Goal: Task Accomplishment & Management: Manage account settings

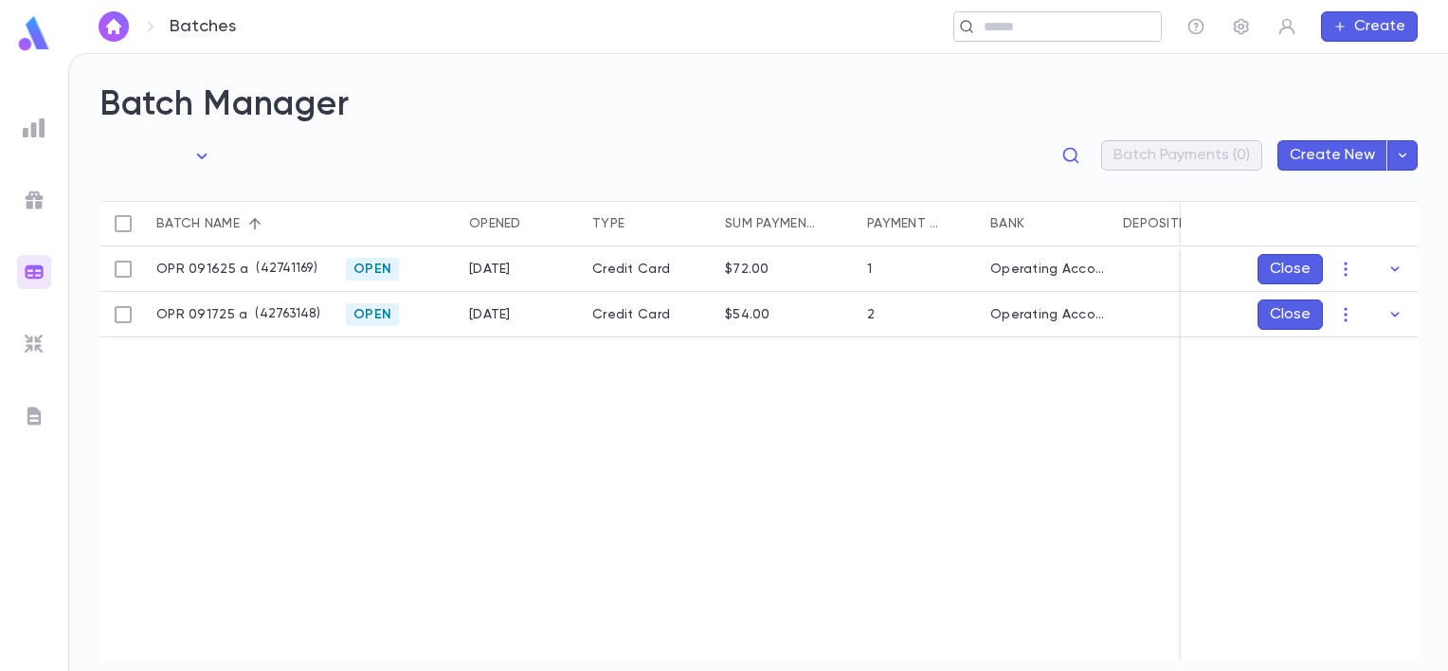
click at [1005, 15] on div "​" at bounding box center [1057, 26] width 208 height 30
type input "***"
click at [379, 23] on input "text" at bounding box center [723, 27] width 859 height 18
type input "*"
type input "****"
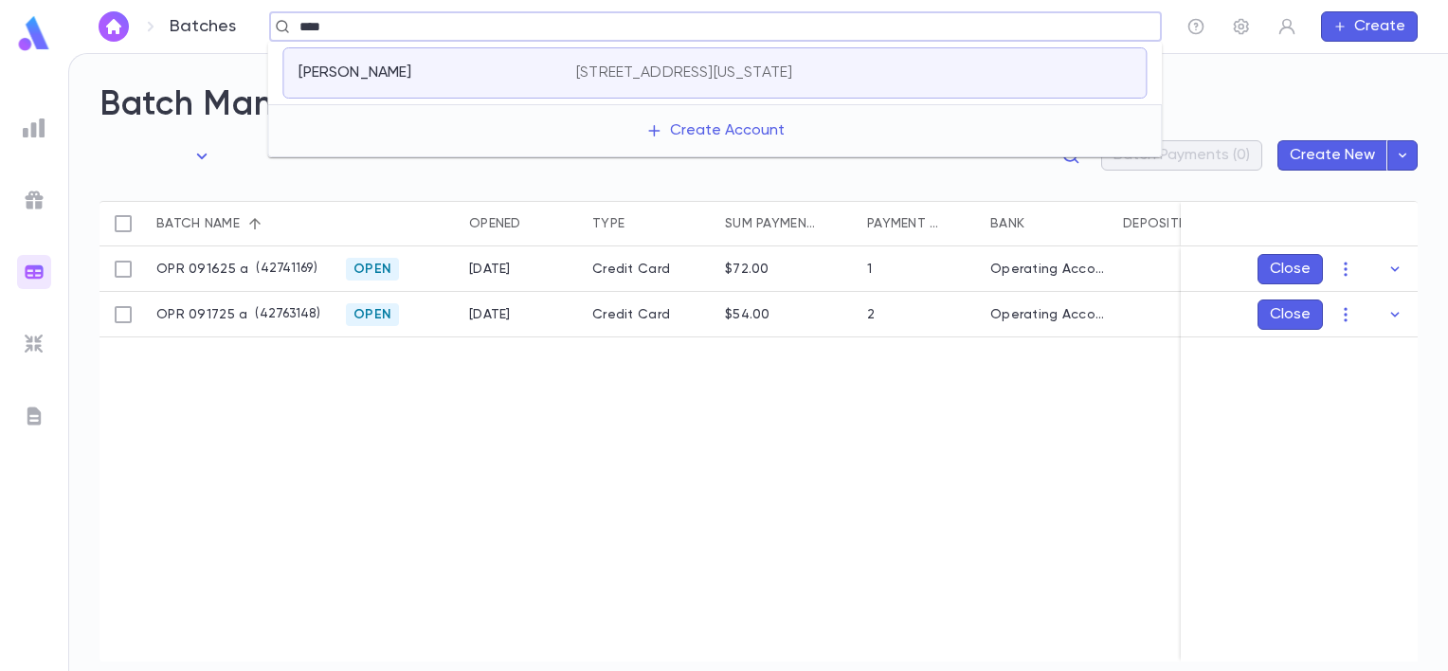
click at [424, 88] on div "Tourdegman, Dan 4700 East Kentucky Avenue, Denver CO 80246 United States" at bounding box center [714, 72] width 864 height 51
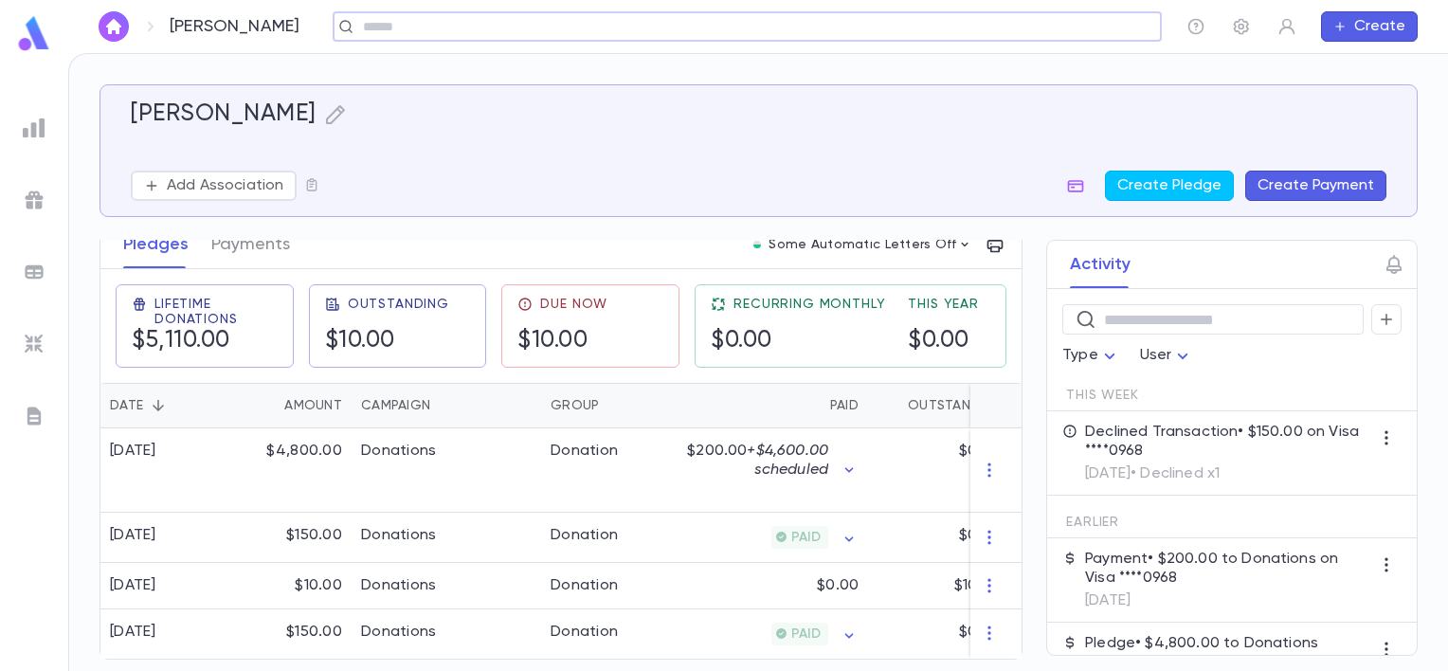
scroll to position [283, 0]
click at [392, 304] on div "Outstanding $10.00" at bounding box center [387, 326] width 124 height 59
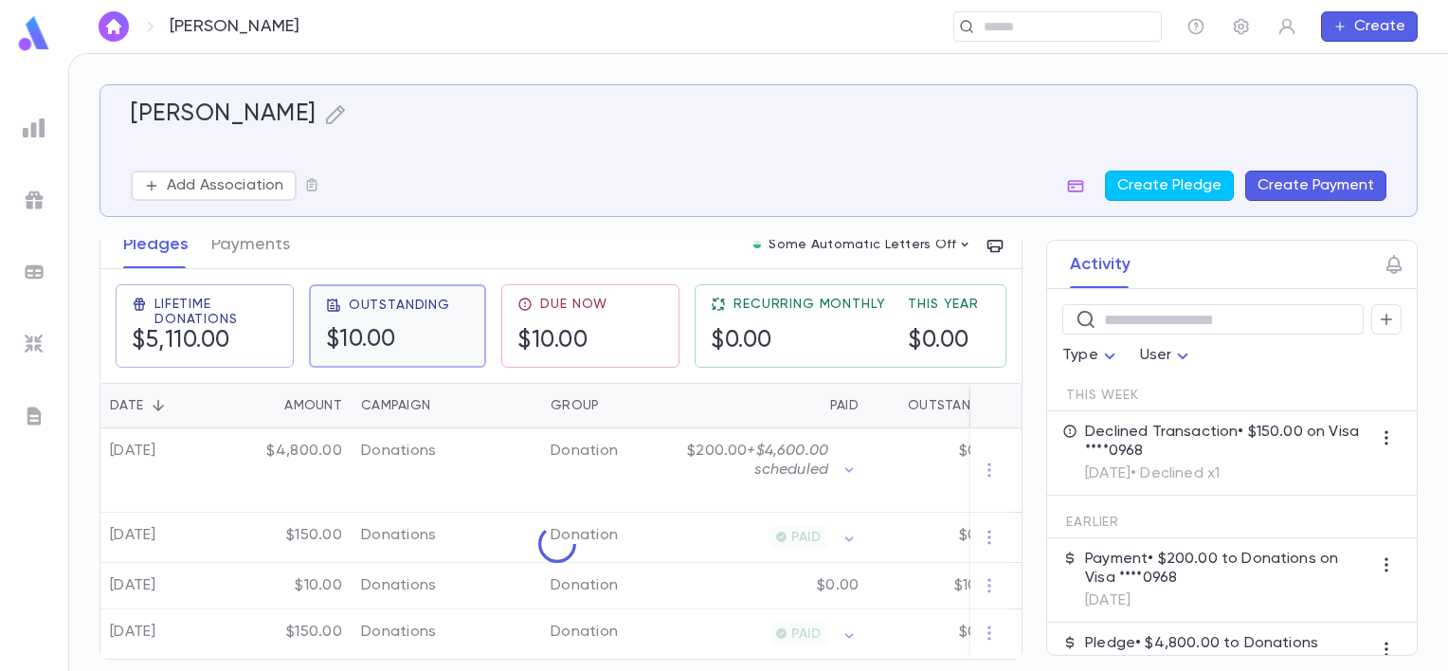
scroll to position [99, 0]
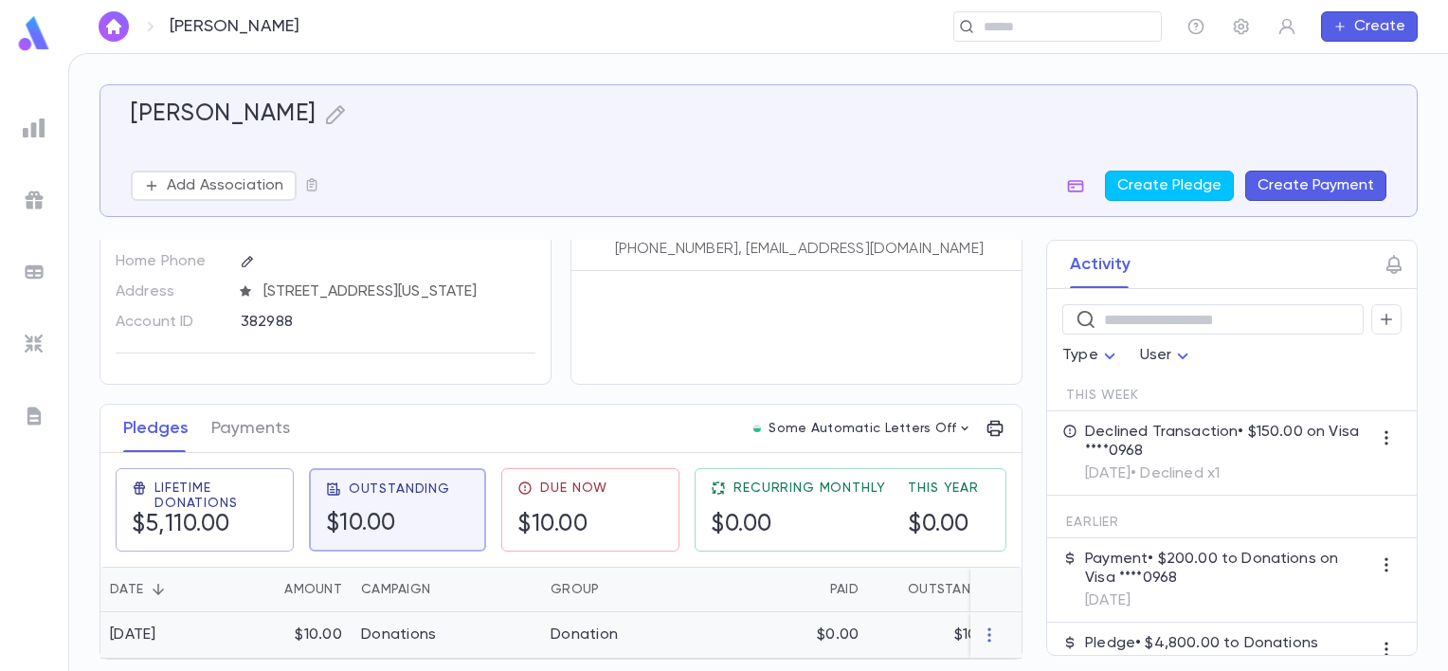
click at [984, 638] on div at bounding box center [995, 635] width 51 height 46
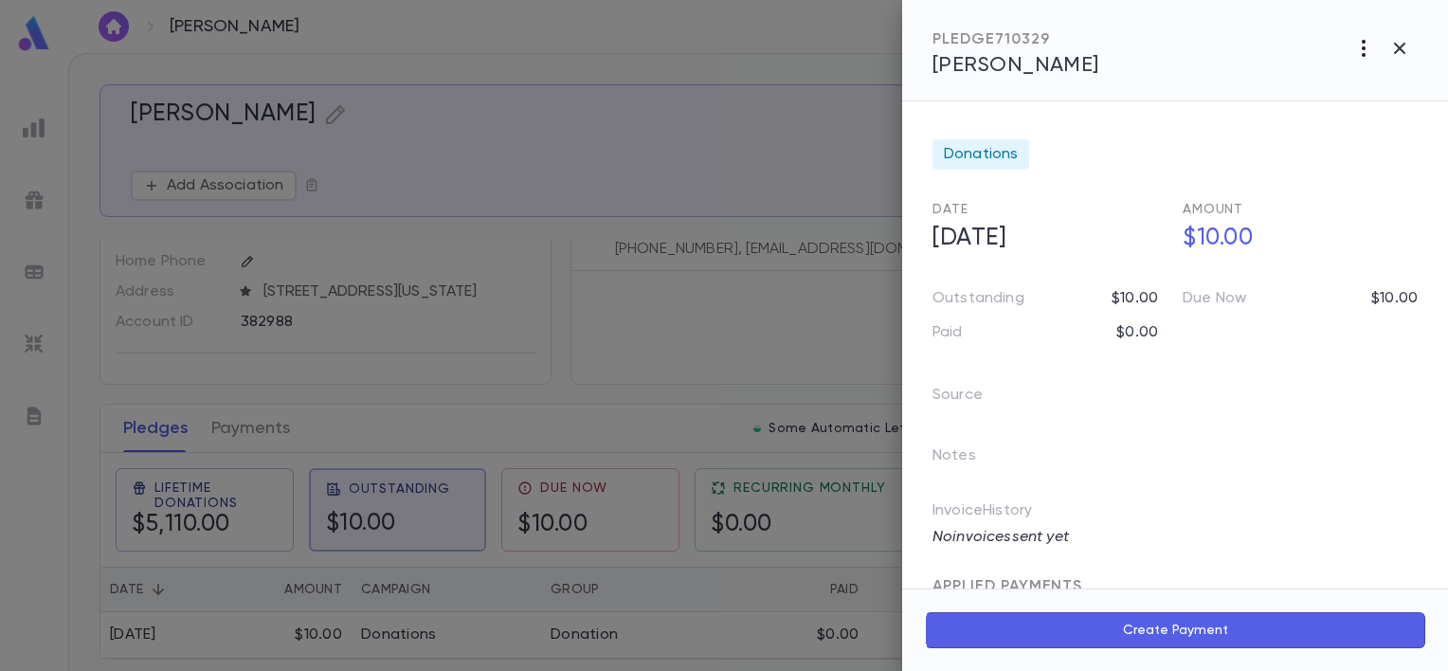
click at [1362, 57] on icon "button" at bounding box center [1363, 48] width 23 height 23
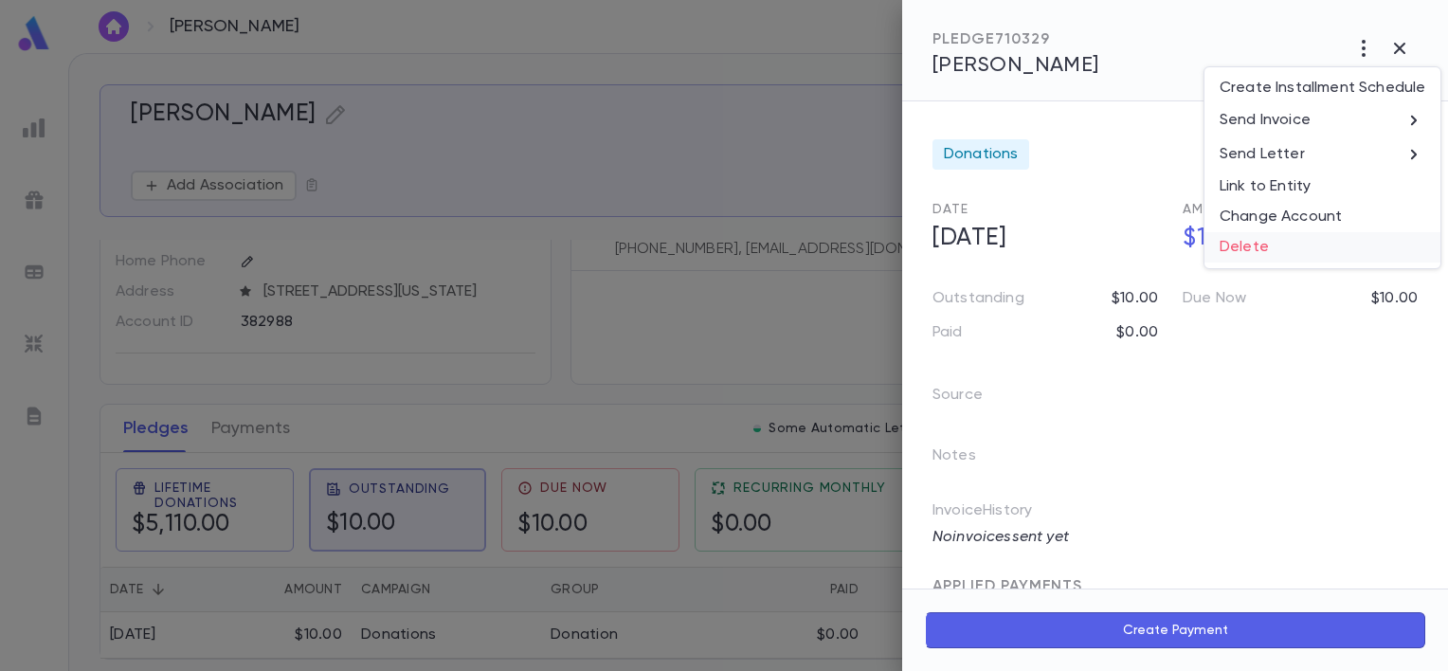
click at [1312, 240] on li "Delete" at bounding box center [1322, 247] width 236 height 30
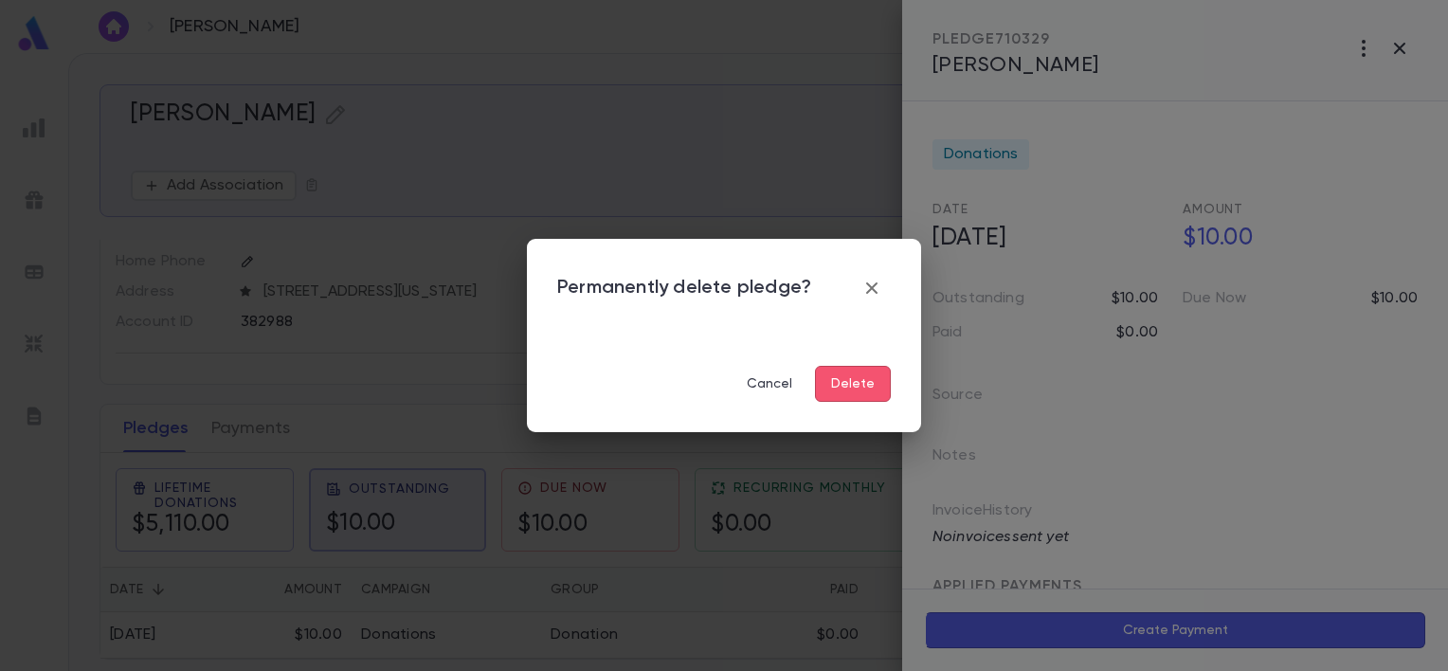
click at [853, 390] on button "Delete" at bounding box center [853, 384] width 76 height 36
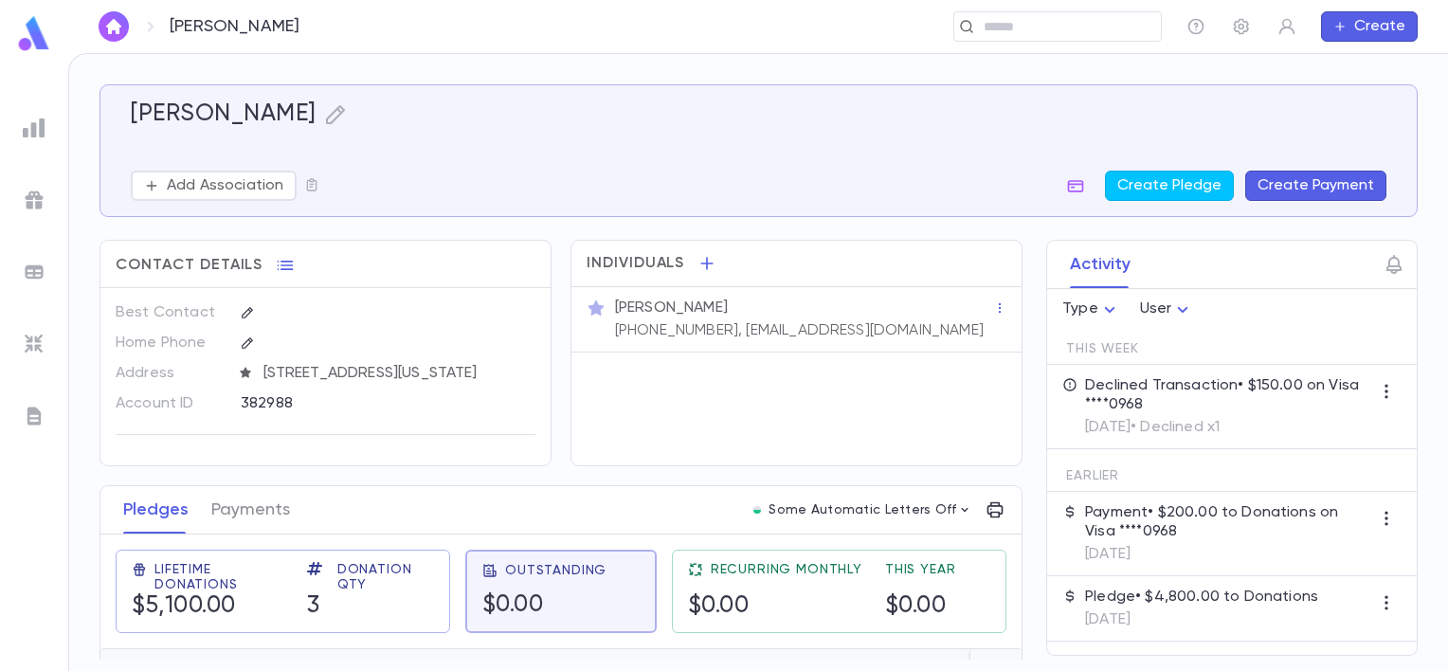
scroll to position [0, 0]
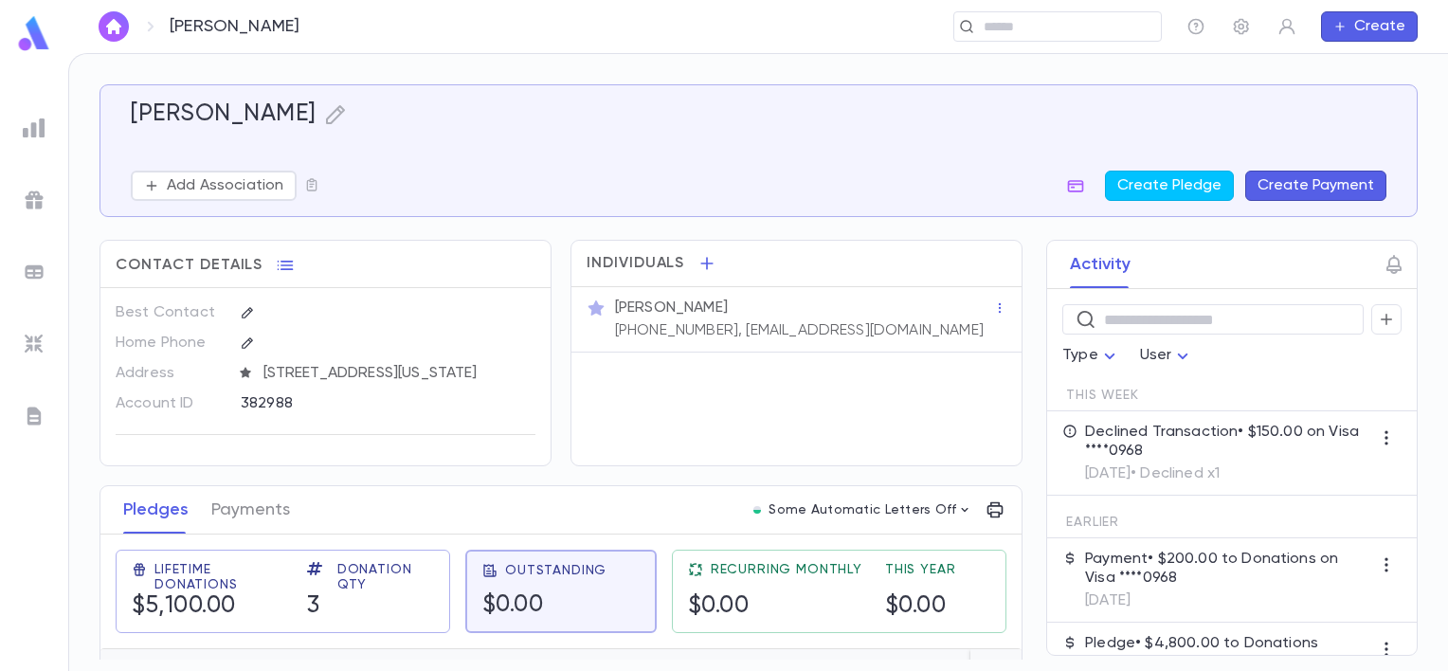
click at [1377, 442] on icon "button" at bounding box center [1386, 437] width 19 height 19
click at [312, 500] on div at bounding box center [724, 335] width 1448 height 671
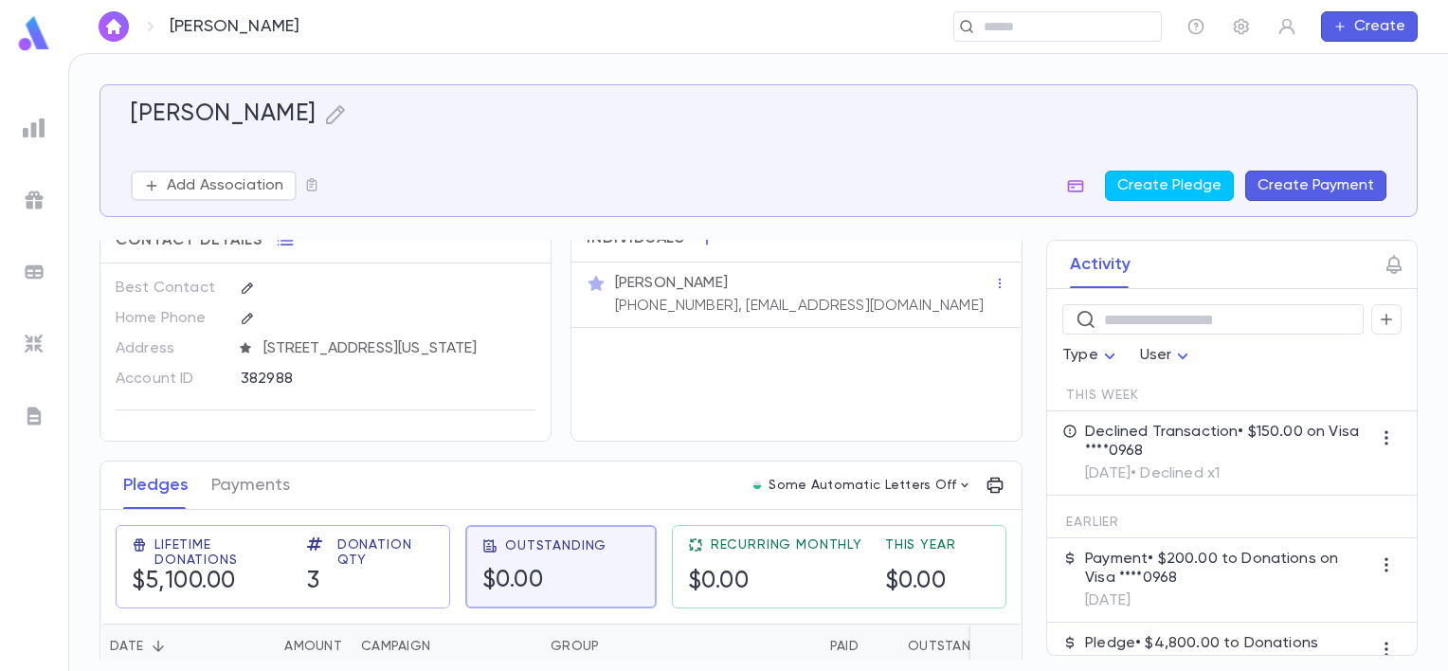
scroll to position [54, 0]
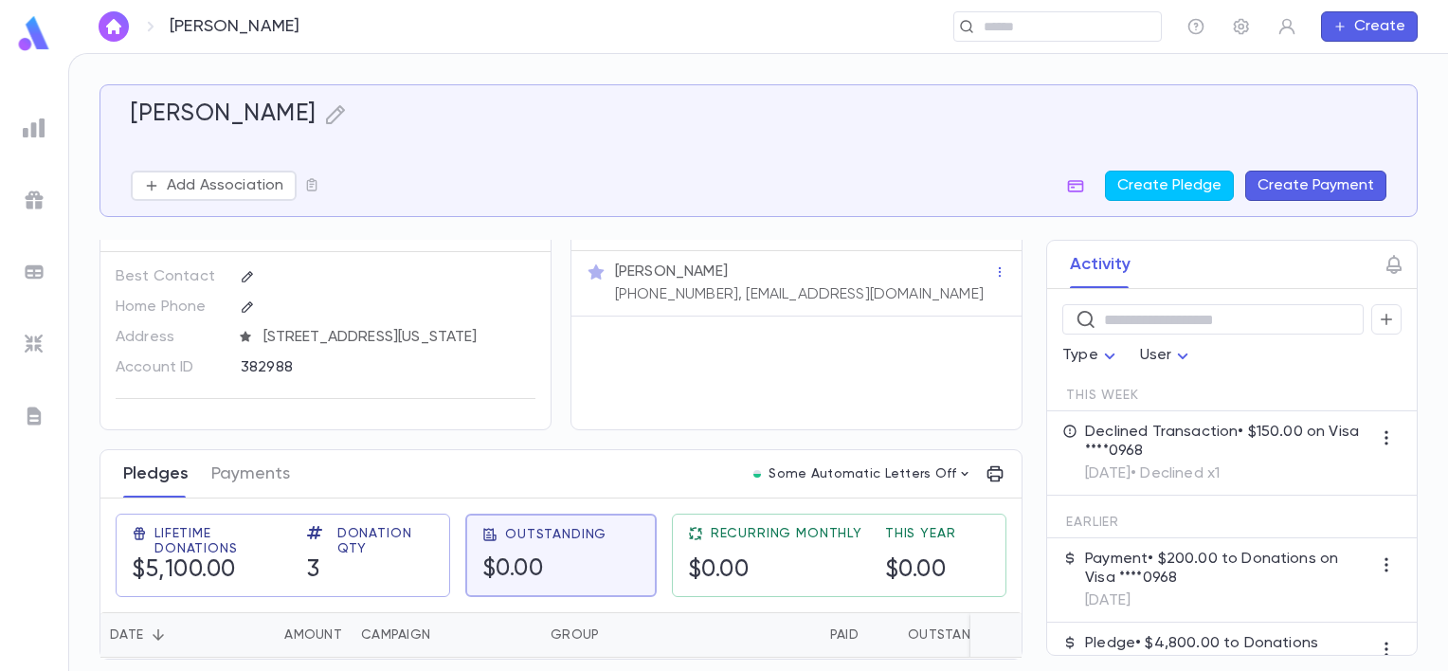
click at [148, 467] on button "Pledges" at bounding box center [155, 473] width 65 height 47
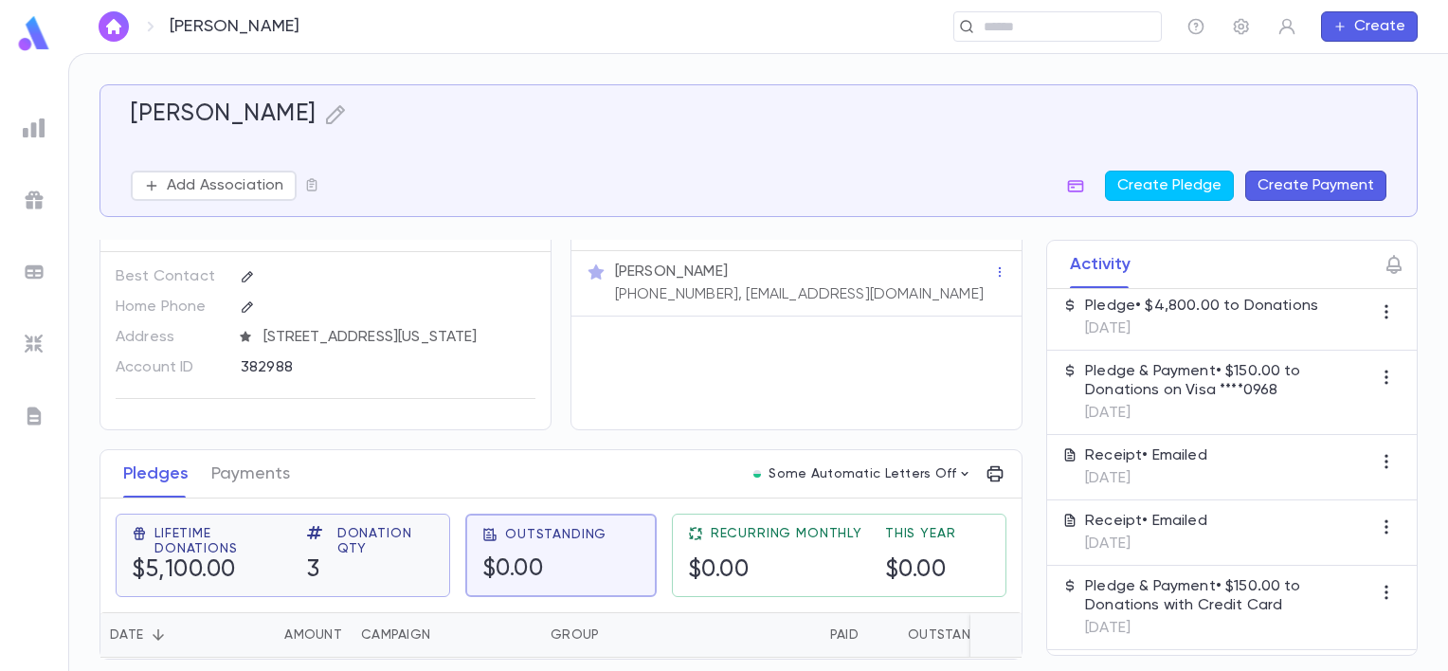
click at [274, 528] on span "Lifetime Donations" at bounding box center [219, 541] width 130 height 30
click at [273, 528] on span "Lifetime Donations" at bounding box center [219, 540] width 129 height 30
click at [272, 528] on span "Lifetime Donations" at bounding box center [219, 541] width 130 height 30
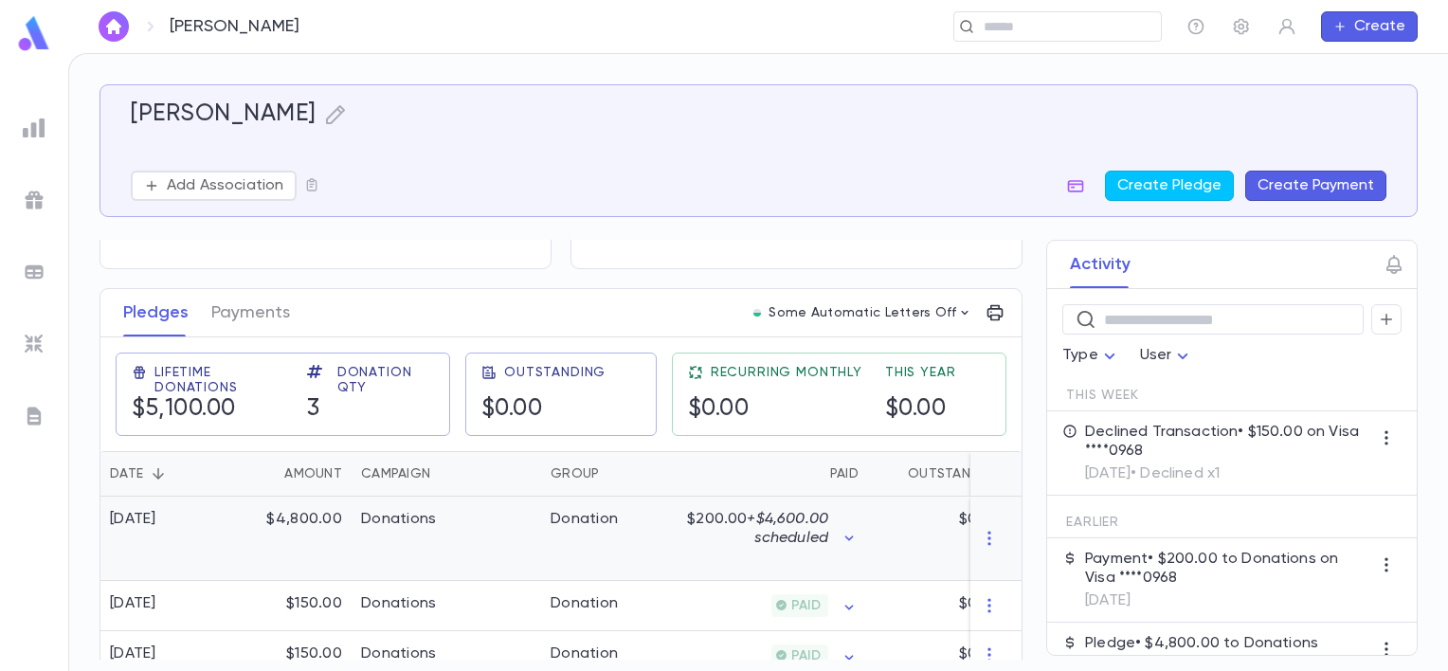
scroll to position [237, 0]
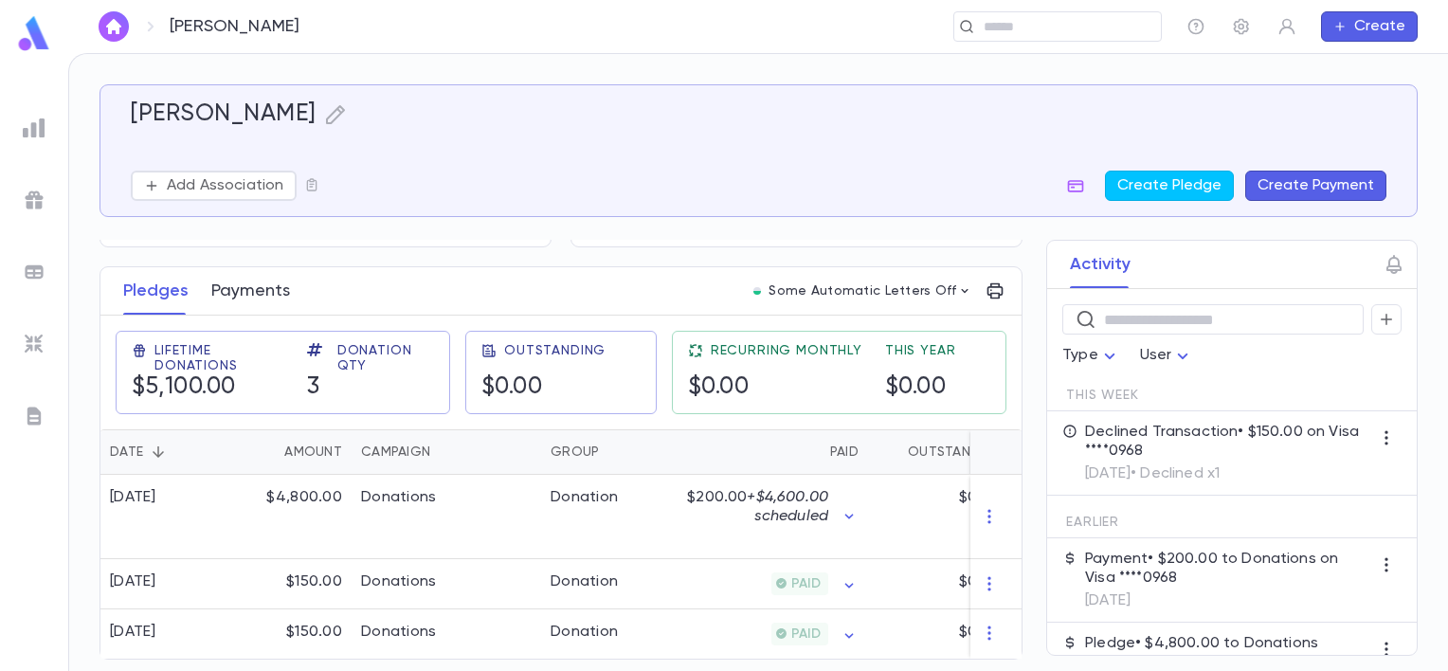
click at [214, 277] on button "Payments" at bounding box center [250, 290] width 79 height 47
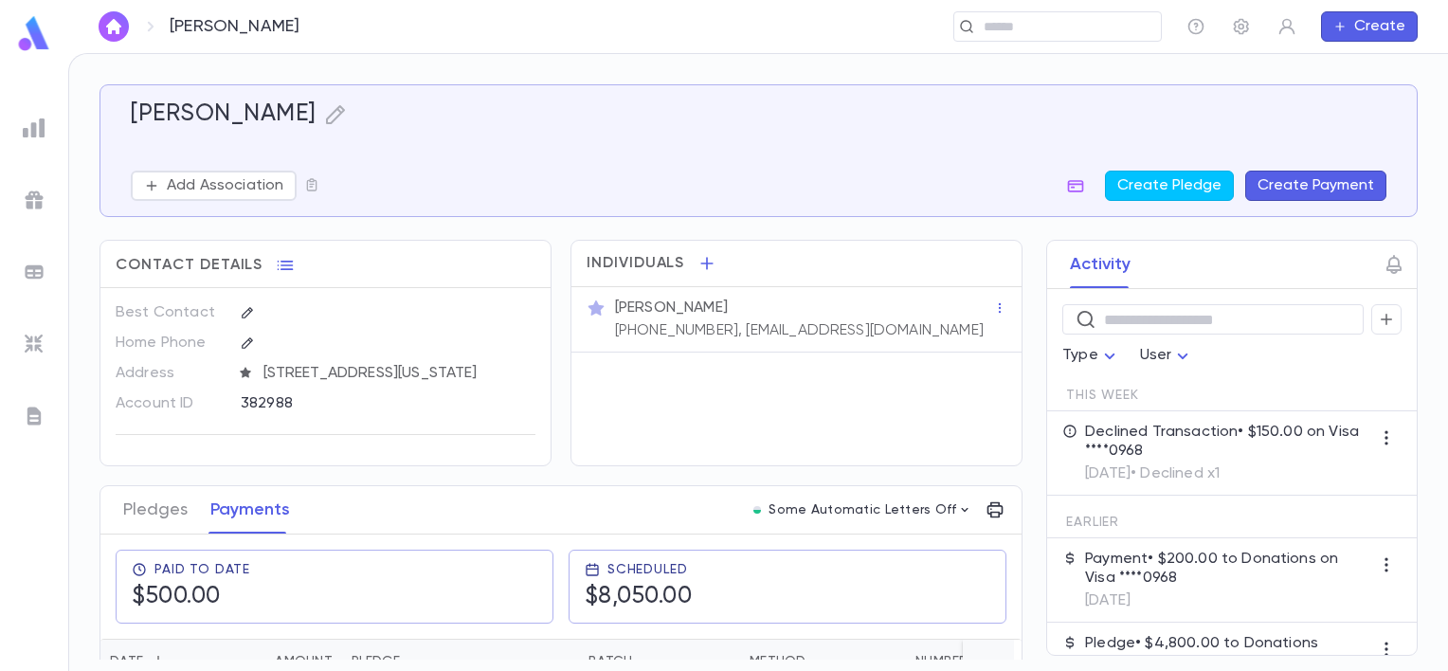
click at [1015, 301] on div "Activity ​ Type User This Week Declined Transaction • $150.00 on Visa ****0968 …" at bounding box center [1215, 448] width 406 height 416
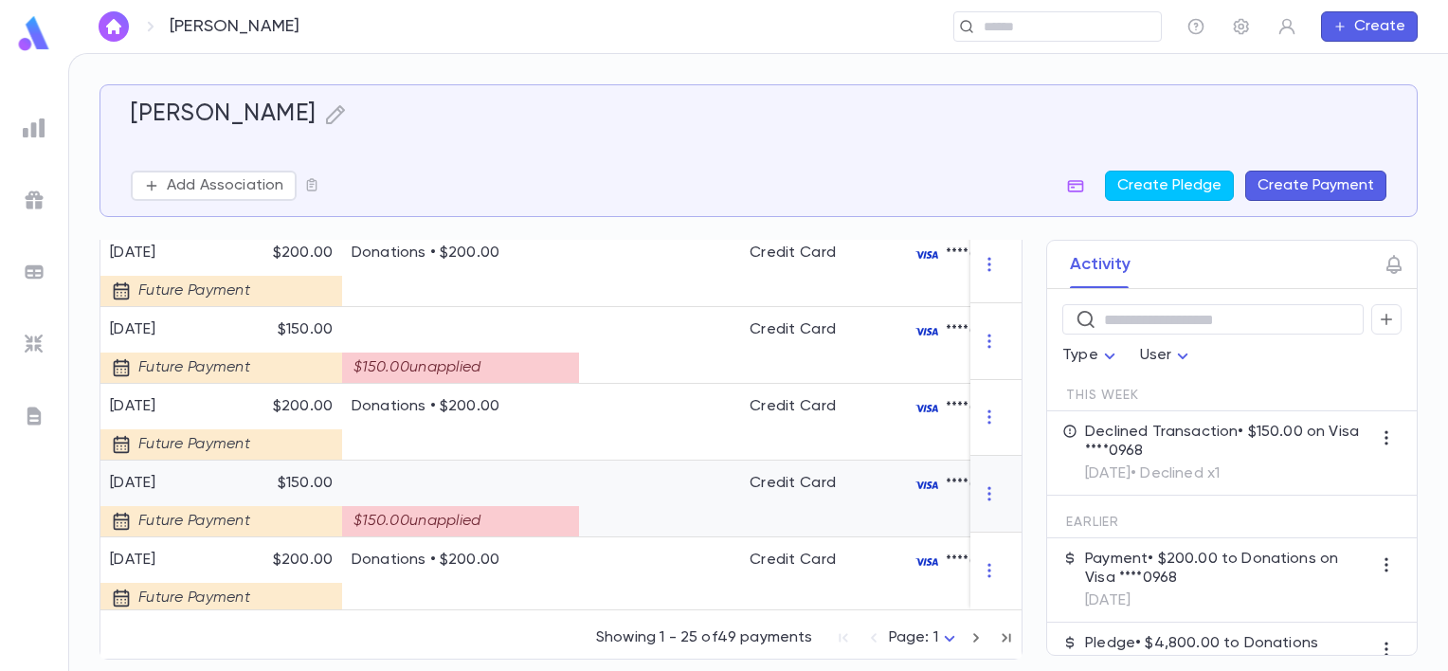
scroll to position [2007, 0]
click at [980, 561] on icon "button" at bounding box center [989, 570] width 19 height 19
click at [979, 485] on div at bounding box center [724, 335] width 1448 height 671
click at [980, 485] on icon "button" at bounding box center [989, 493] width 19 height 19
click at [1006, 512] on li "Delete" at bounding box center [1017, 517] width 80 height 30
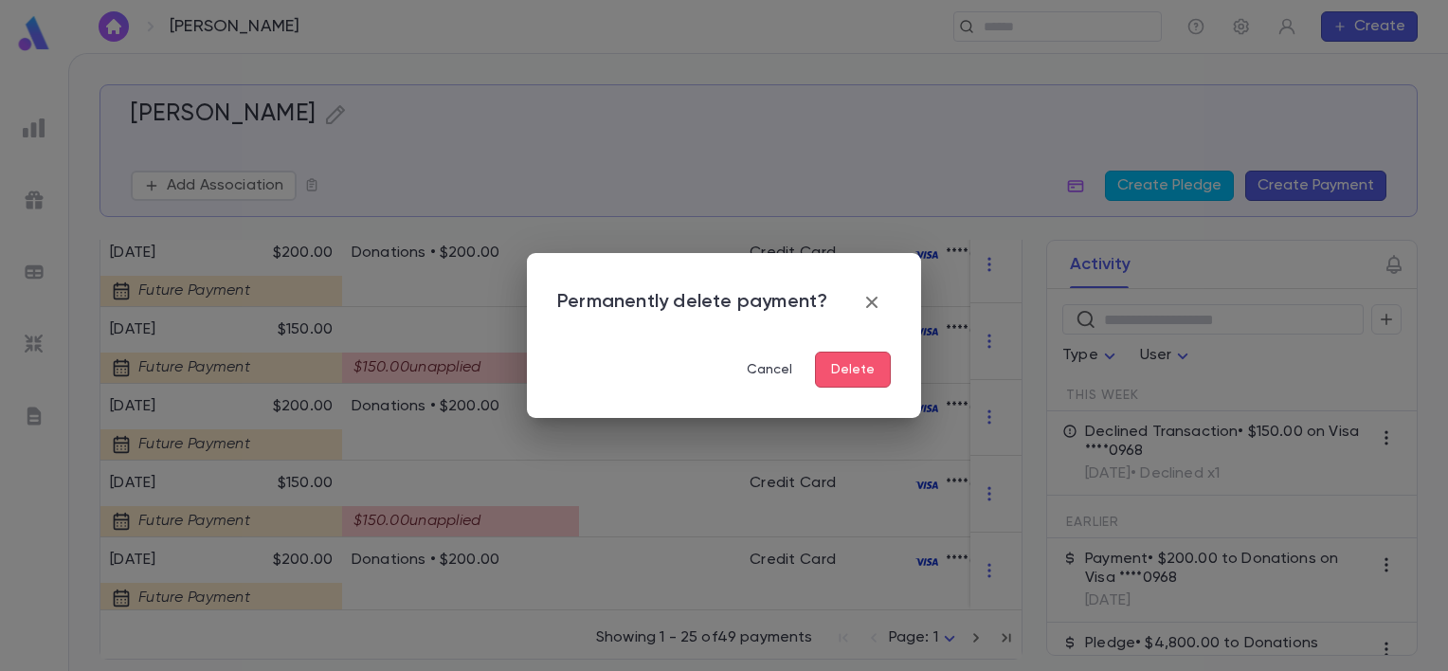
click at [875, 369] on button "Delete" at bounding box center [853, 370] width 76 height 36
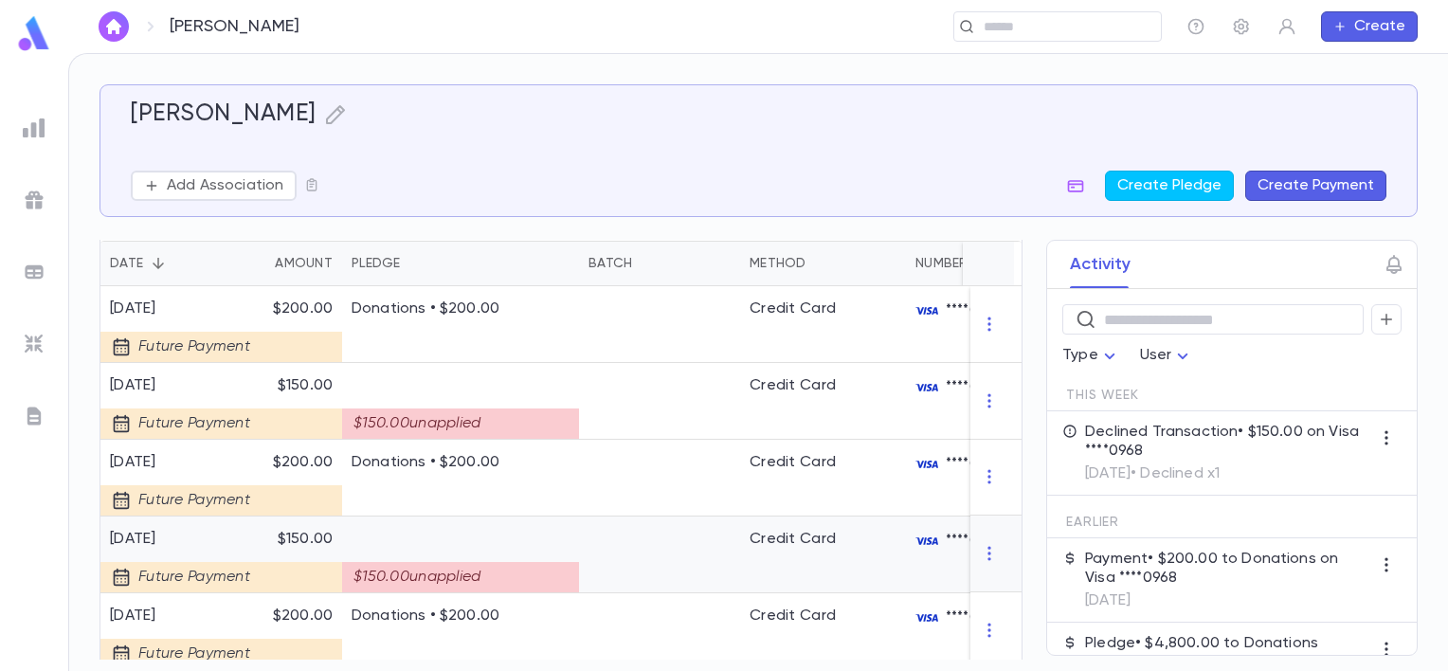
scroll to position [301, 0]
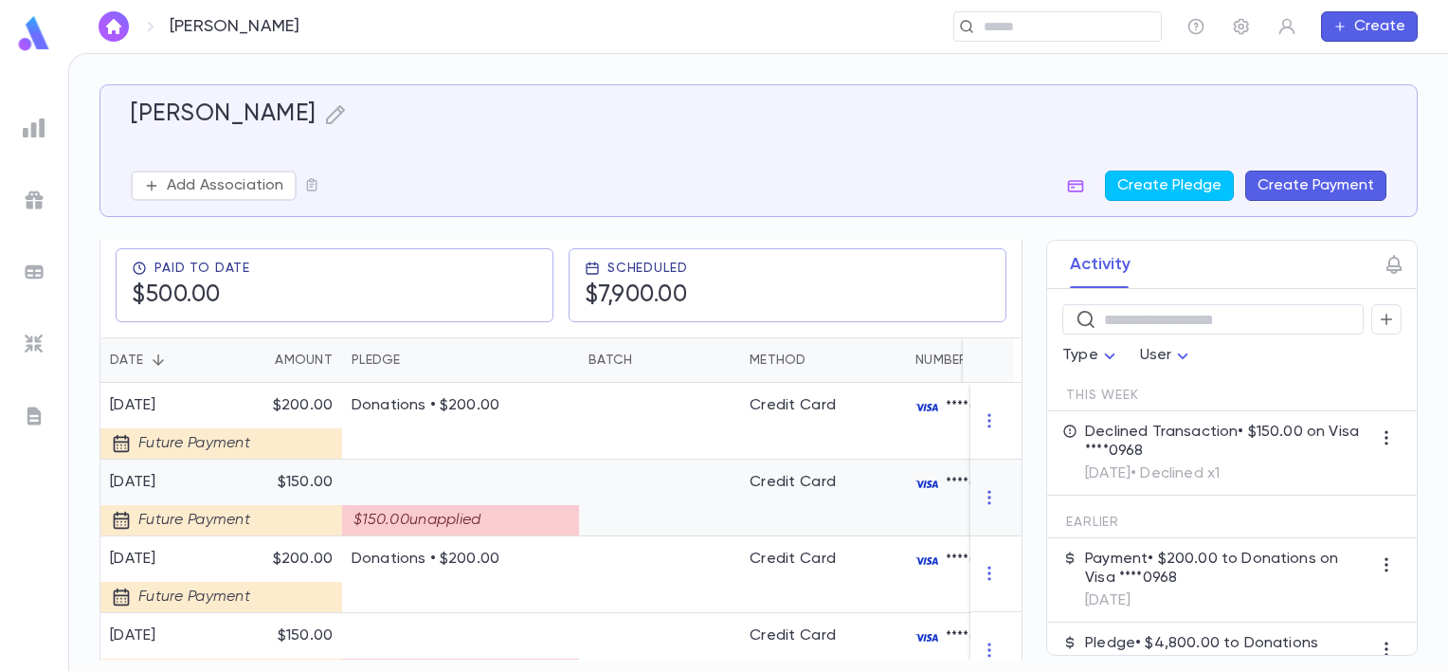
click at [970, 504] on div at bounding box center [995, 498] width 51 height 77
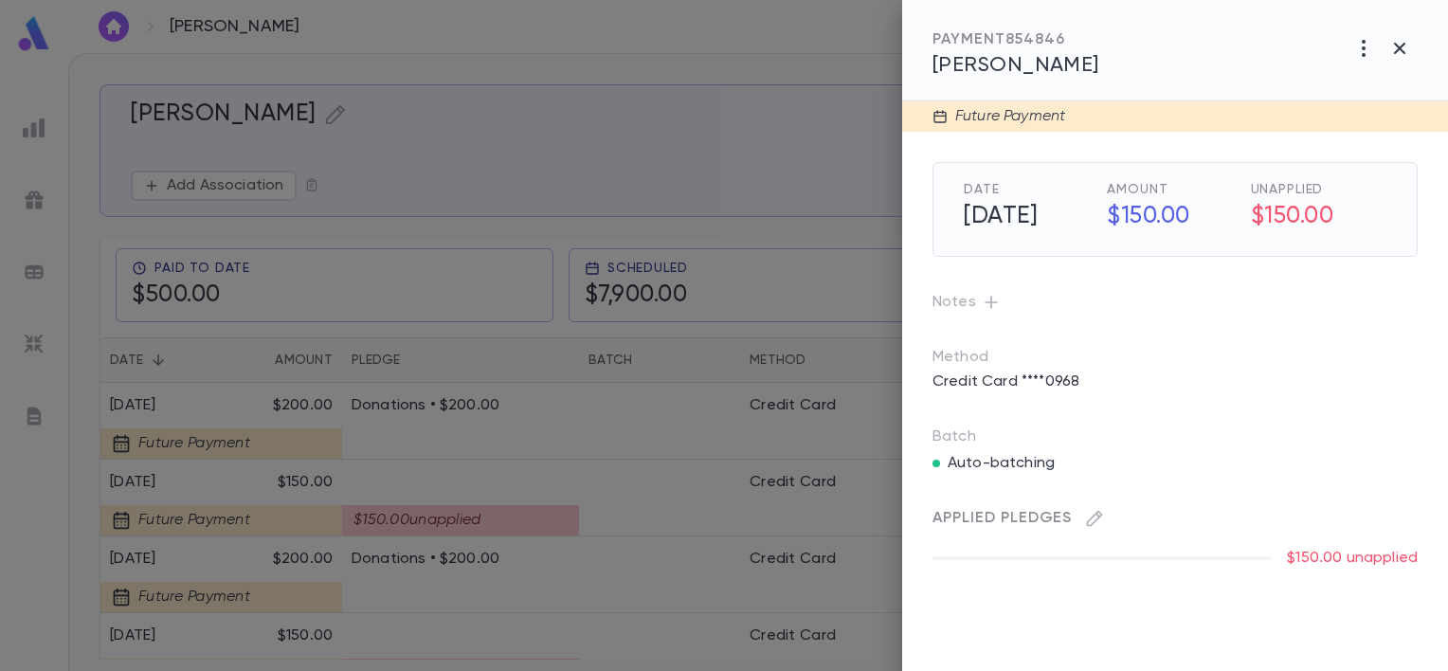
click at [1394, 53] on icon "button" at bounding box center [1399, 48] width 23 height 23
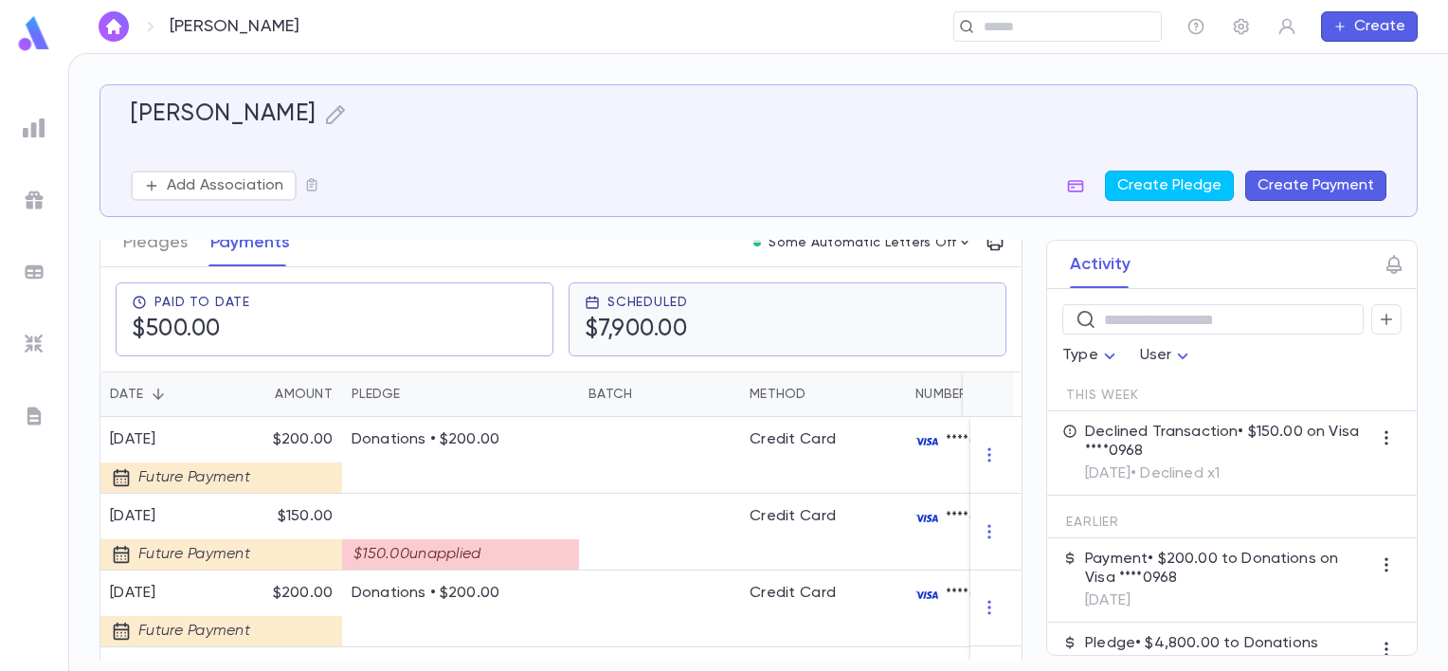
scroll to position [284, 0]
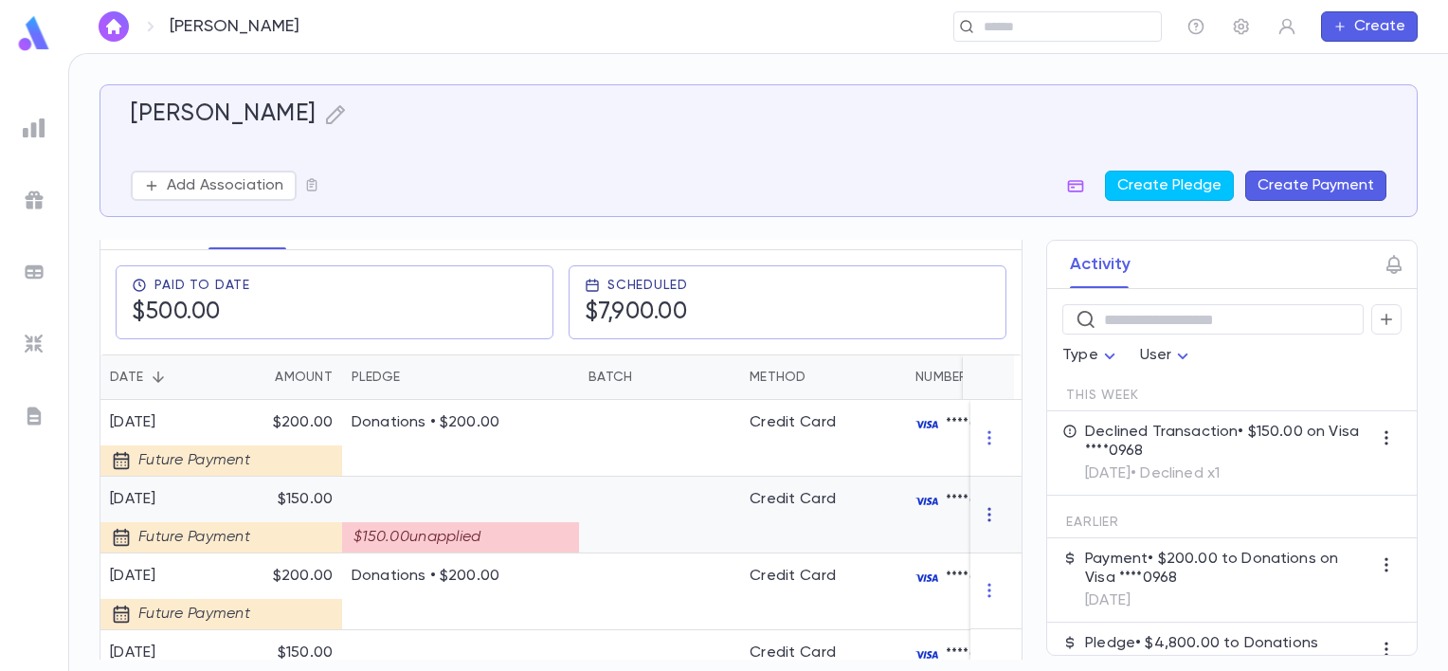
click at [980, 524] on icon "button" at bounding box center [989, 514] width 19 height 19
click at [1001, 557] on li "Delete" at bounding box center [1017, 556] width 80 height 30
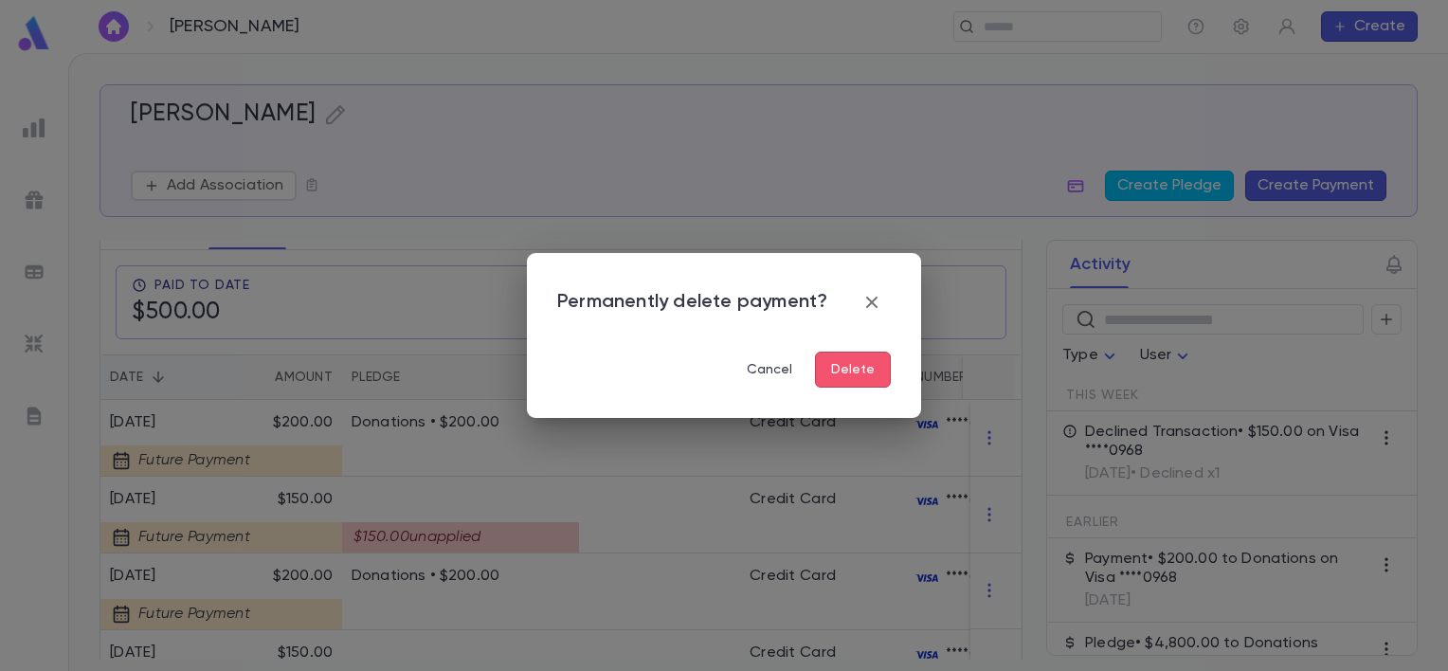
click at [883, 375] on button "Delete" at bounding box center [853, 370] width 76 height 36
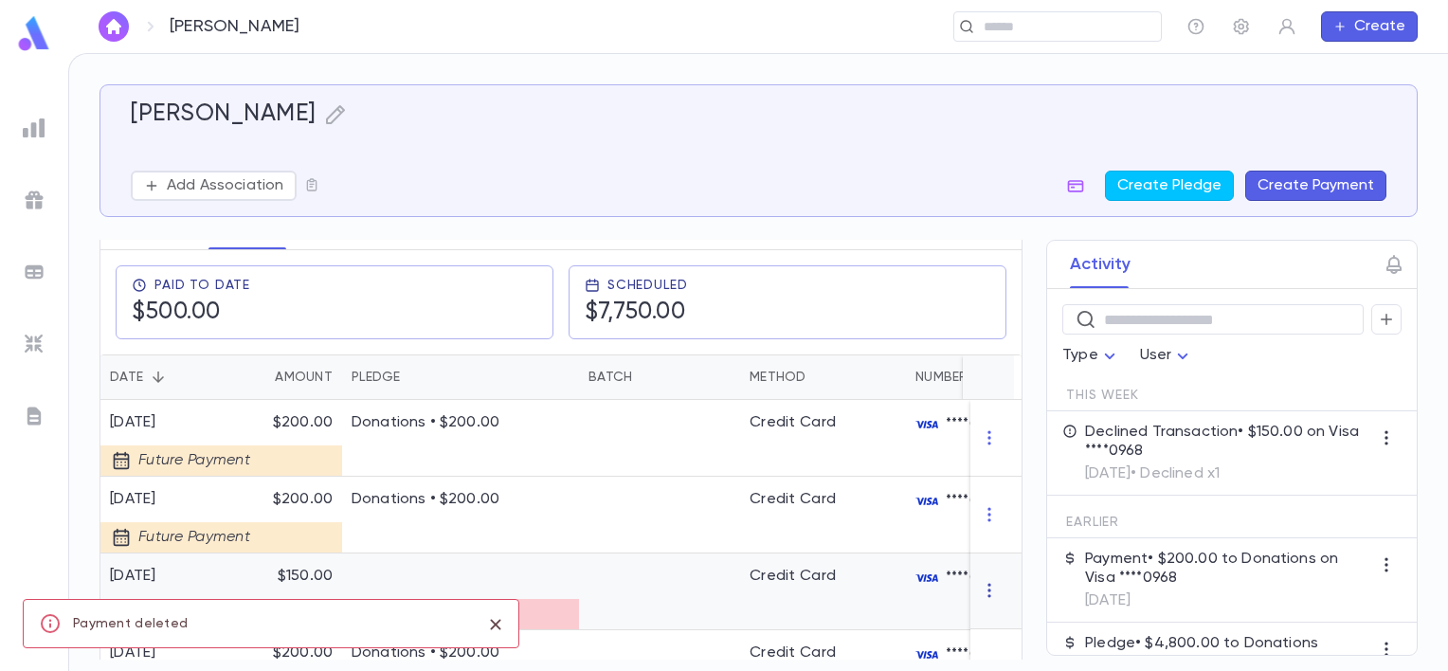
click at [987, 595] on icon "button" at bounding box center [988, 591] width 3 height 14
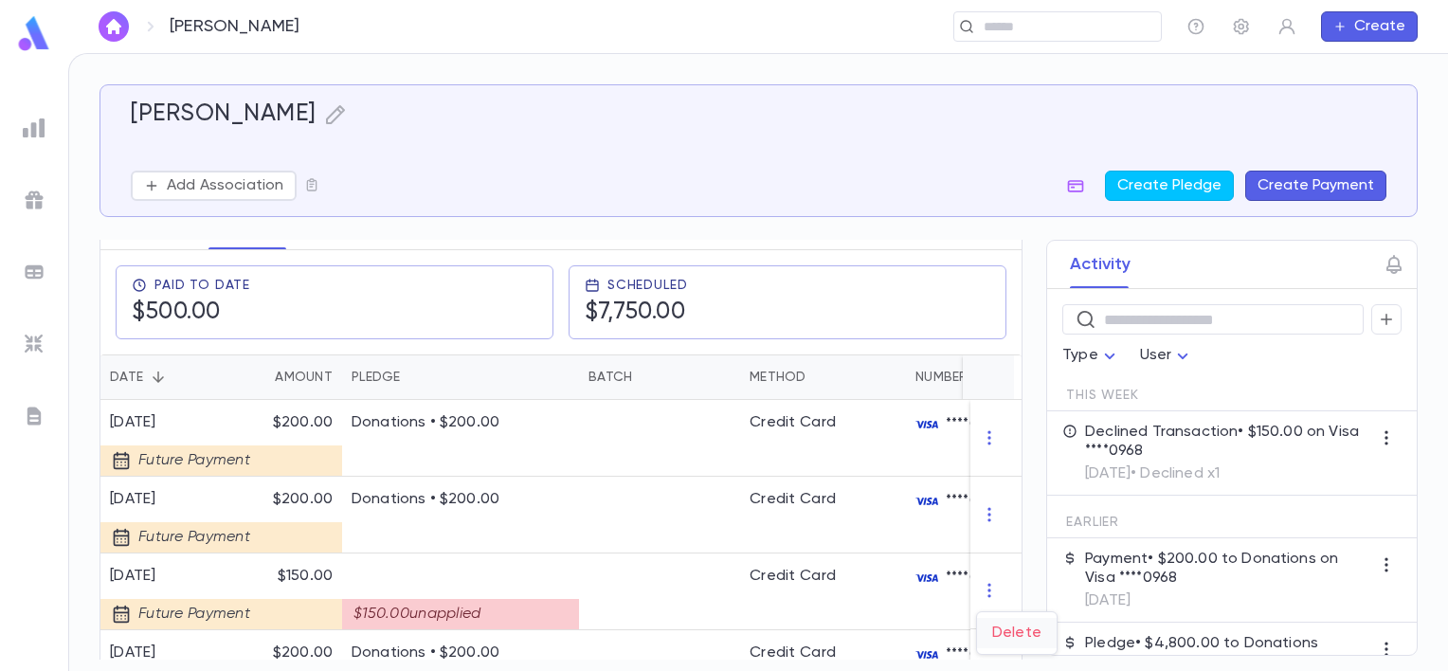
click at [997, 623] on li "Delete" at bounding box center [1017, 633] width 80 height 30
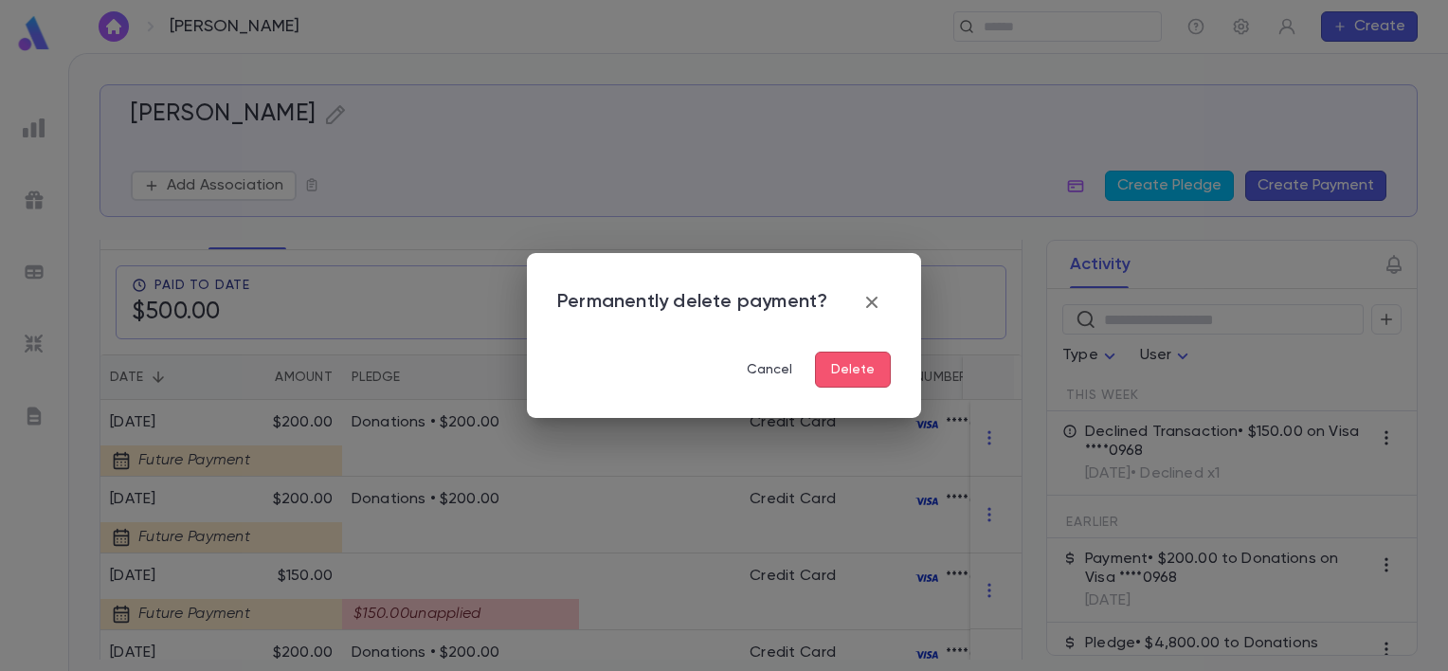
click at [854, 374] on button "Delete" at bounding box center [853, 370] width 76 height 36
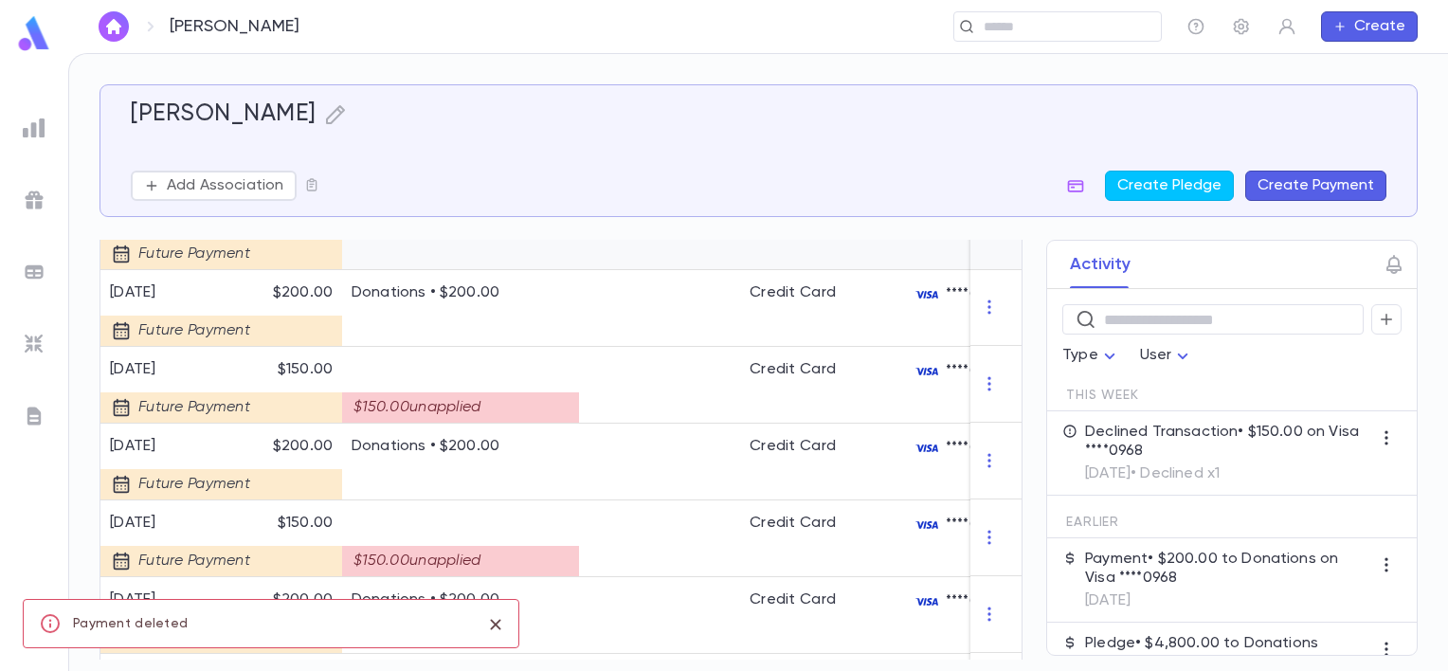
scroll to position [568, 0]
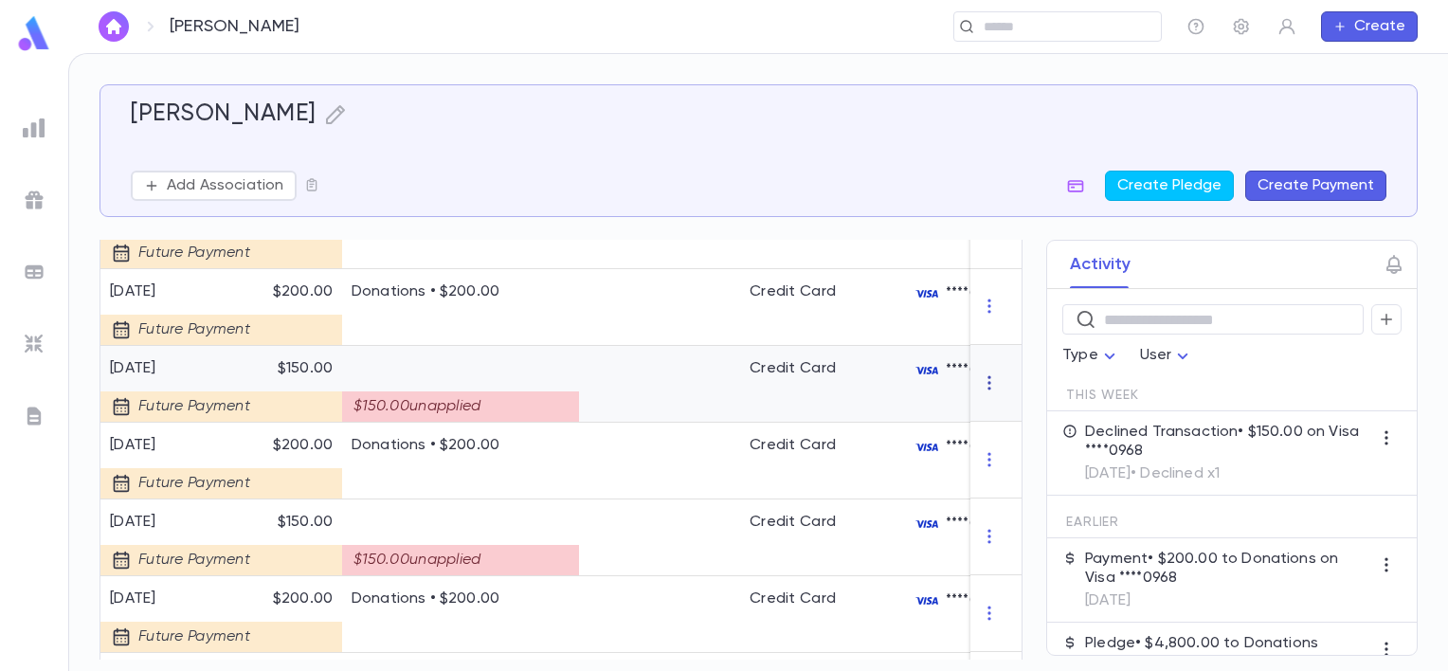
click at [987, 390] on icon "button" at bounding box center [988, 383] width 3 height 14
click at [1003, 424] on li "Delete" at bounding box center [1017, 425] width 80 height 30
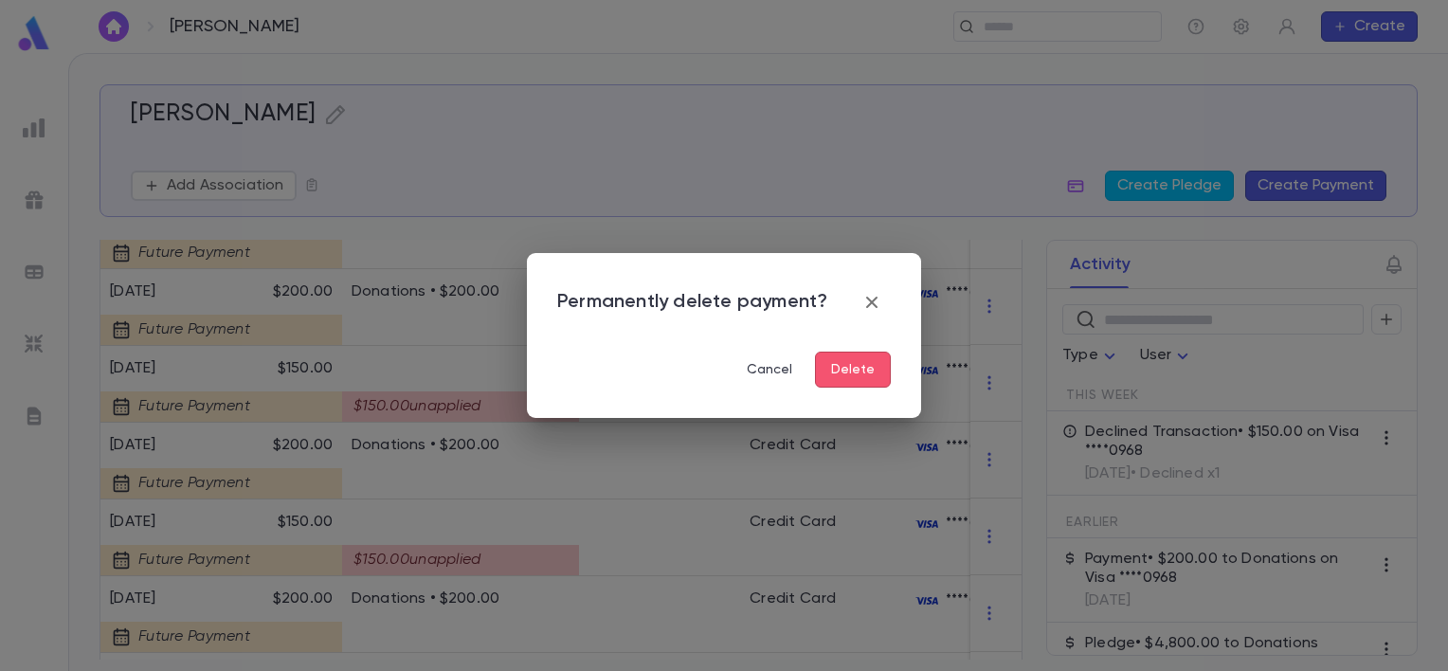
click at [879, 373] on button "Delete" at bounding box center [853, 370] width 76 height 36
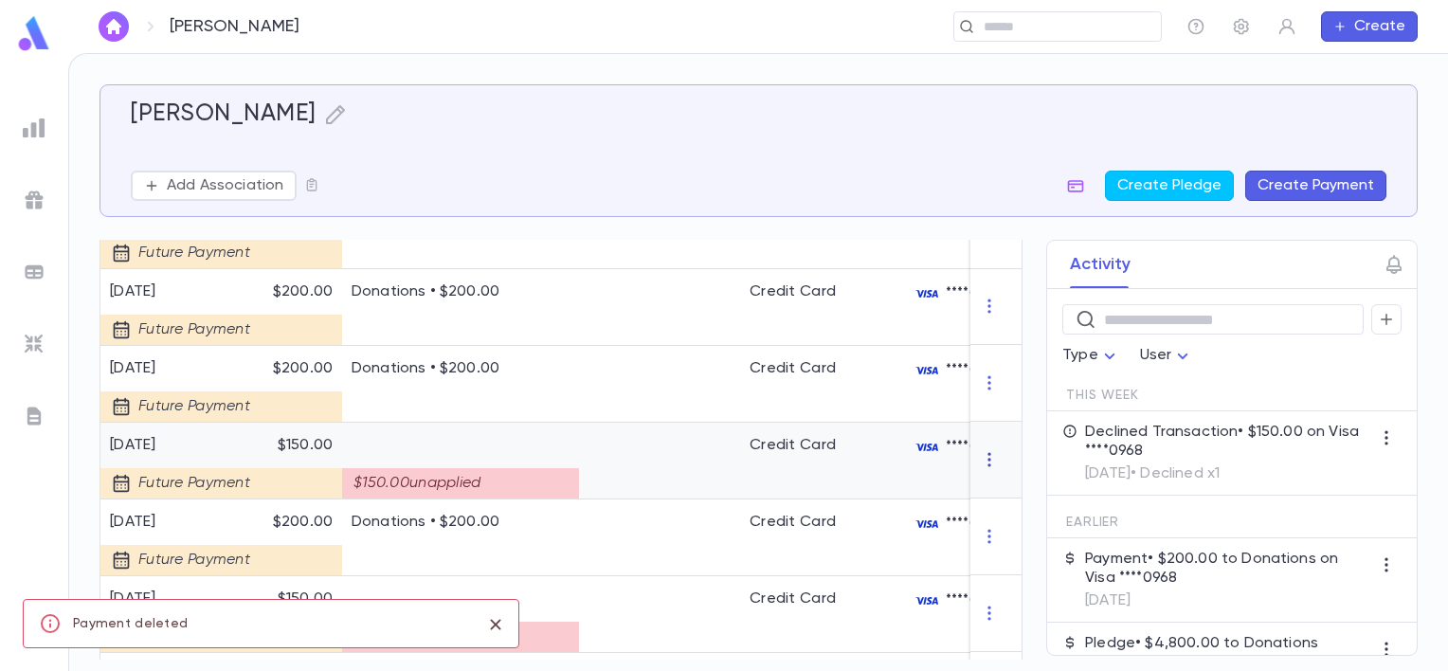
click at [982, 469] on icon "button" at bounding box center [989, 459] width 19 height 19
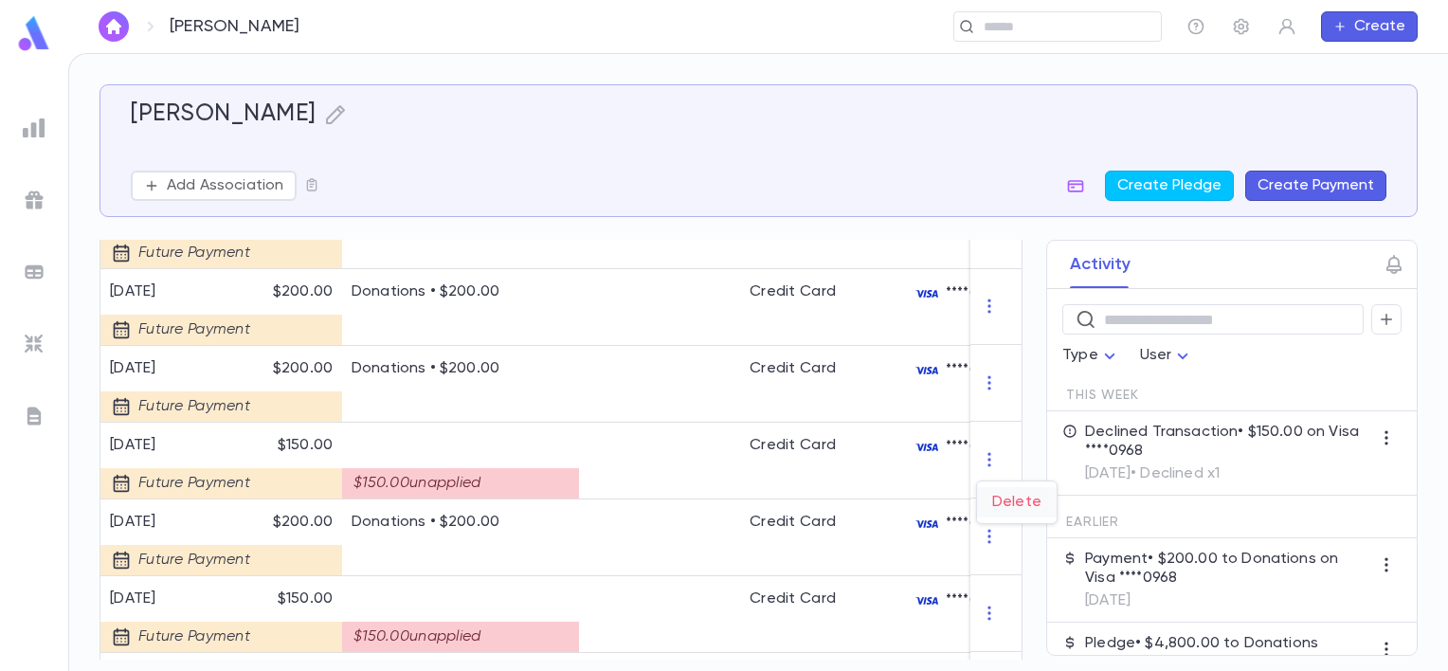
click at [999, 504] on li "Delete" at bounding box center [1017, 502] width 80 height 30
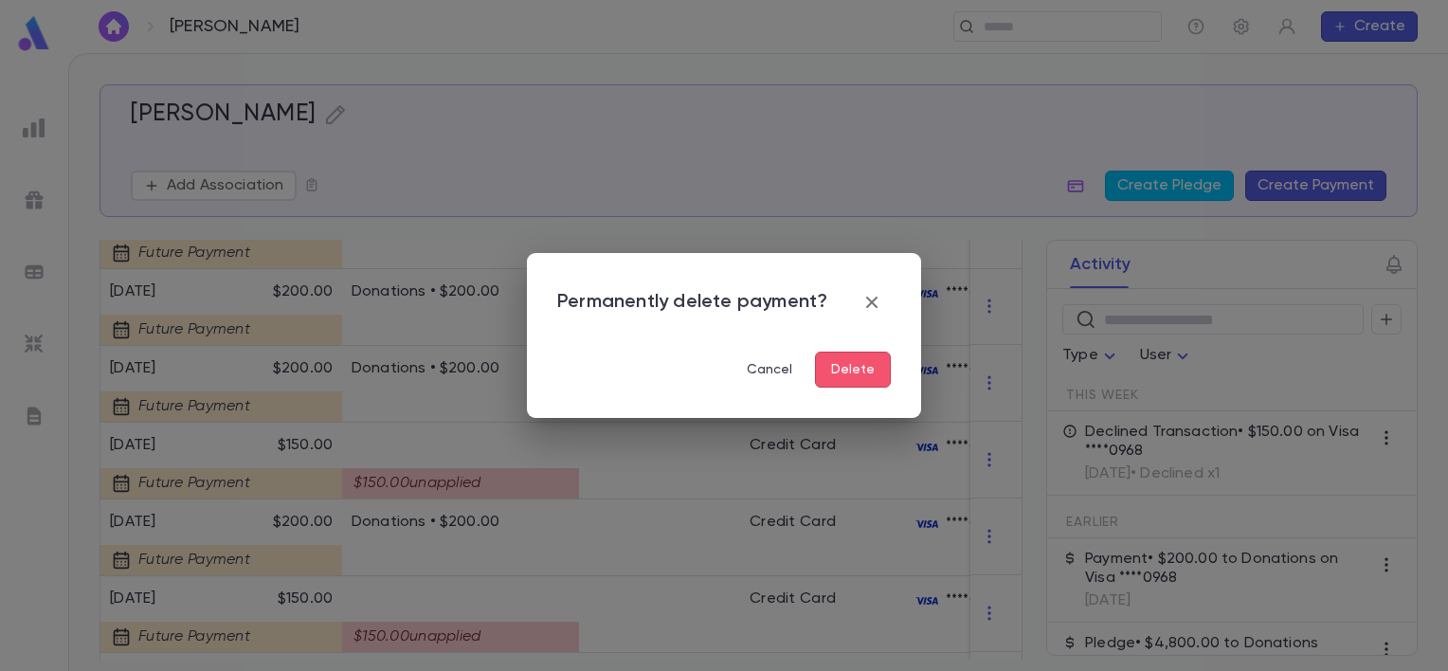
click at [873, 375] on button "Delete" at bounding box center [853, 370] width 76 height 36
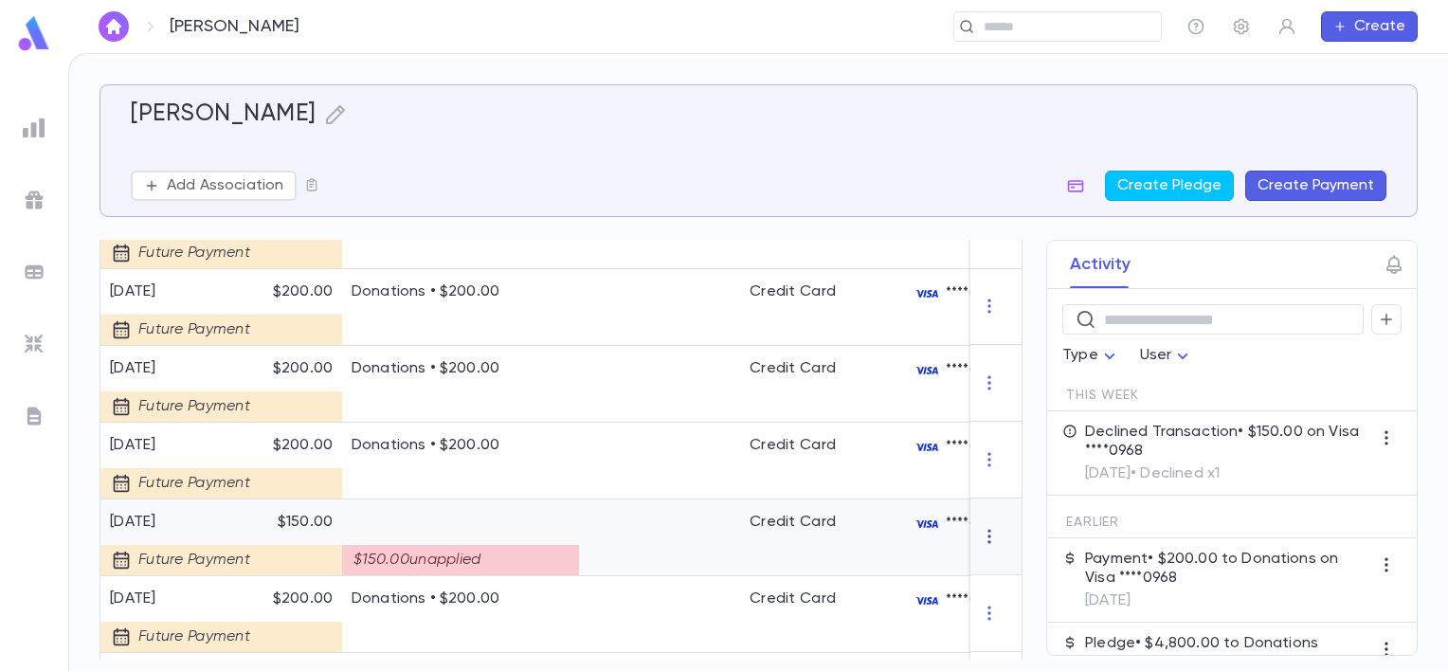
click at [980, 546] on icon "button" at bounding box center [989, 536] width 19 height 19
click at [992, 576] on li "Delete" at bounding box center [1017, 578] width 80 height 30
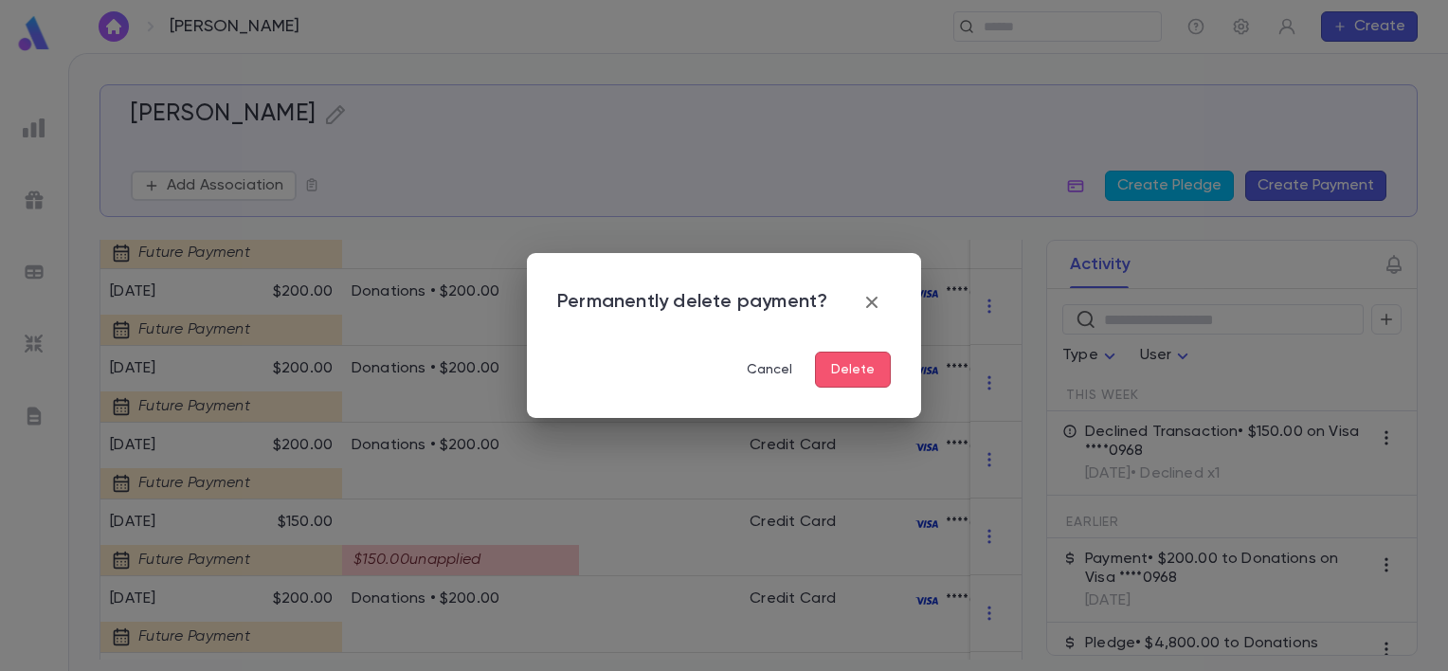
click at [842, 370] on button "Delete" at bounding box center [853, 370] width 76 height 36
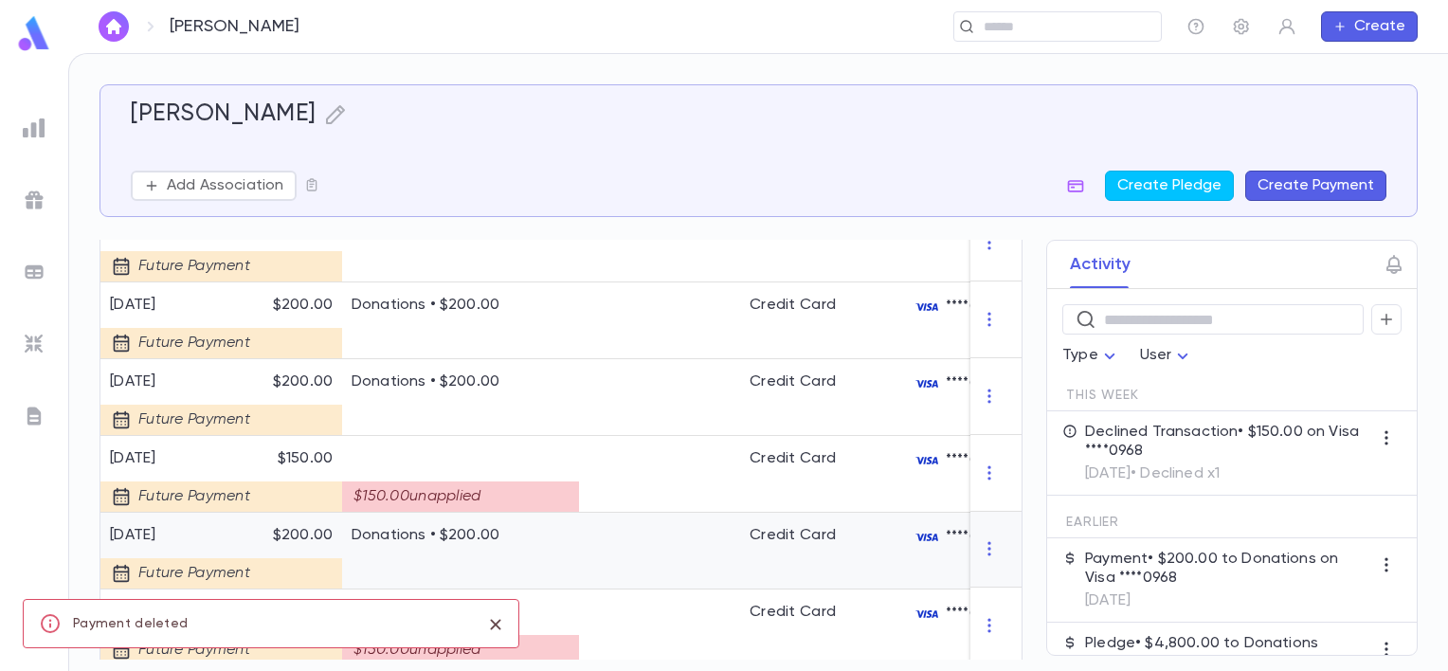
scroll to position [758, 0]
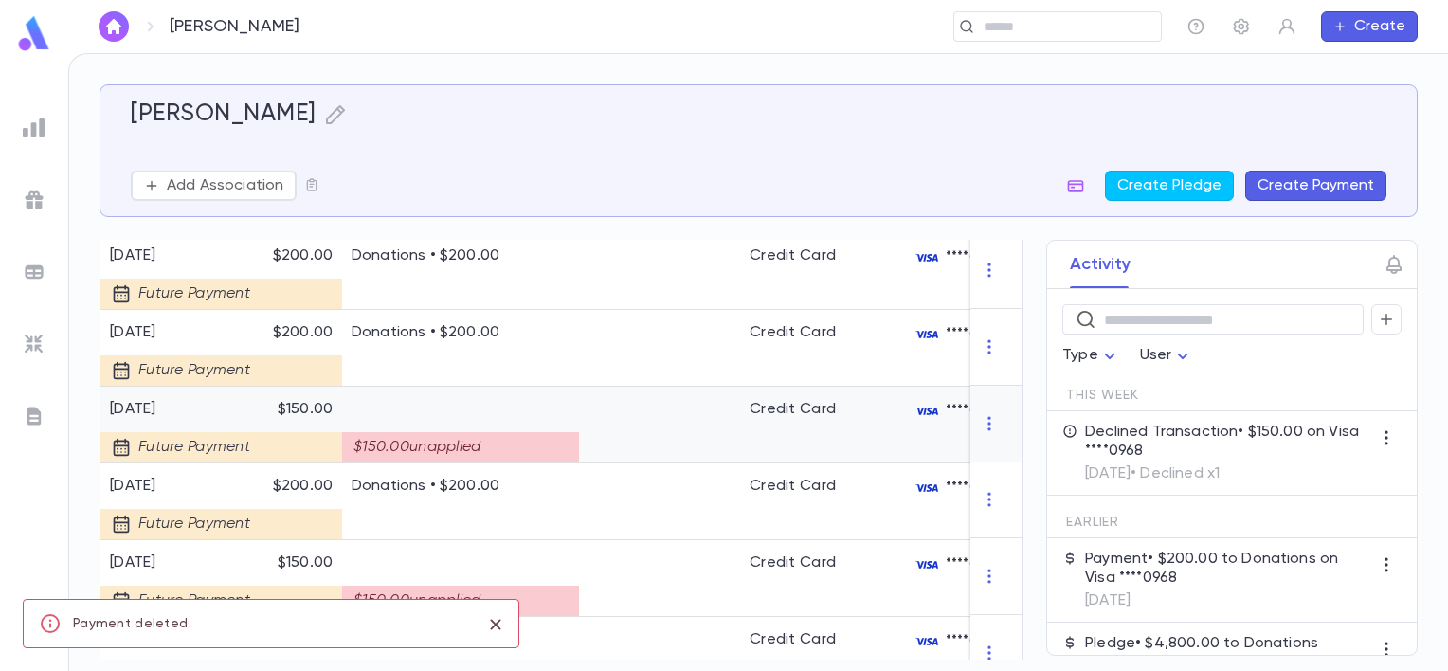
click at [987, 430] on icon "button" at bounding box center [988, 423] width 3 height 14
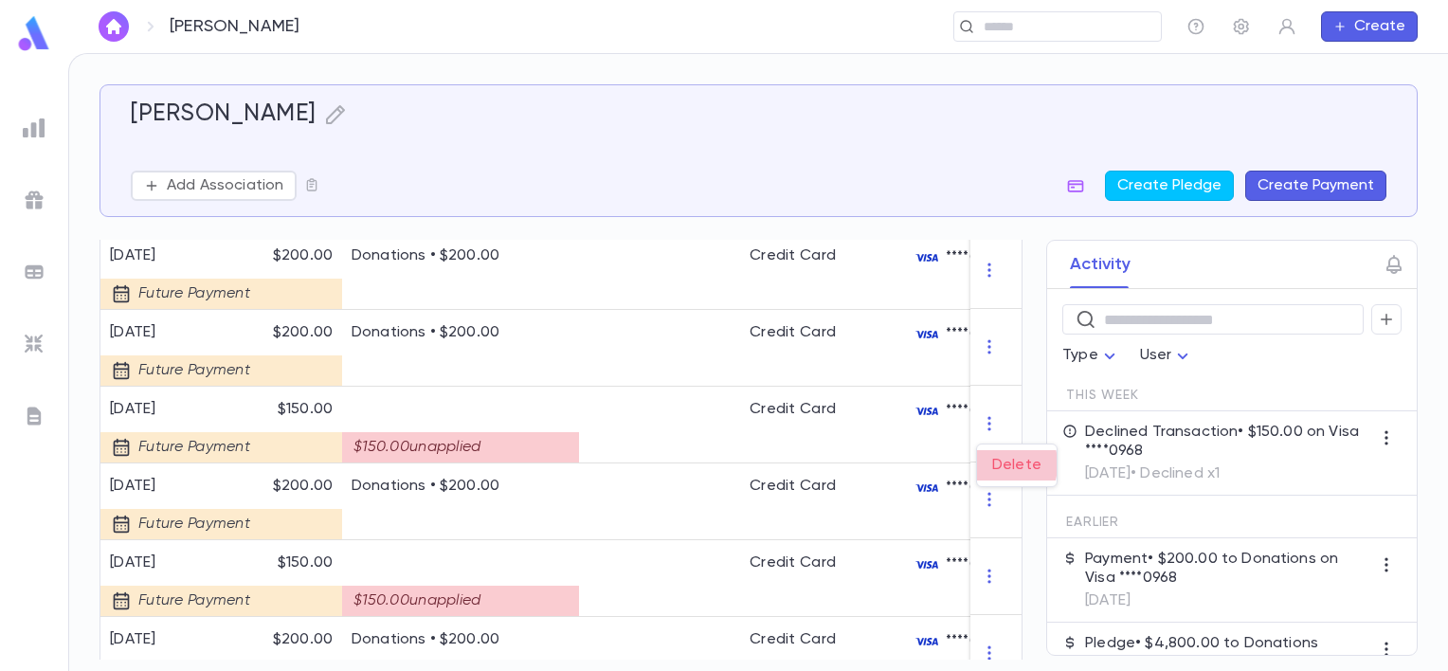
click at [997, 464] on li "Delete" at bounding box center [1017, 465] width 80 height 30
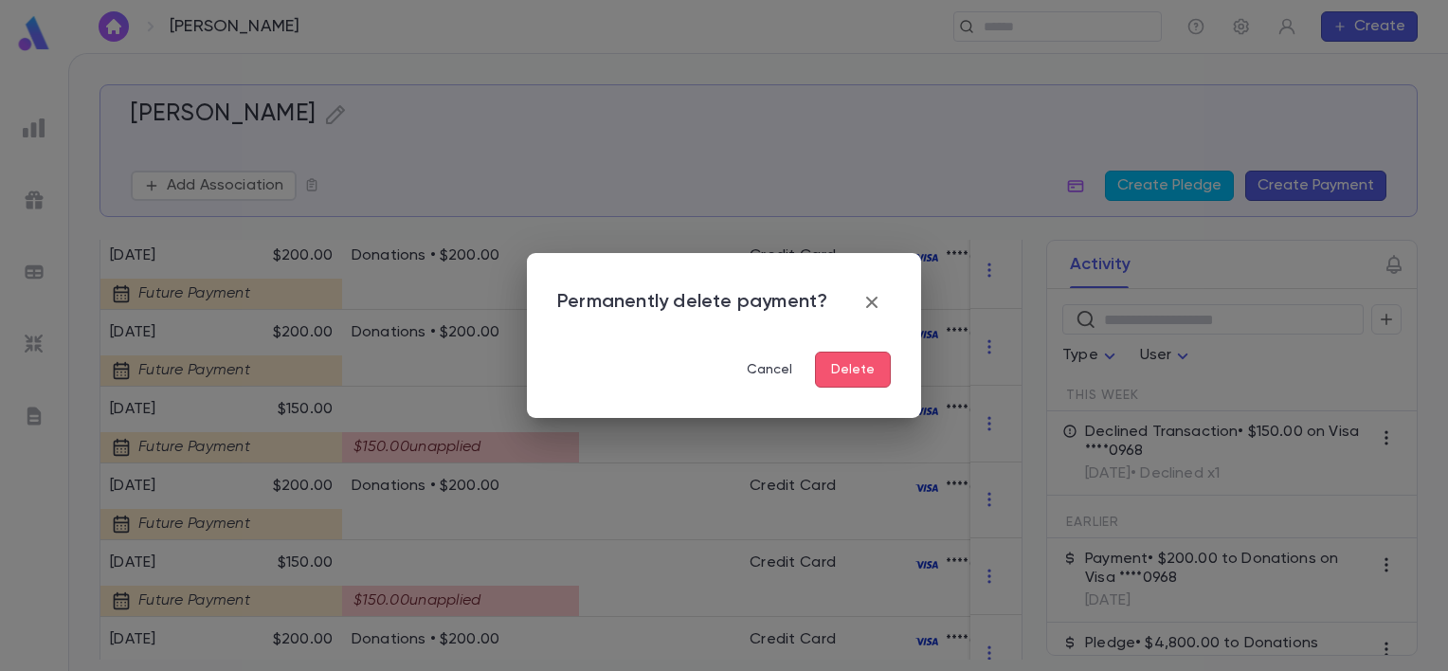
click at [847, 371] on button "Delete" at bounding box center [853, 370] width 76 height 36
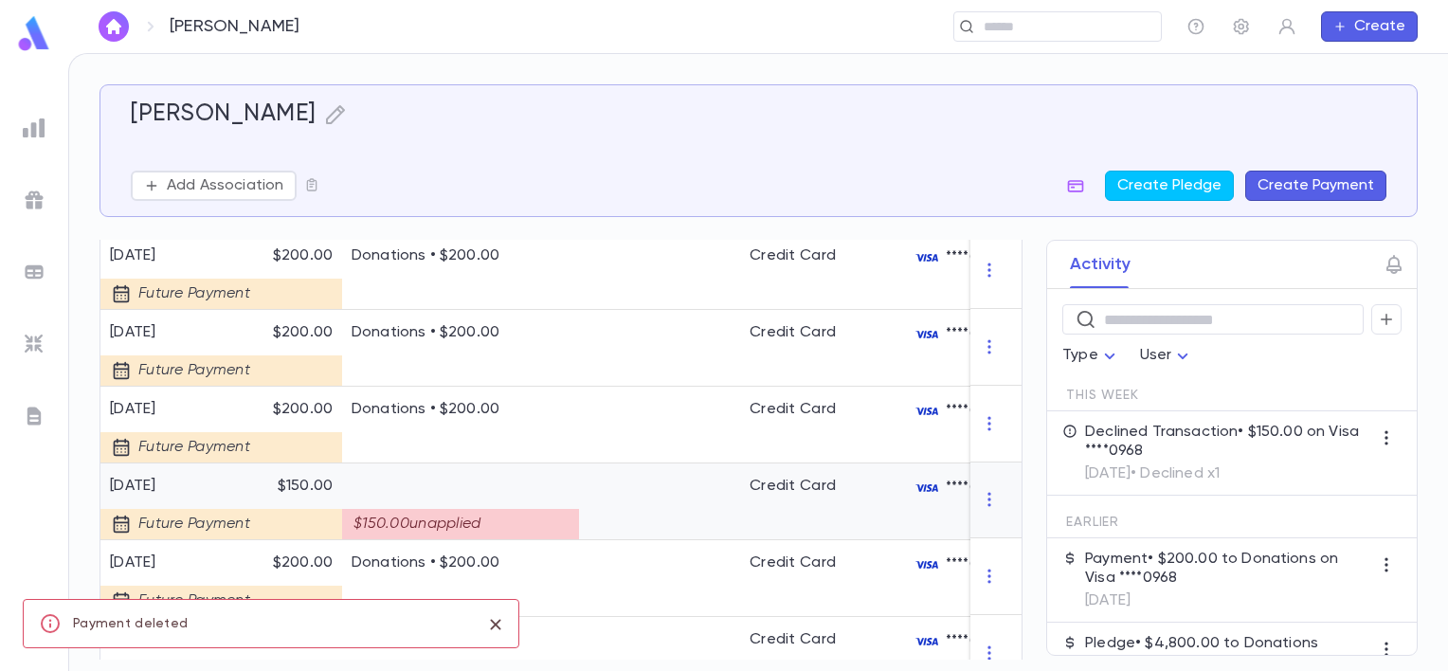
click at [980, 509] on icon "button" at bounding box center [989, 499] width 19 height 19
click at [1014, 541] on li "Delete" at bounding box center [1017, 542] width 80 height 30
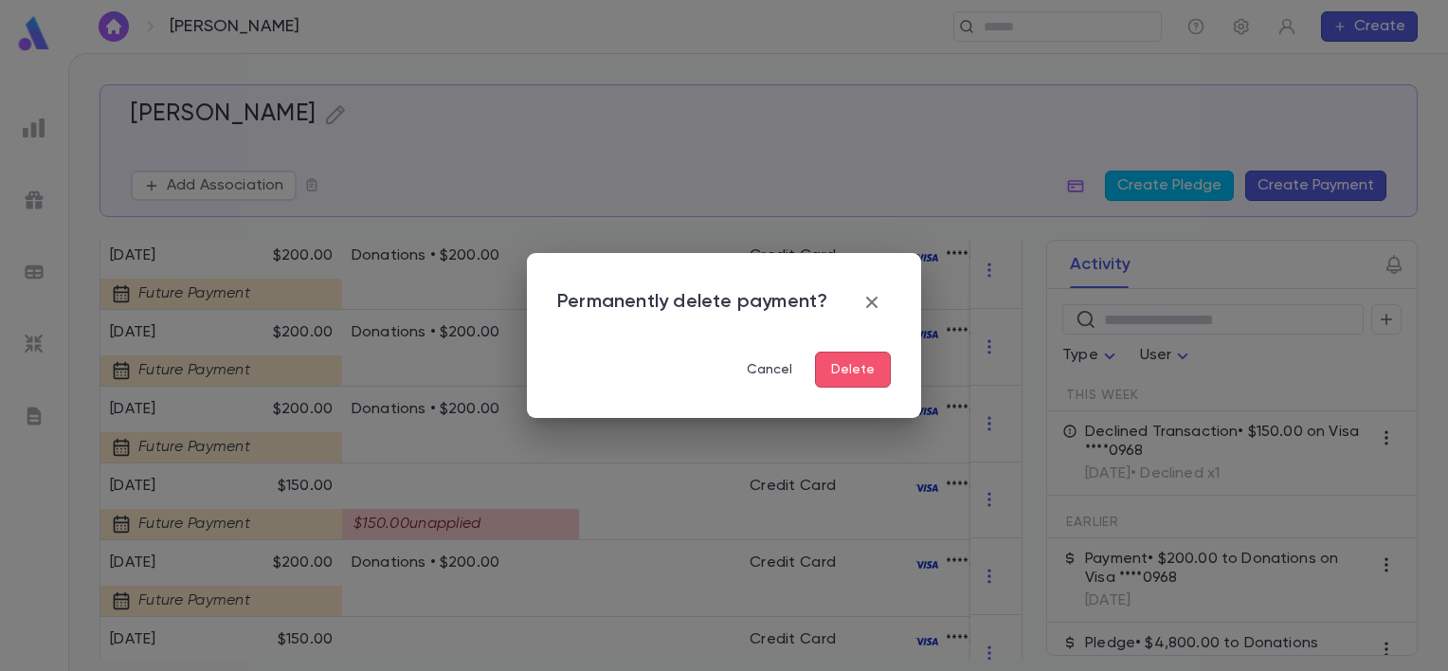
click at [849, 363] on button "Delete" at bounding box center [853, 370] width 76 height 36
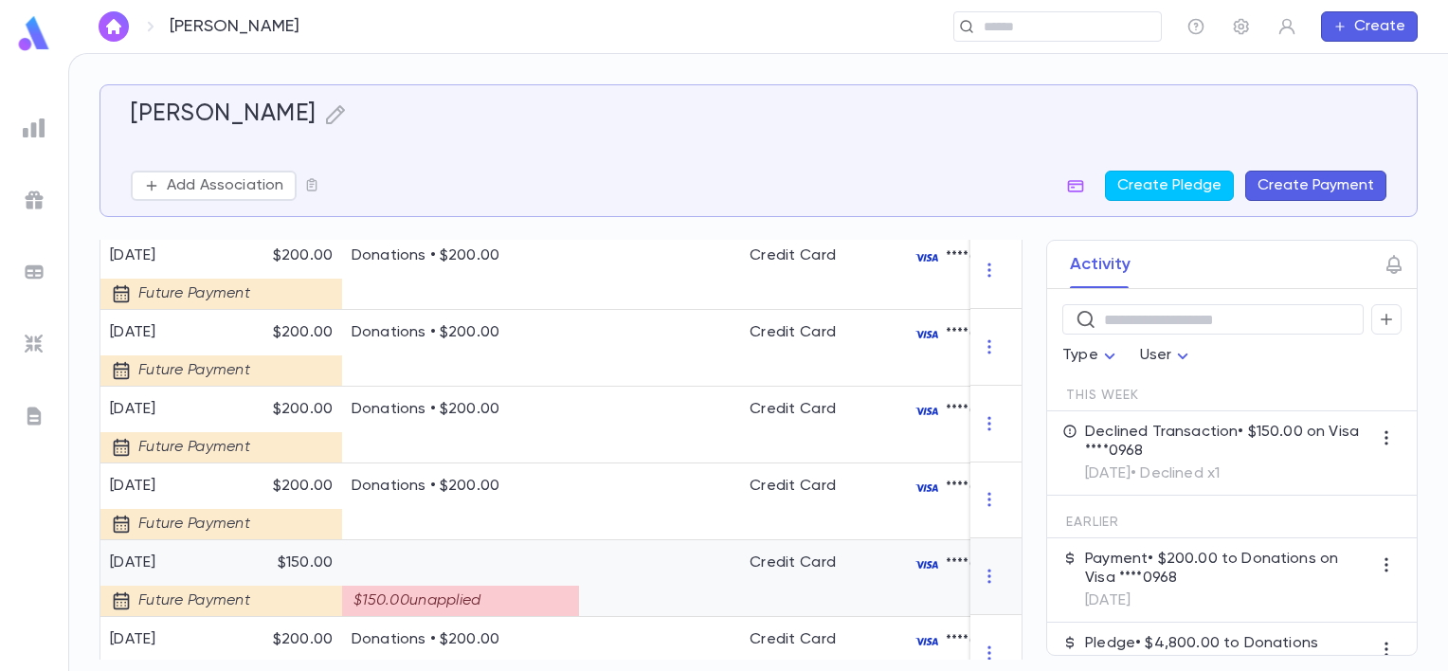
click at [983, 586] on icon "button" at bounding box center [989, 576] width 19 height 19
click at [1002, 614] on li "Delete" at bounding box center [1017, 619] width 80 height 30
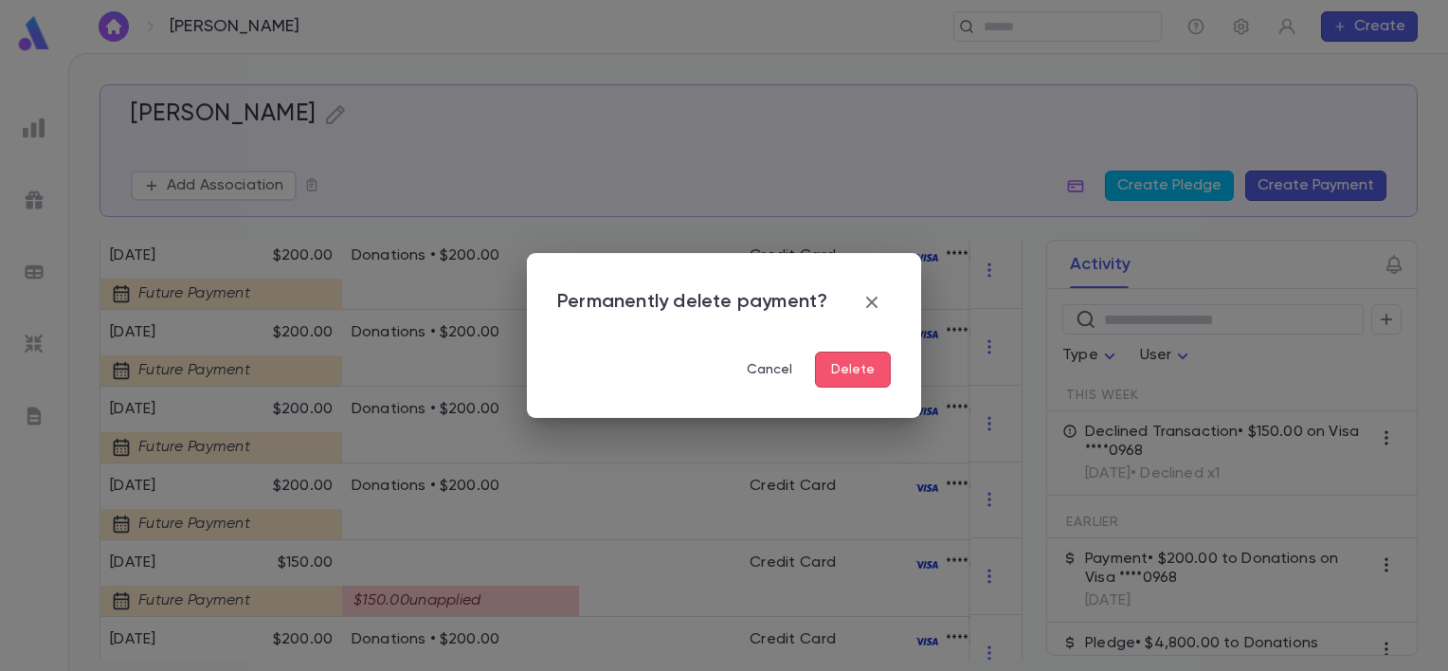
click at [871, 376] on button "Delete" at bounding box center [853, 370] width 76 height 36
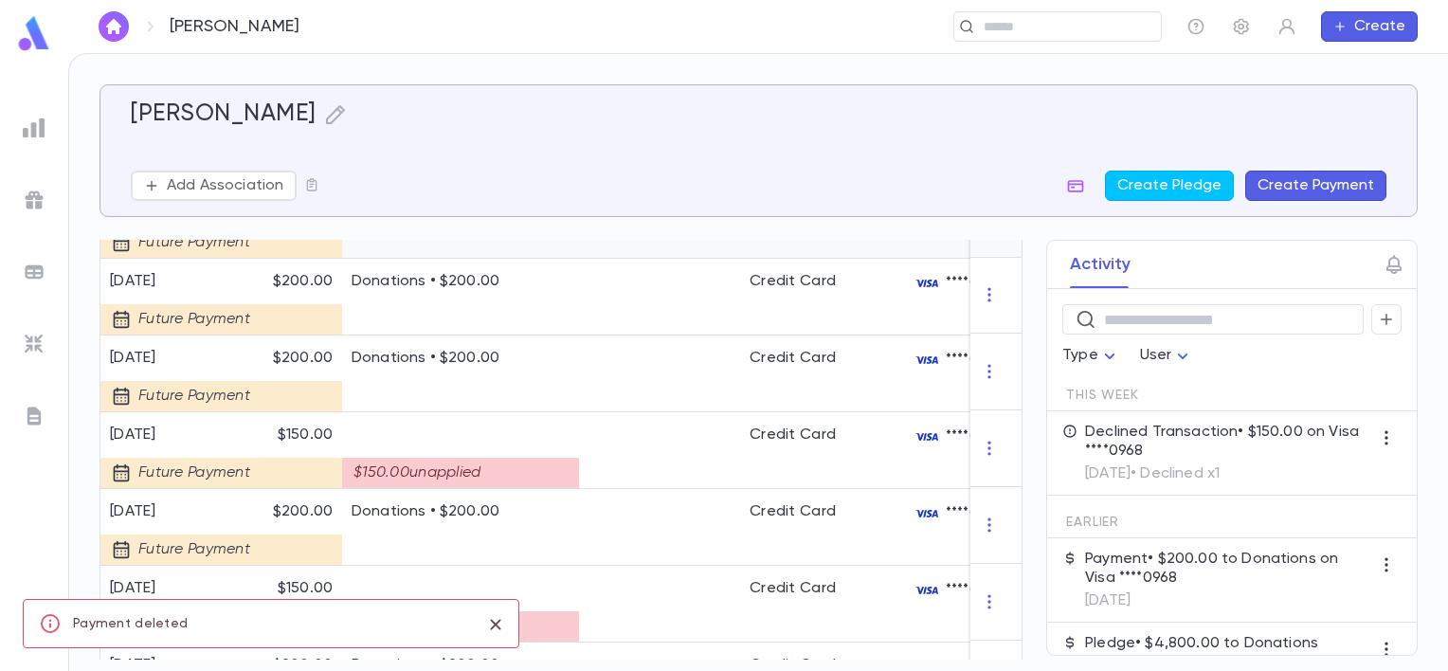
scroll to position [1042, 0]
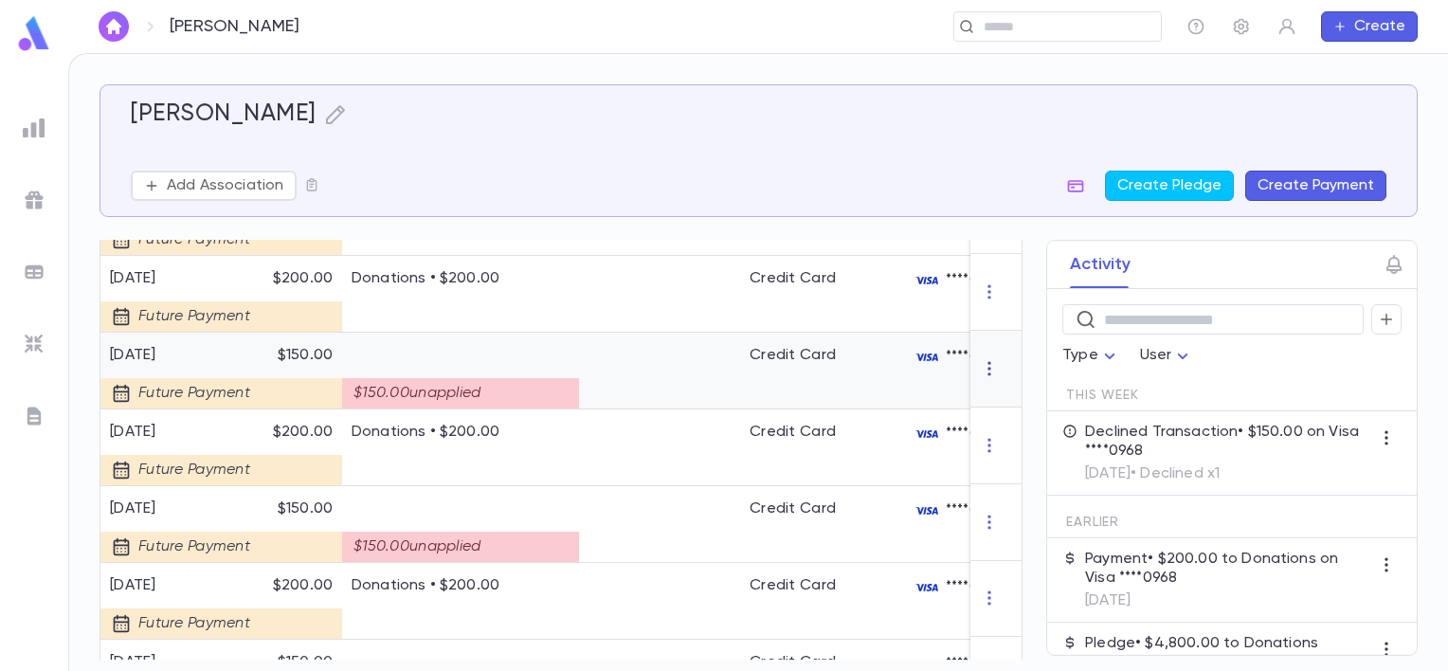
click at [980, 375] on icon "button" at bounding box center [989, 368] width 19 height 19
click at [1004, 411] on li "Delete" at bounding box center [1017, 410] width 80 height 30
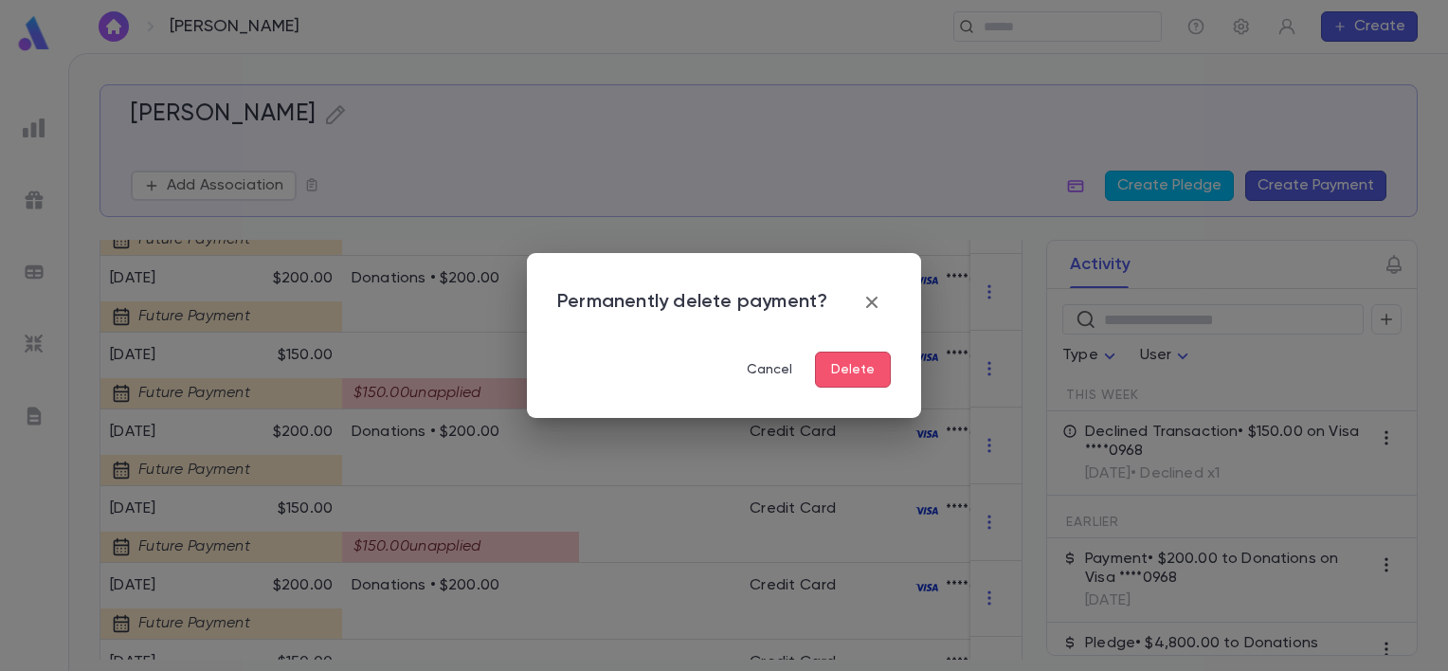
click at [881, 373] on button "Delete" at bounding box center [853, 370] width 76 height 36
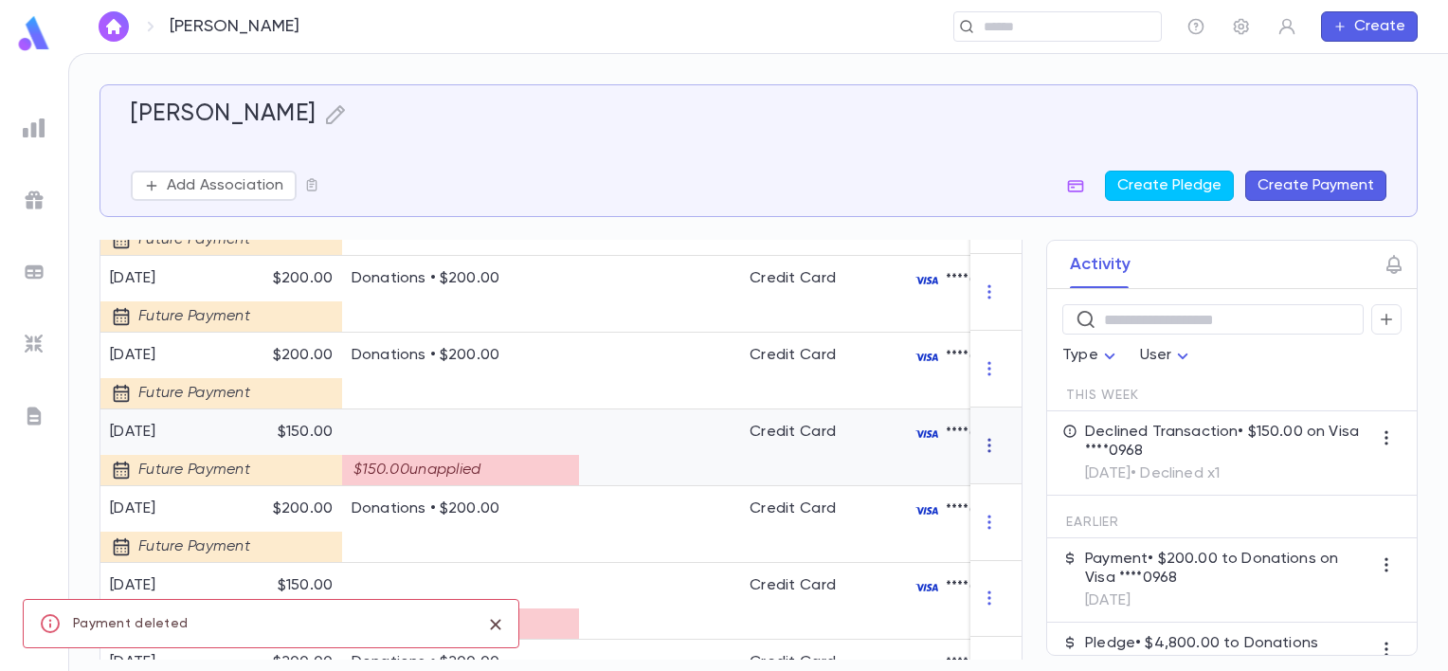
click at [980, 455] on icon "button" at bounding box center [989, 445] width 19 height 19
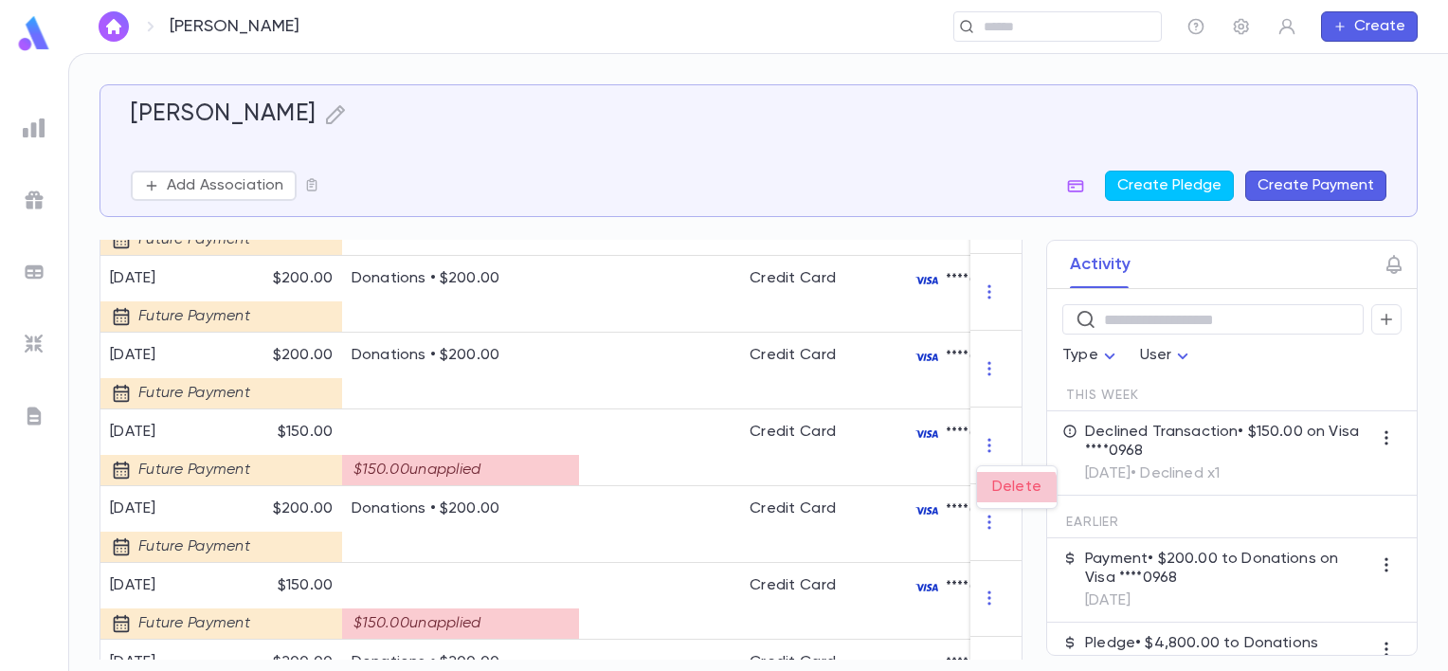
click at [1009, 493] on li "Delete" at bounding box center [1017, 487] width 80 height 30
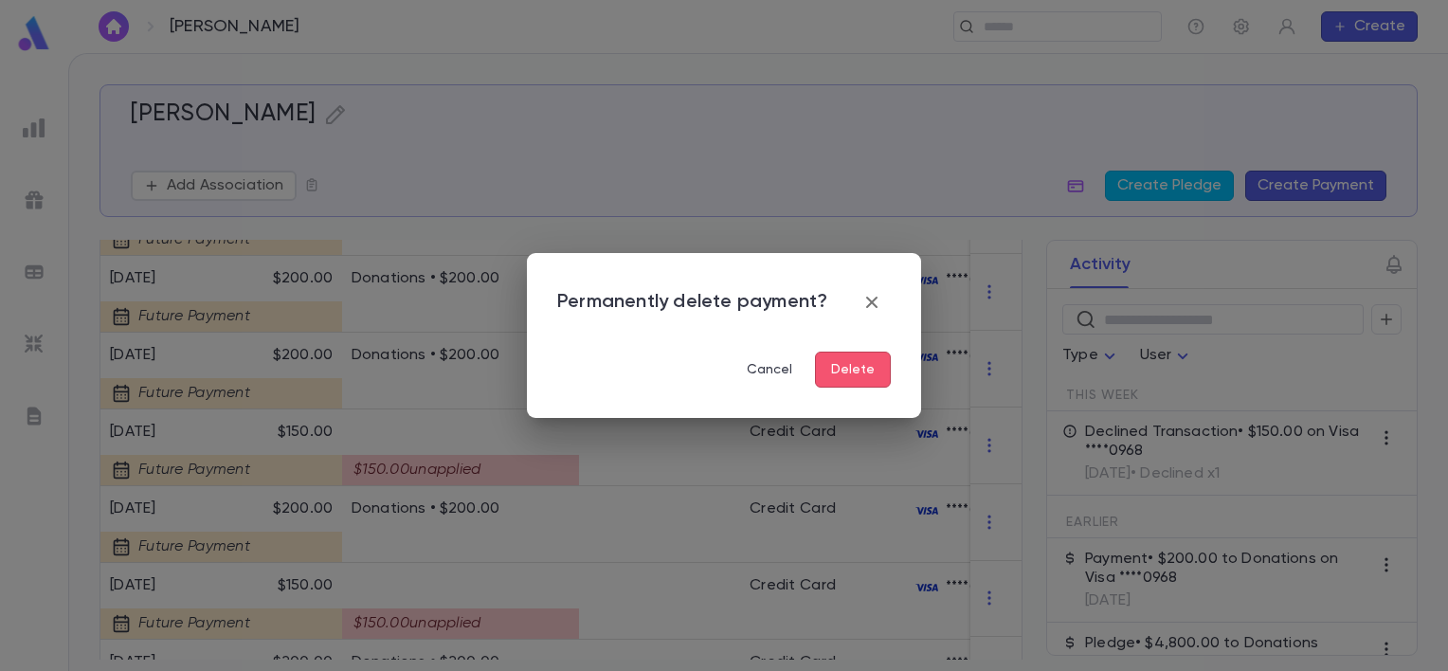
click at [867, 359] on button "Delete" at bounding box center [853, 370] width 76 height 36
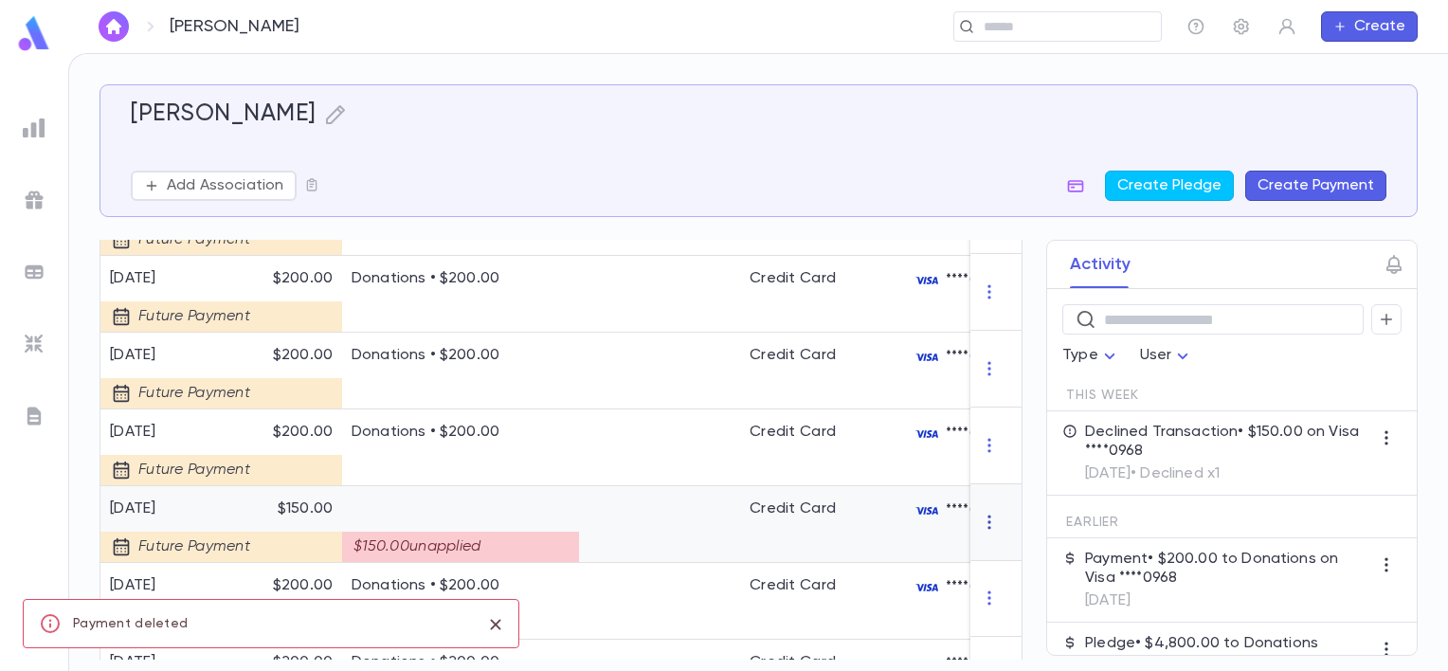
click at [987, 529] on icon "button" at bounding box center [988, 521] width 3 height 14
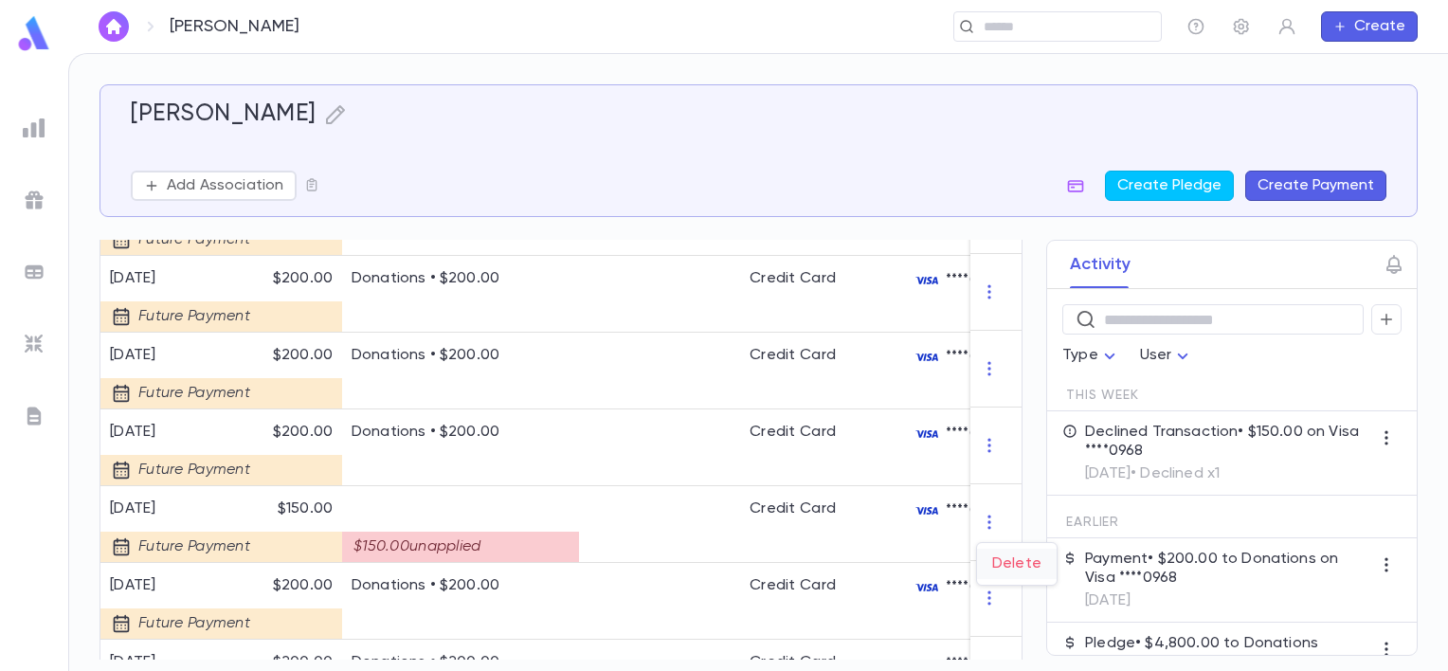
click at [1004, 553] on li "Delete" at bounding box center [1017, 564] width 80 height 30
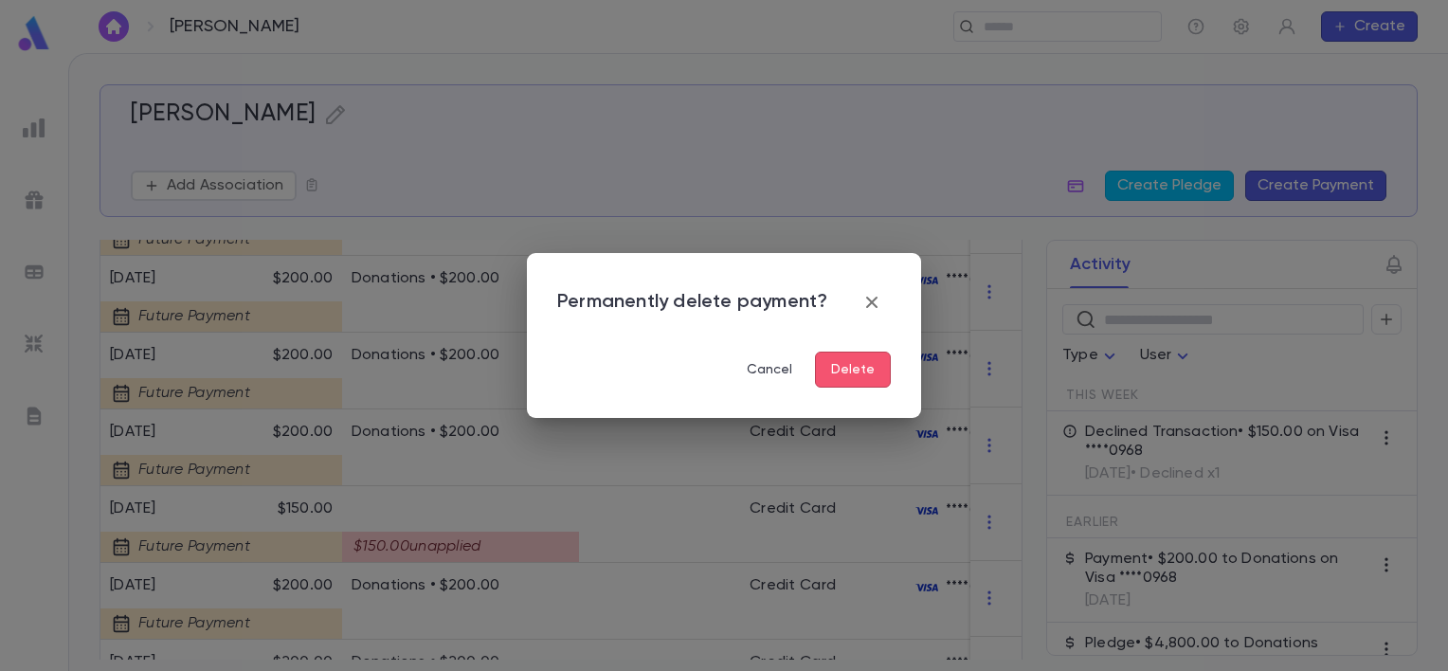
click at [887, 368] on button "Delete" at bounding box center [853, 370] width 76 height 36
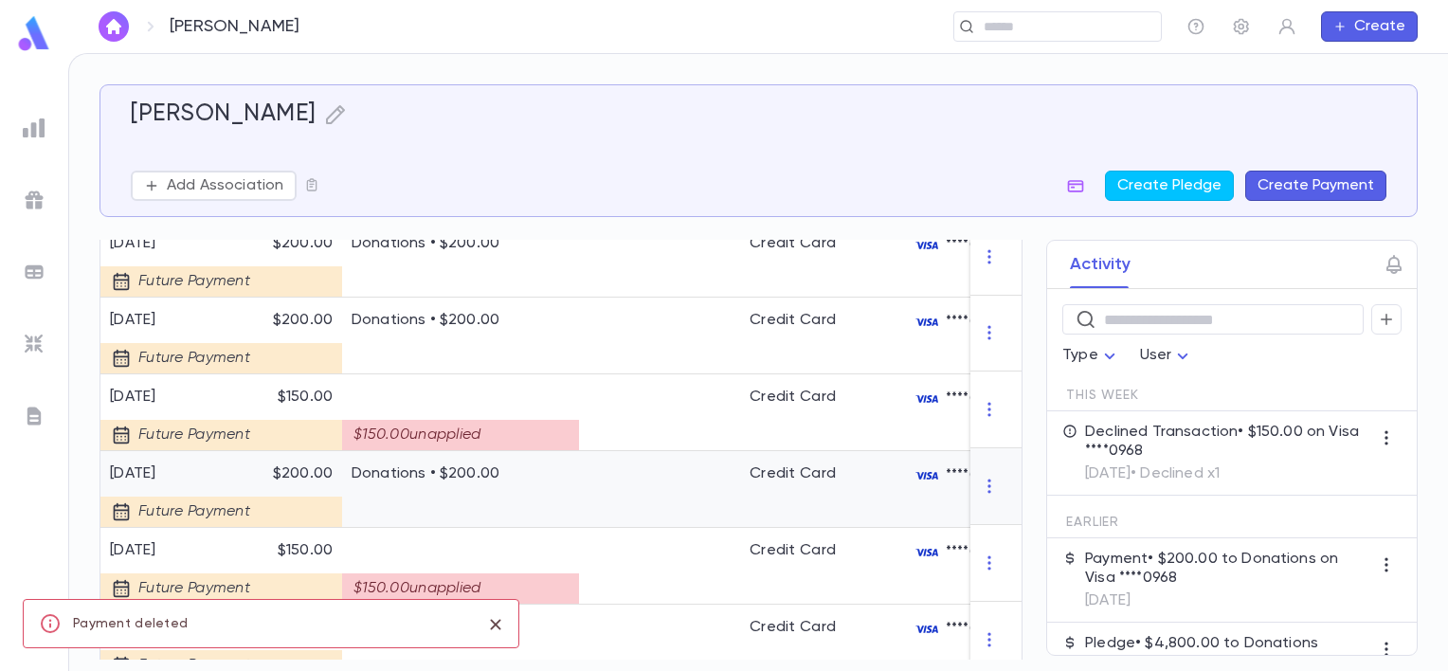
scroll to position [1326, 0]
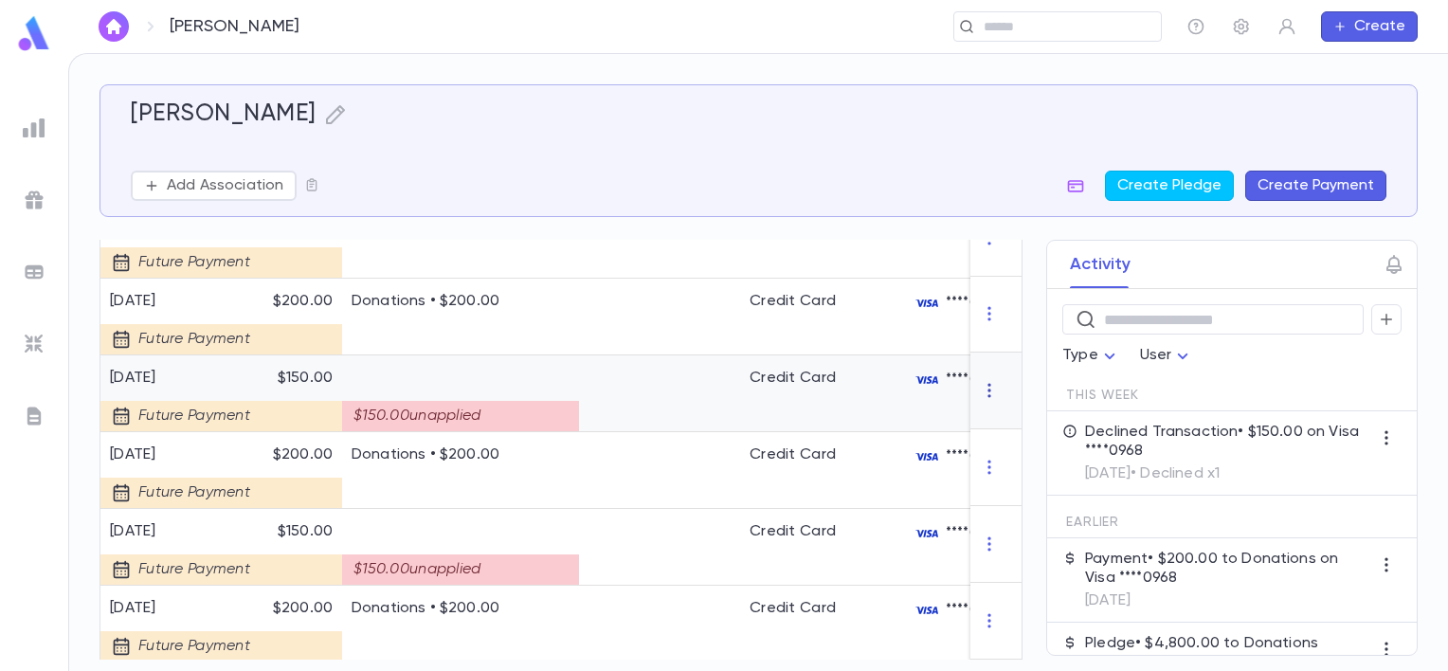
click at [980, 400] on icon "button" at bounding box center [989, 390] width 19 height 19
click at [992, 432] on li "Delete" at bounding box center [1017, 433] width 80 height 30
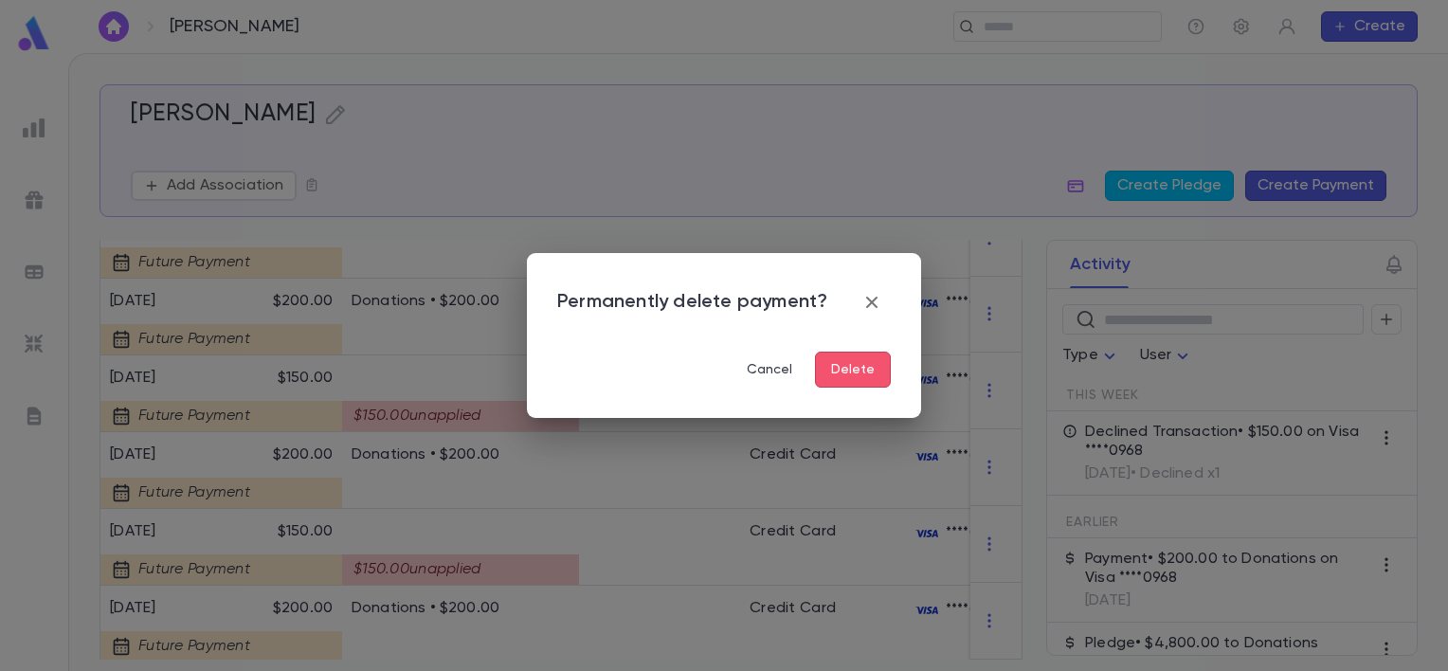
click at [875, 365] on button "Delete" at bounding box center [853, 370] width 76 height 36
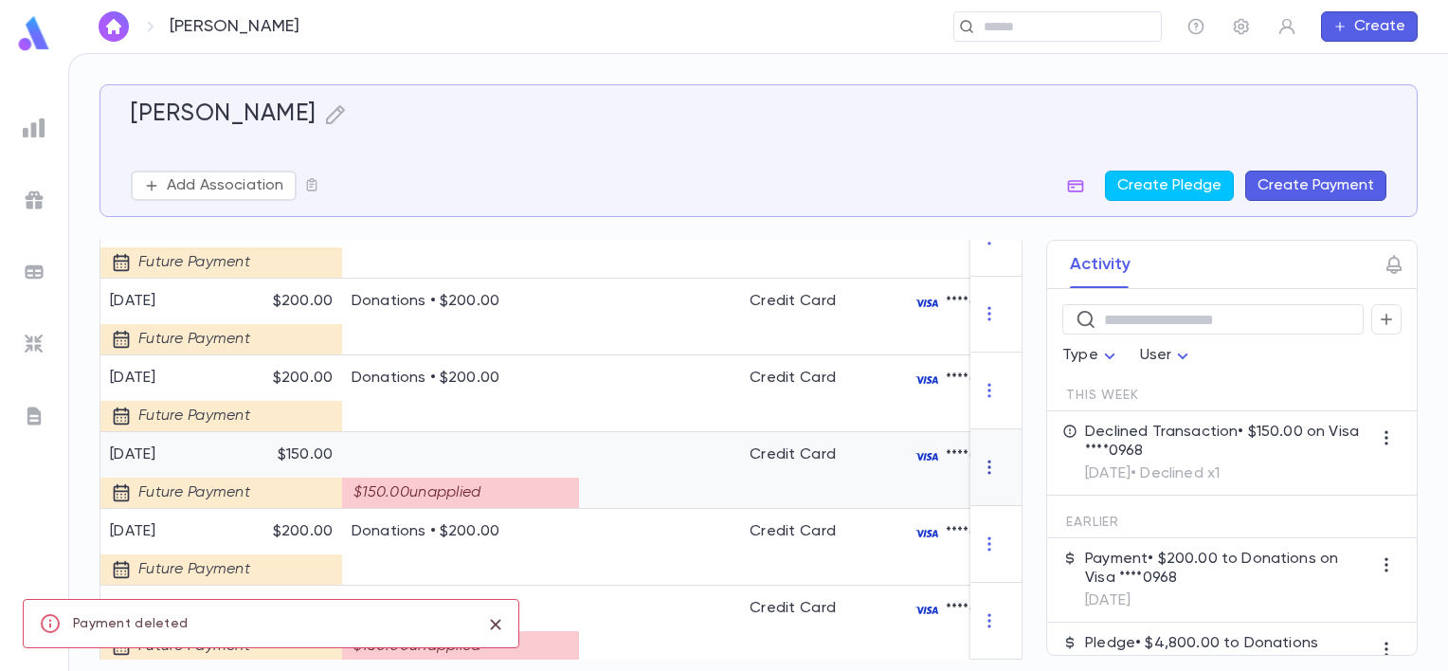
click at [982, 477] on icon "button" at bounding box center [989, 467] width 19 height 19
click at [1010, 509] on li "Delete" at bounding box center [1017, 509] width 80 height 30
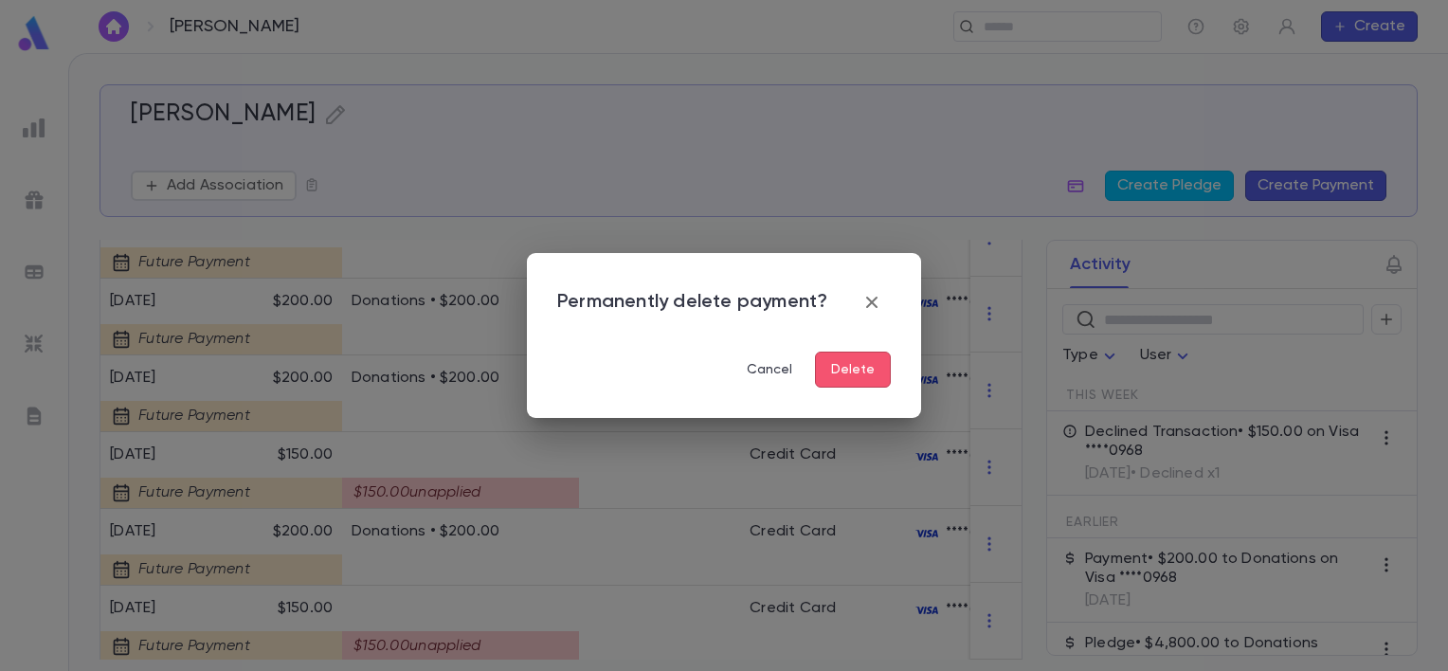
click at [857, 361] on button "Delete" at bounding box center [853, 370] width 76 height 36
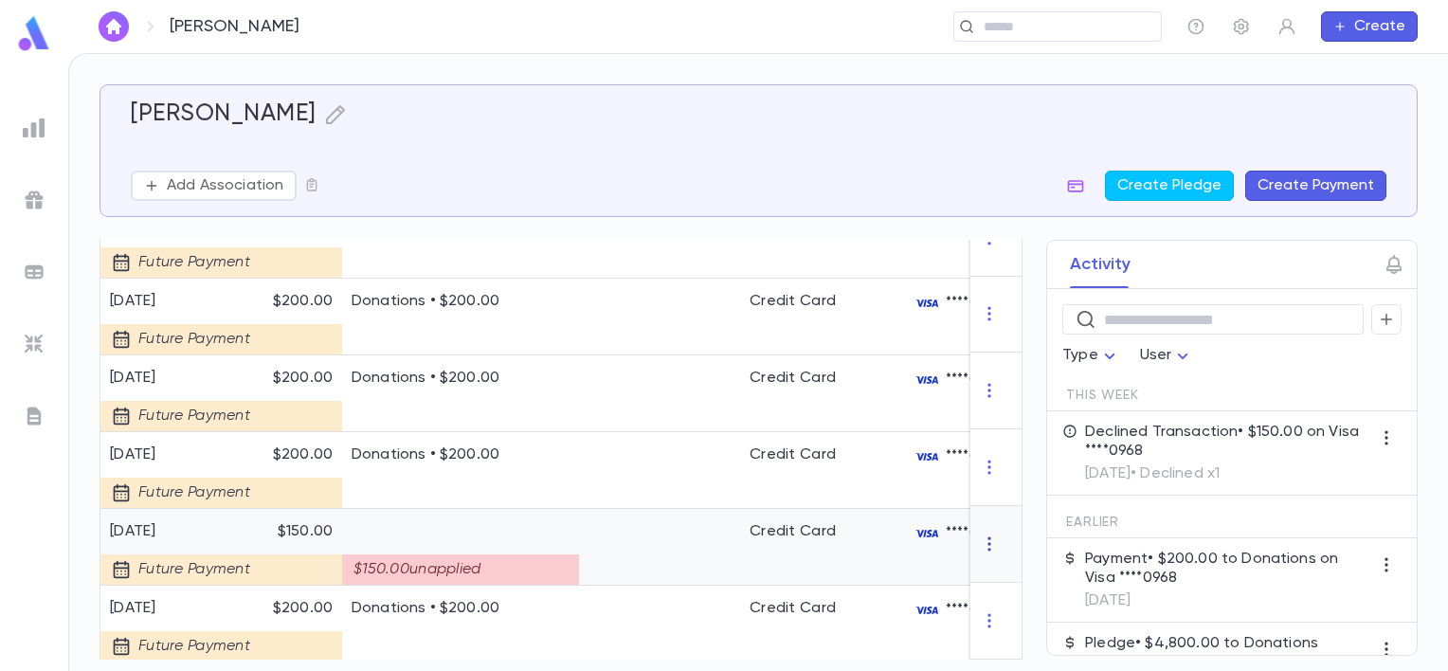
click at [982, 553] on icon "button" at bounding box center [989, 543] width 19 height 19
click at [1004, 580] on li "Delete" at bounding box center [1017, 585] width 80 height 30
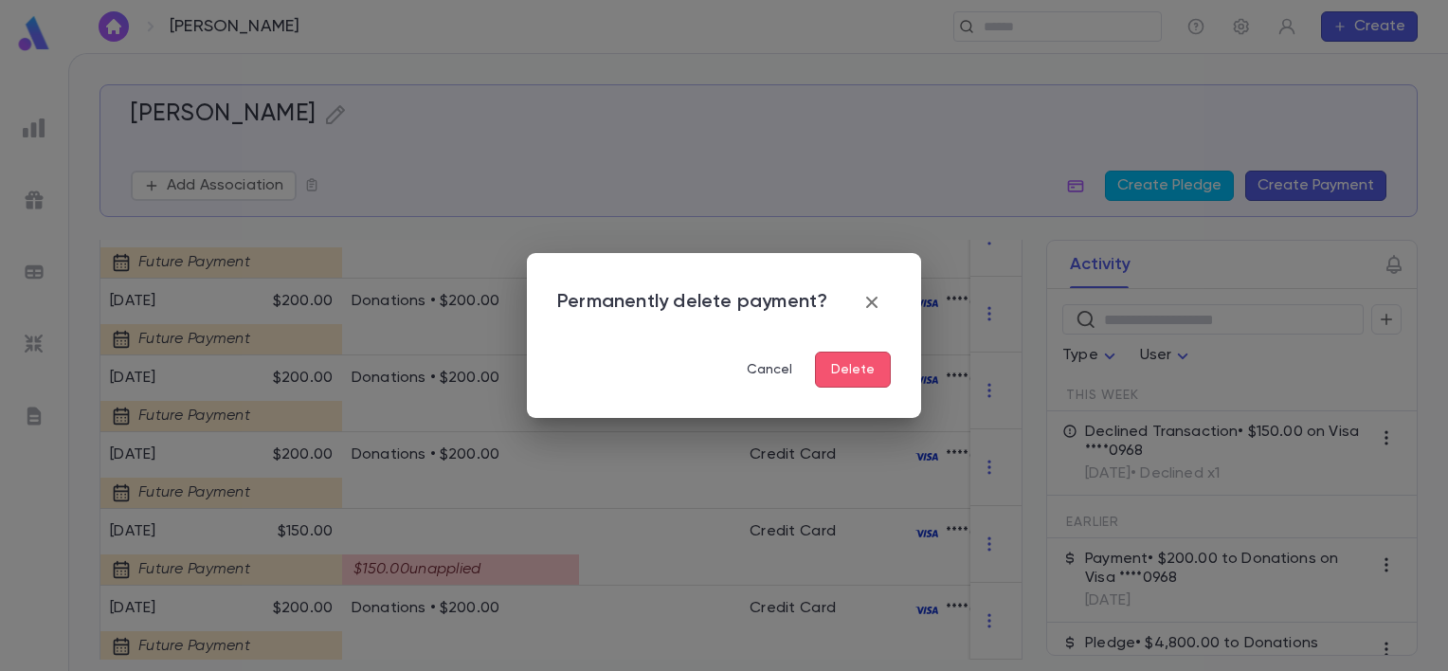
click at [857, 361] on button "Delete" at bounding box center [853, 370] width 76 height 36
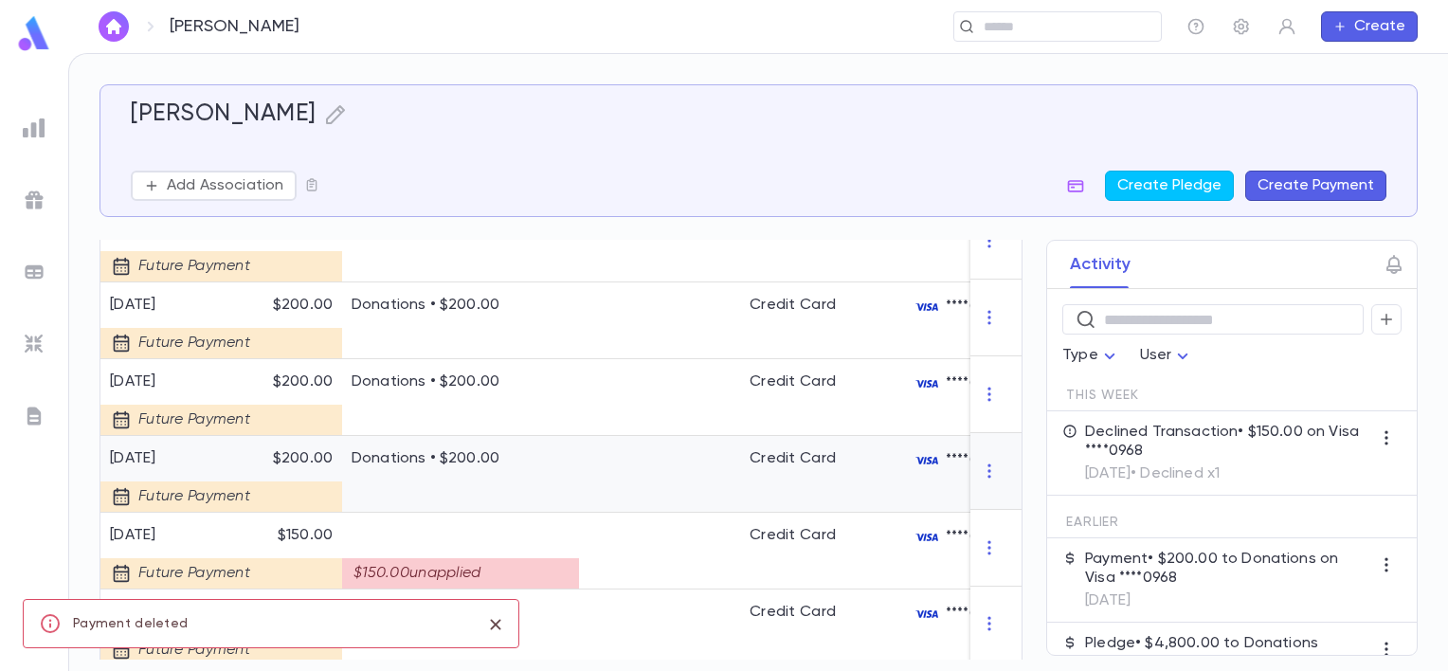
scroll to position [1609, 0]
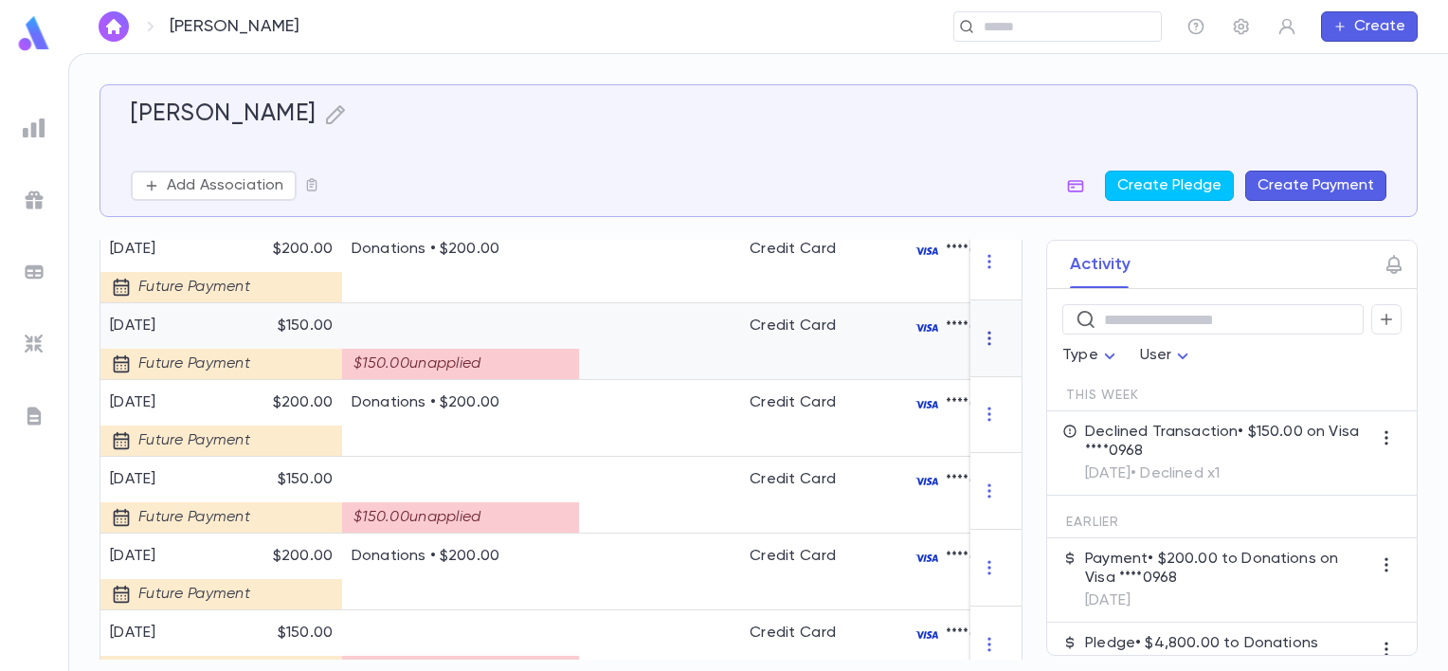
click at [984, 348] on icon "button" at bounding box center [989, 338] width 19 height 19
click at [997, 383] on li "Delete" at bounding box center [1017, 380] width 80 height 30
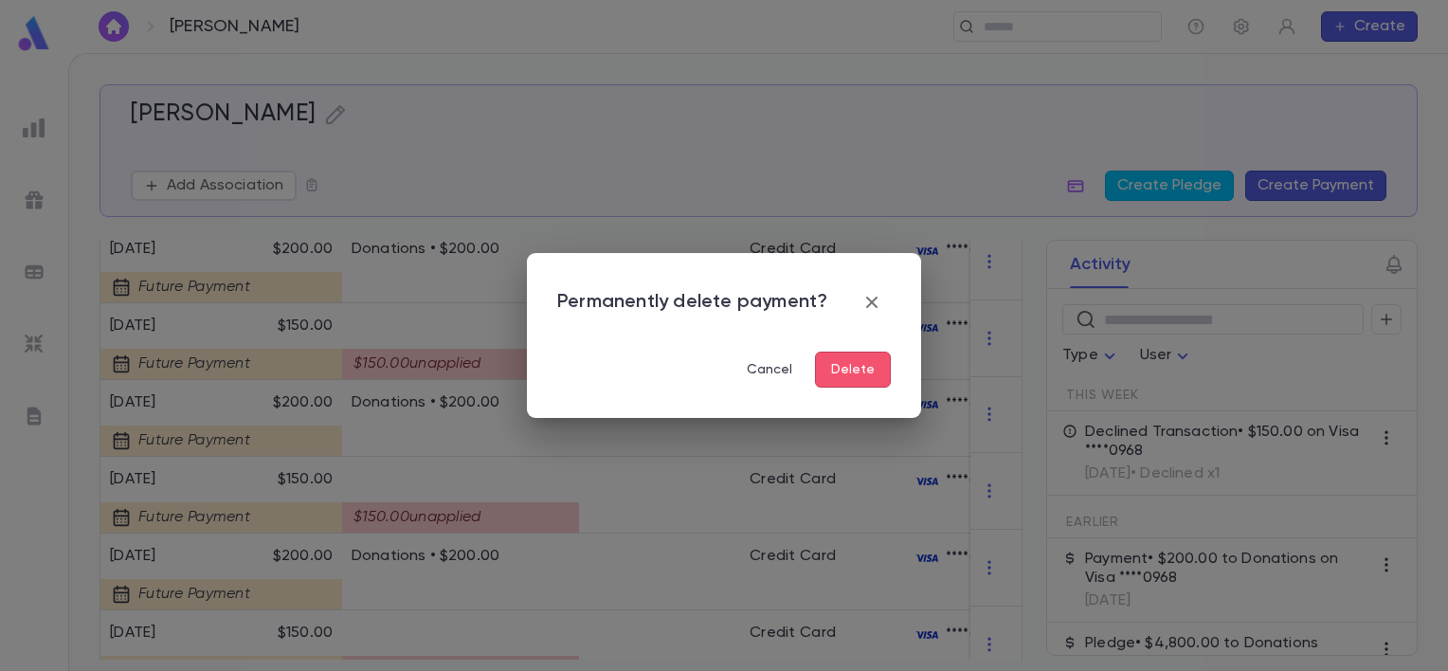
click at [876, 375] on button "Delete" at bounding box center [853, 370] width 76 height 36
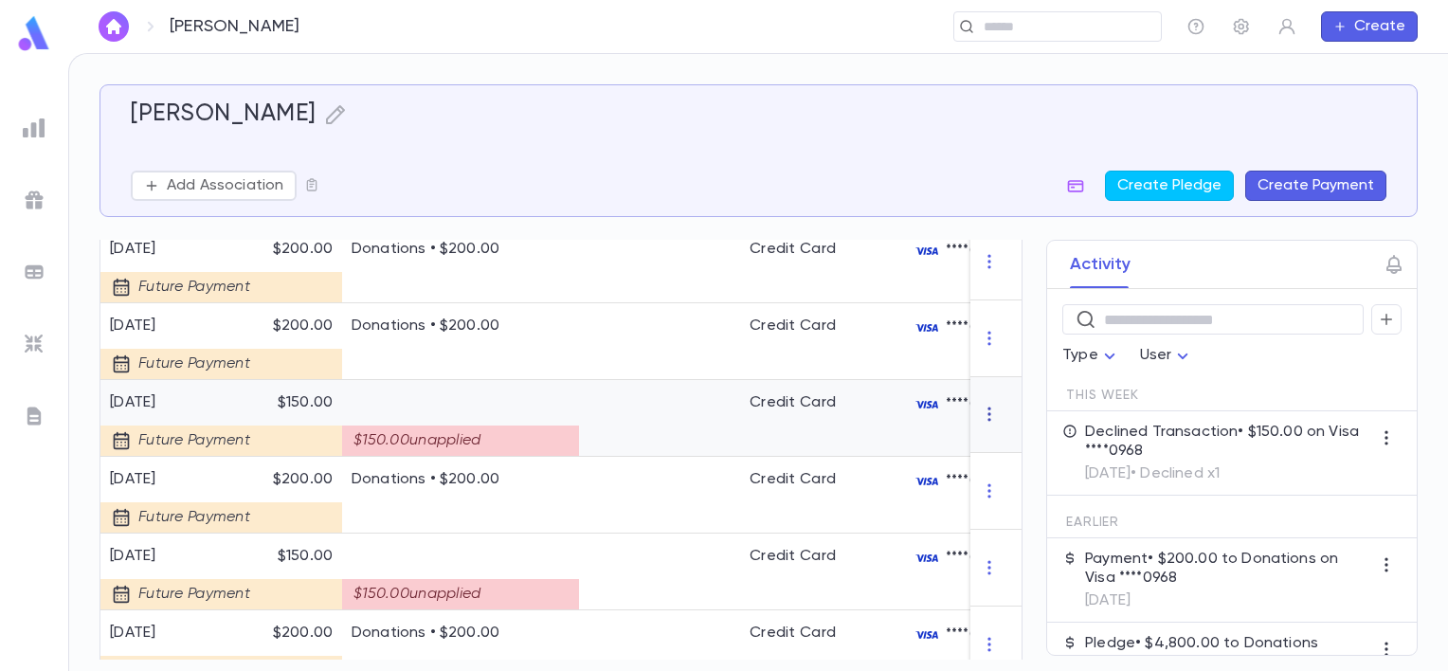
click at [980, 424] on icon "button" at bounding box center [989, 414] width 19 height 19
click at [994, 446] on li "Delete" at bounding box center [1017, 456] width 80 height 30
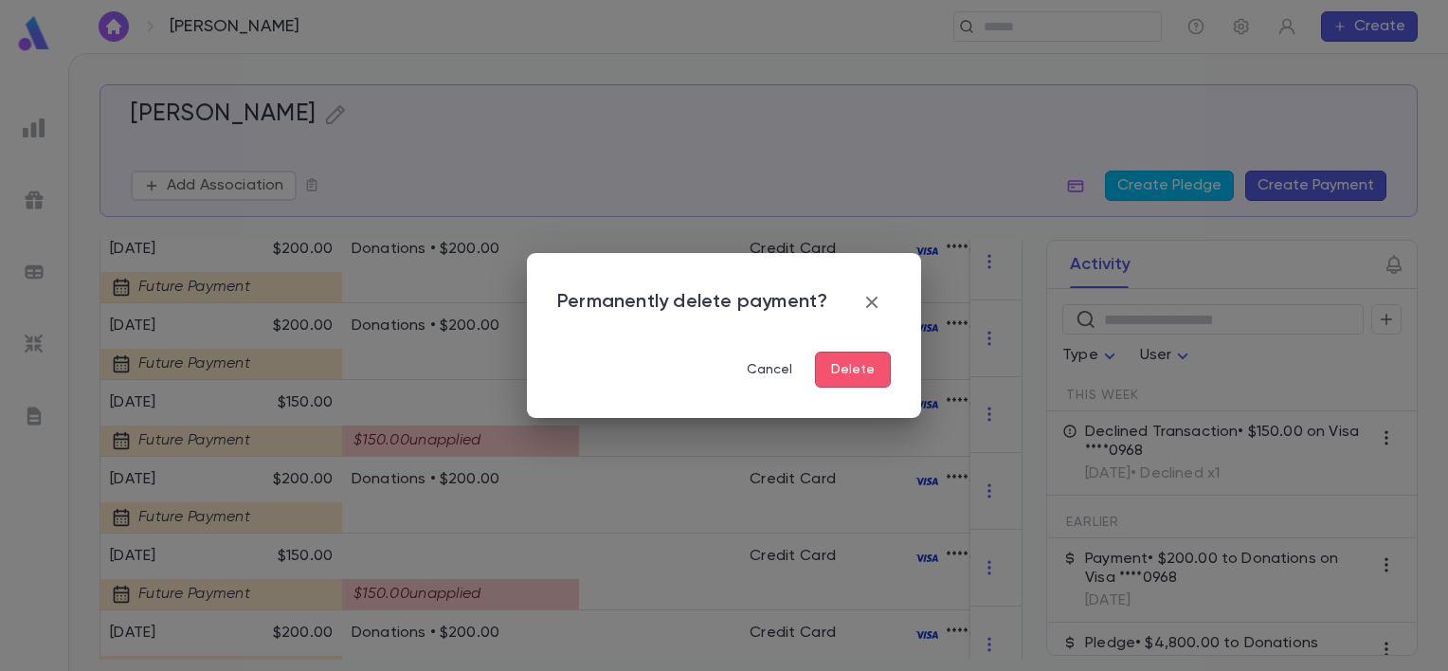
click at [881, 366] on button "Delete" at bounding box center [853, 370] width 76 height 36
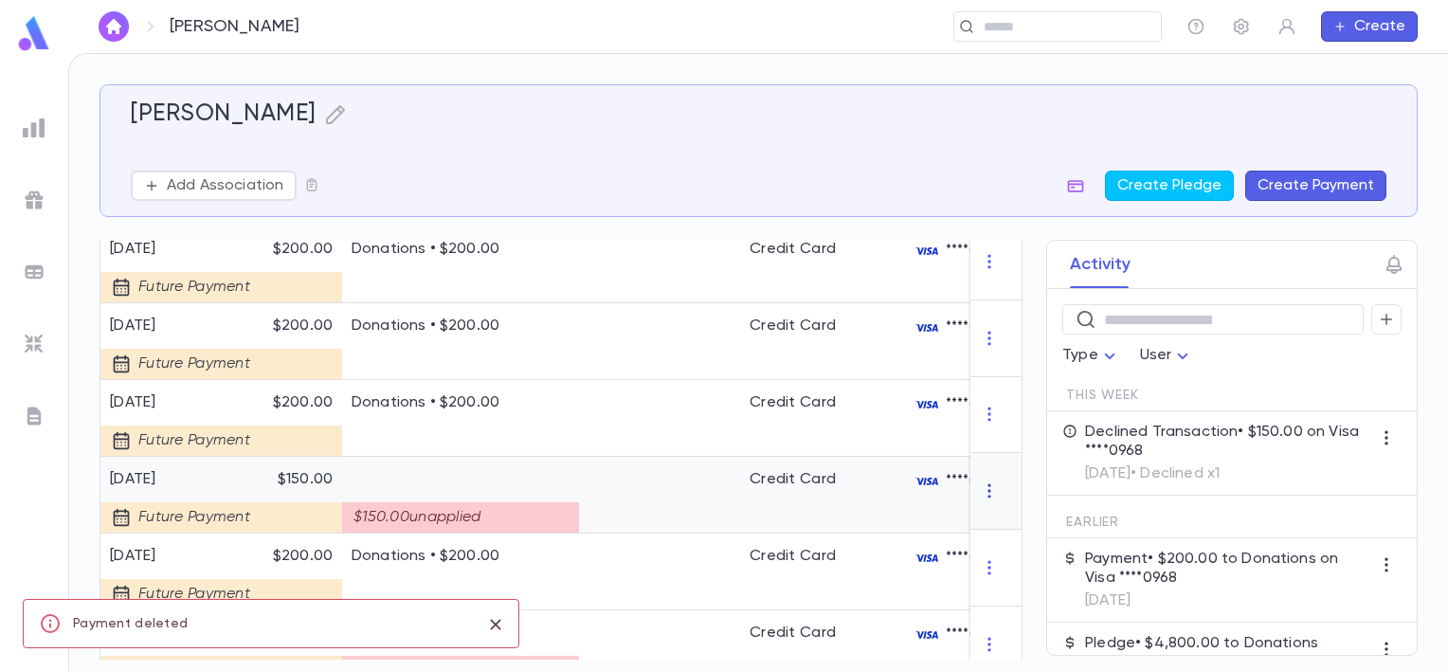
click at [985, 500] on icon "button" at bounding box center [989, 490] width 19 height 19
click at [1001, 527] on li "Delete" at bounding box center [1017, 532] width 80 height 30
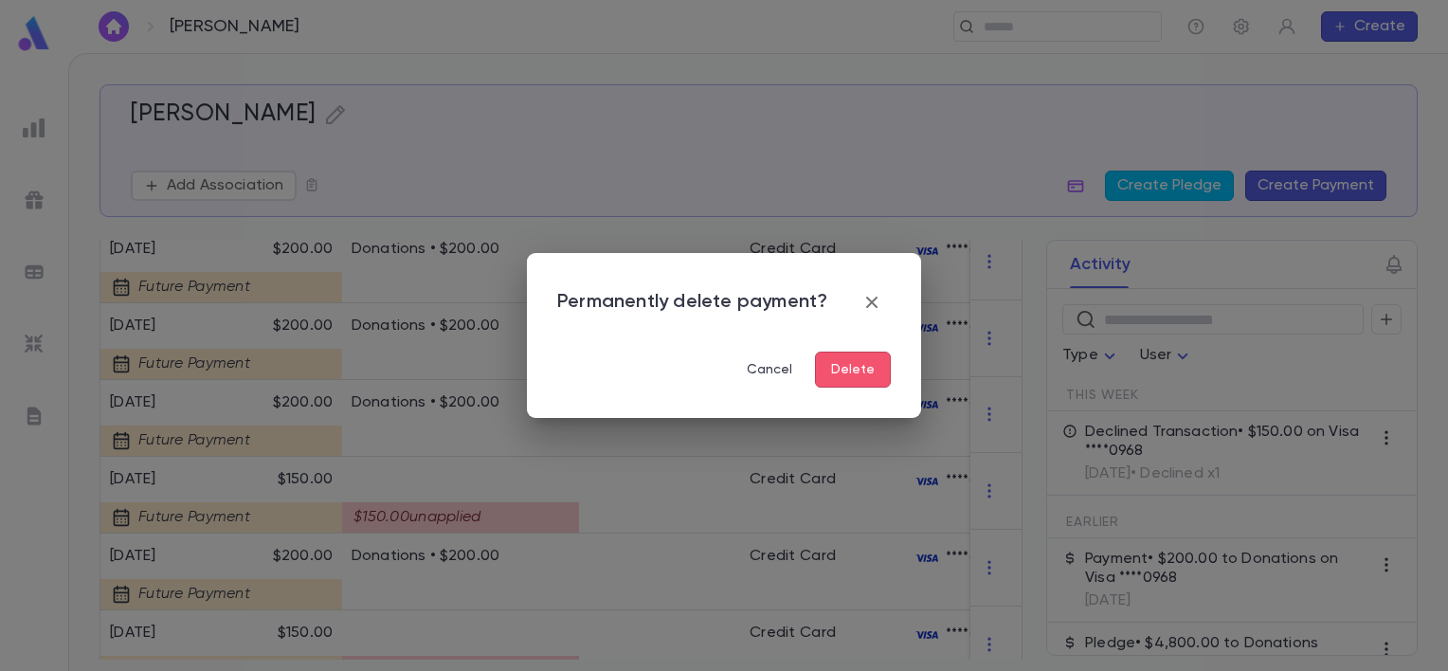
click at [875, 362] on button "Delete" at bounding box center [853, 370] width 76 height 36
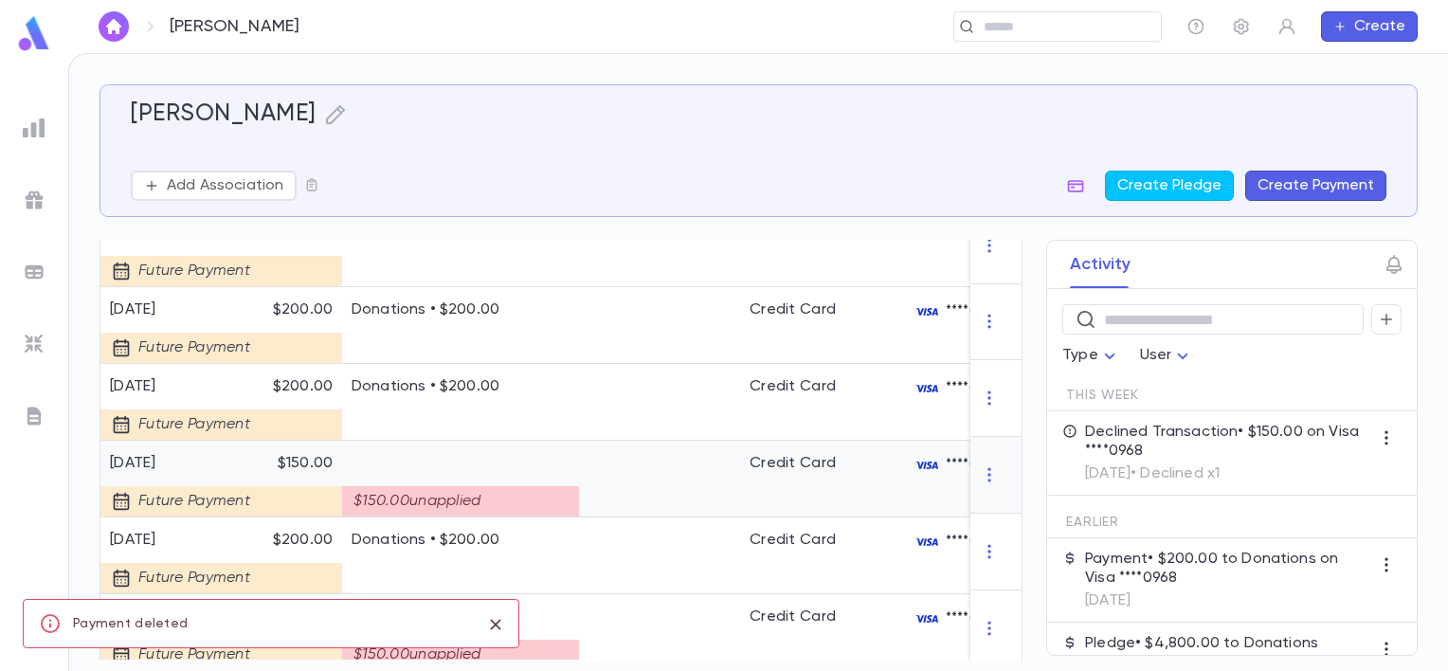
scroll to position [1704, 0]
click at [980, 482] on icon "button" at bounding box center [989, 472] width 19 height 19
click at [997, 512] on li "Delete" at bounding box center [1017, 514] width 80 height 30
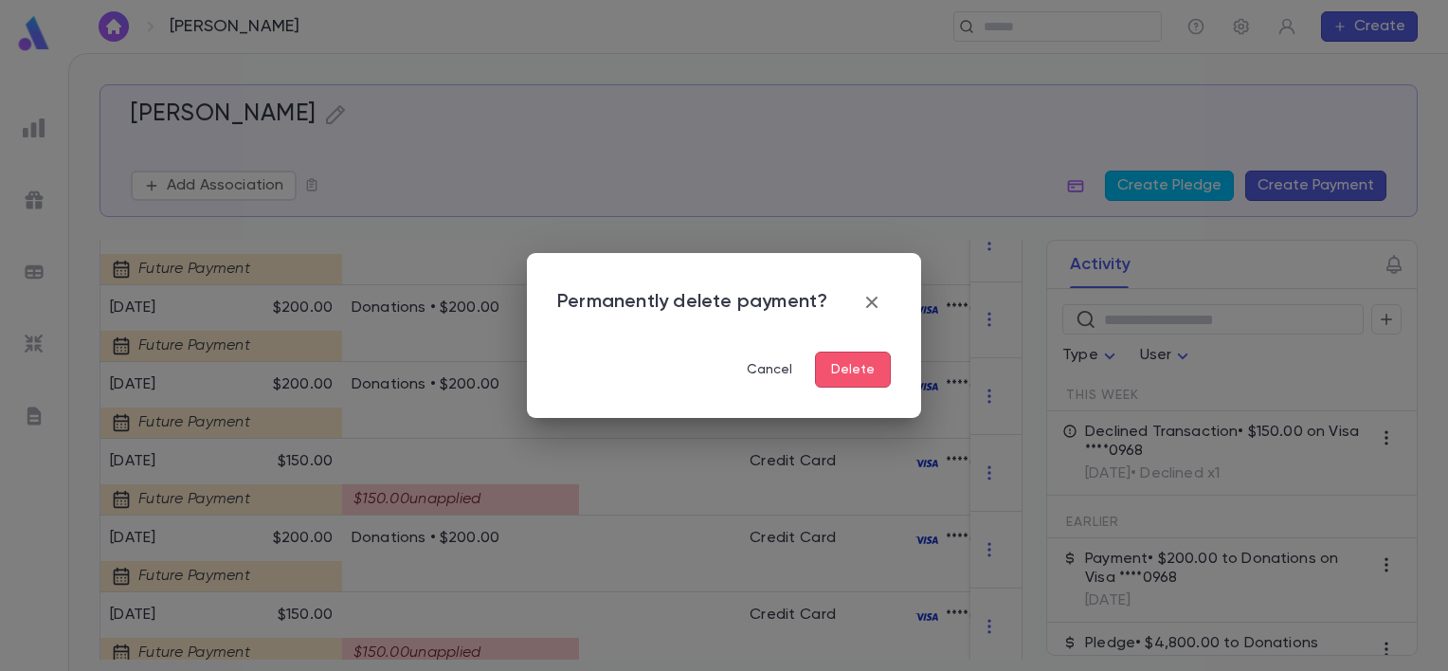
click at [860, 362] on button "Delete" at bounding box center [853, 370] width 76 height 36
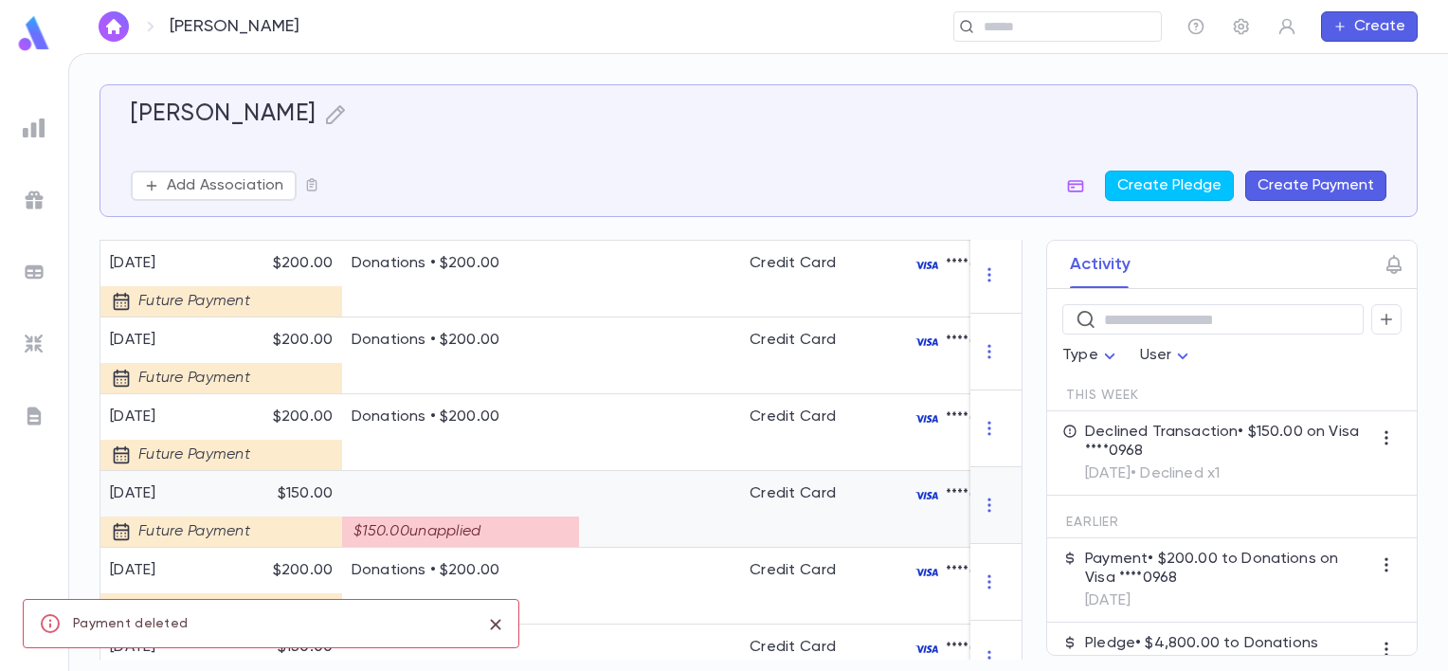
scroll to position [1798, 0]
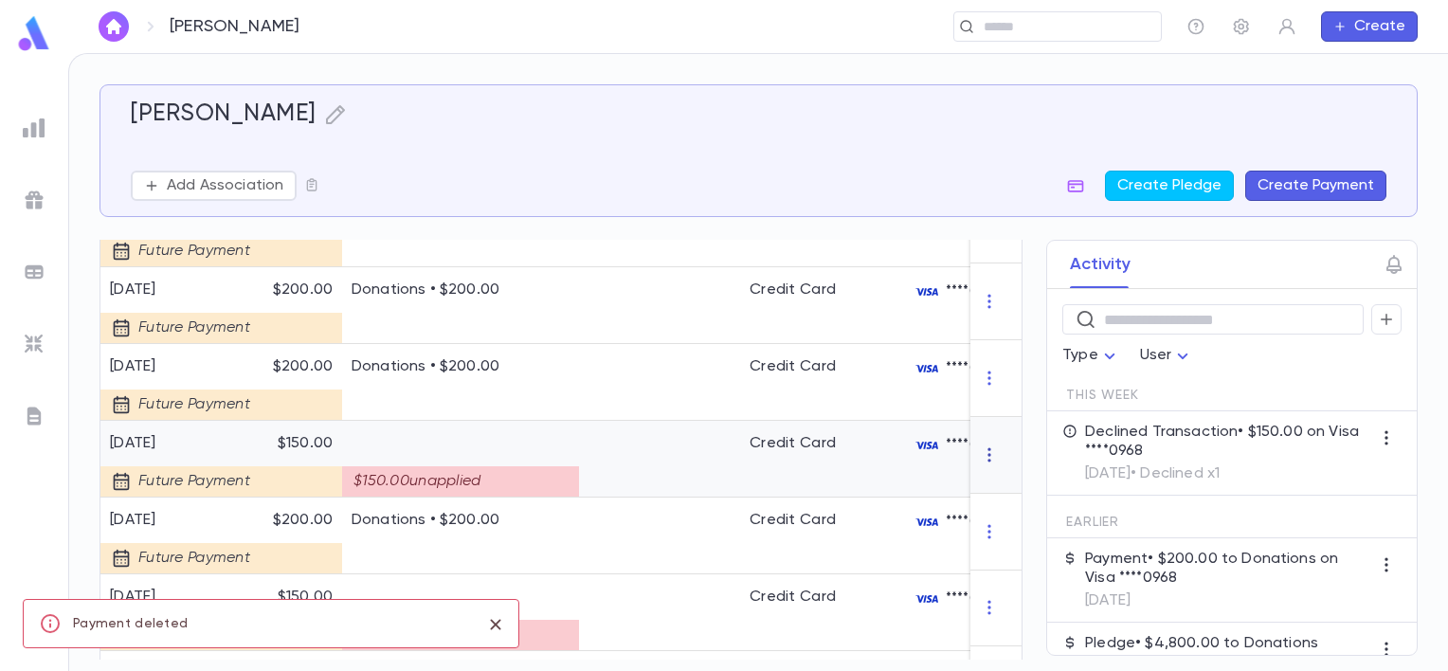
click at [980, 464] on icon "button" at bounding box center [989, 454] width 19 height 19
click at [1000, 494] on li "Delete" at bounding box center [1017, 496] width 80 height 30
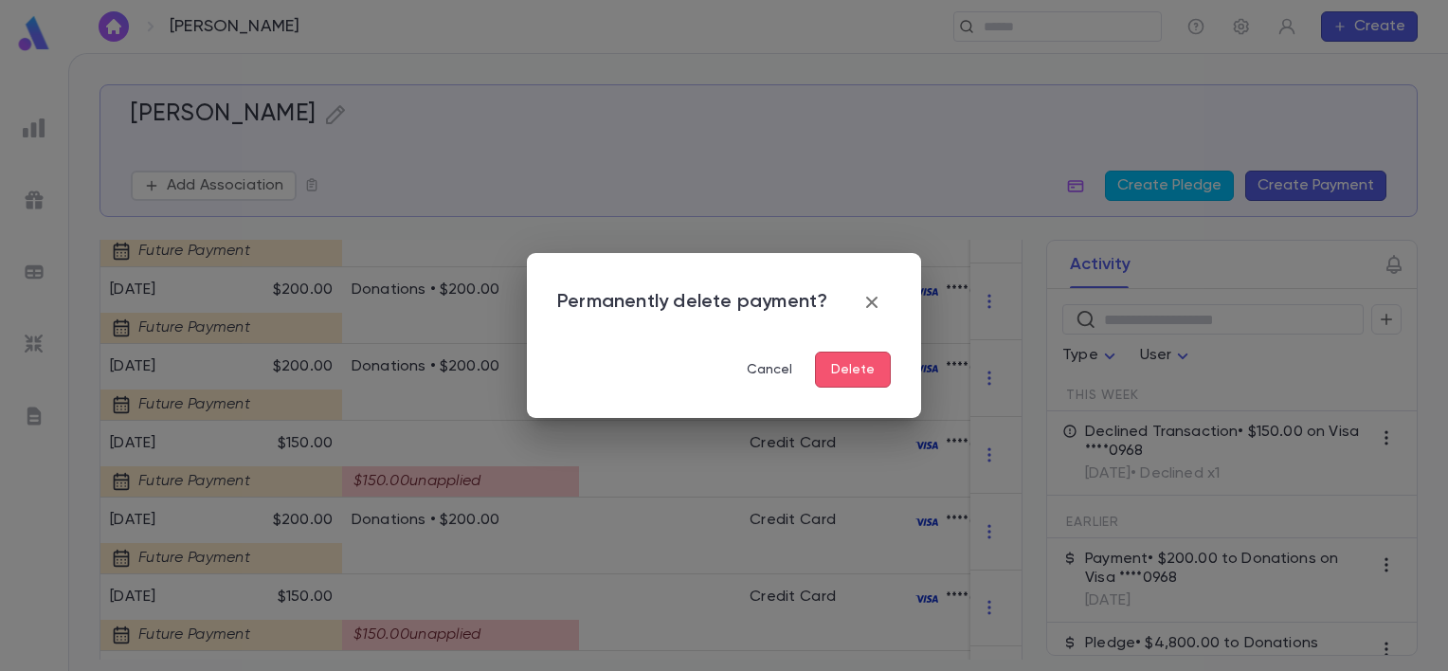
click at [857, 362] on button "Delete" at bounding box center [853, 370] width 76 height 36
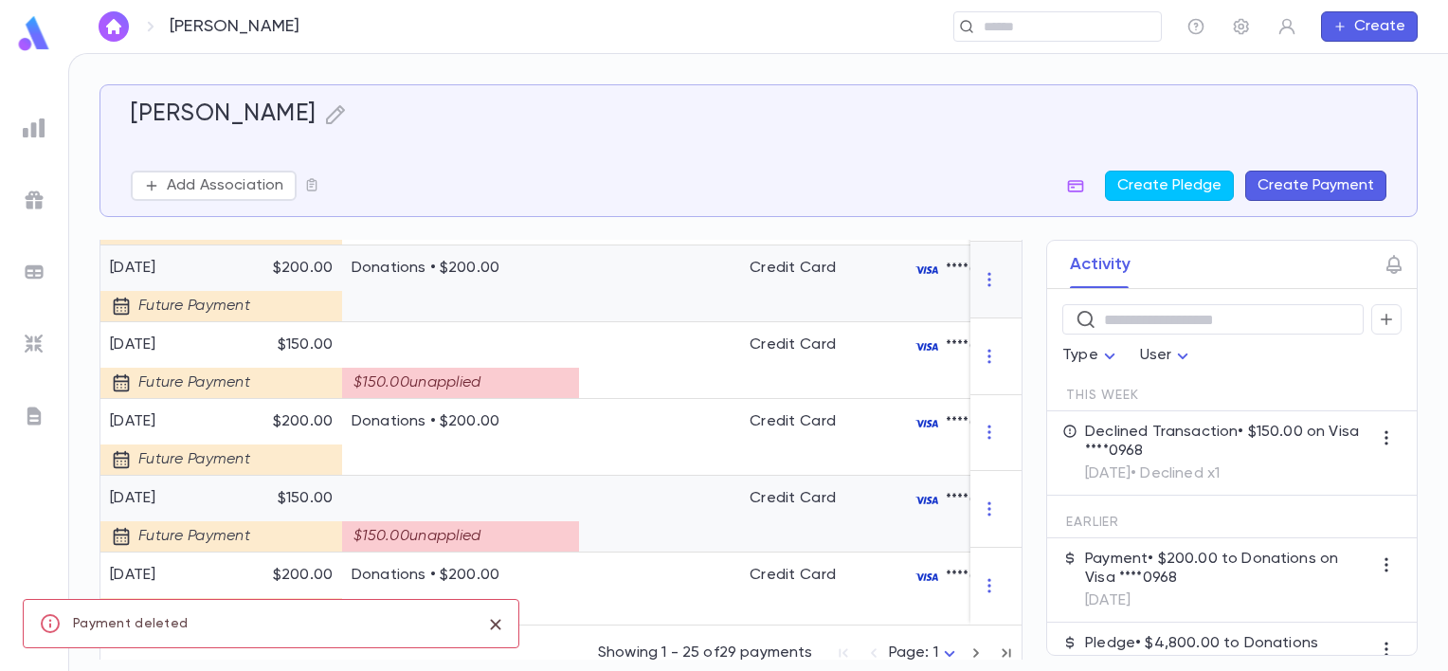
scroll to position [1988, 0]
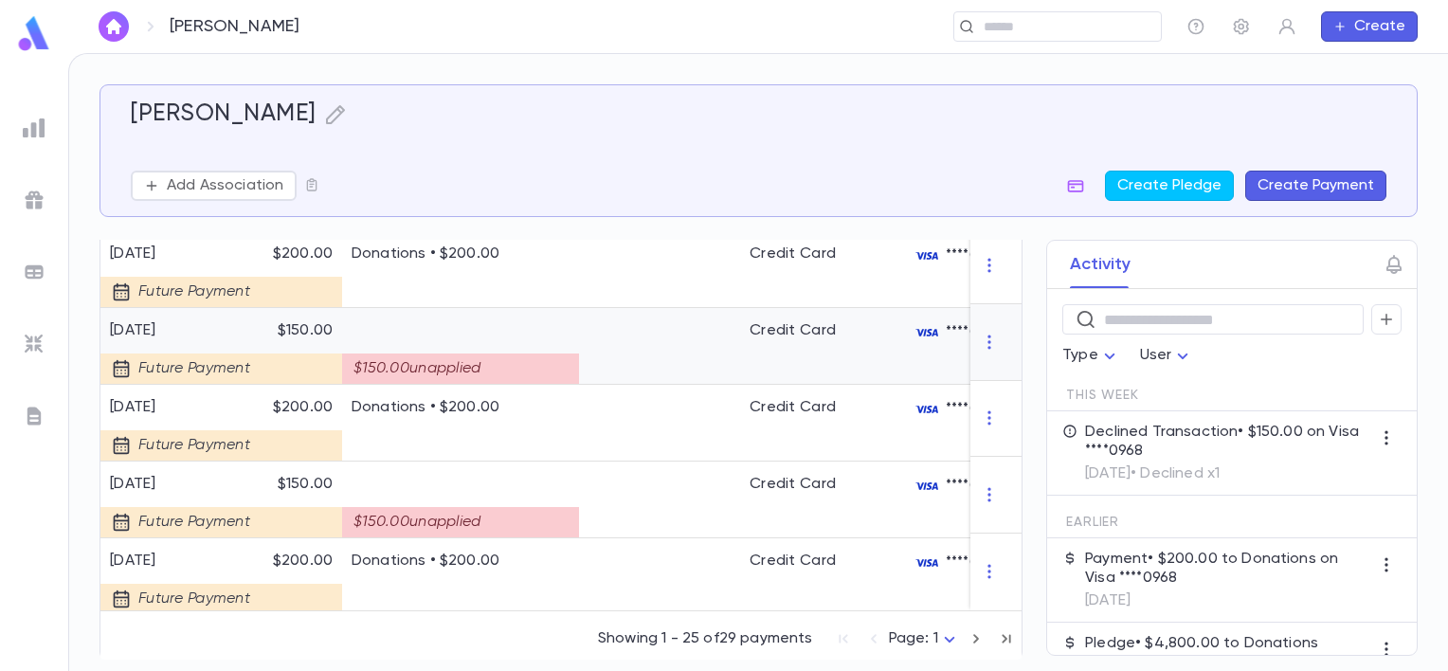
click at [980, 352] on icon "button" at bounding box center [989, 342] width 19 height 19
click at [1001, 377] on li "Delete" at bounding box center [1017, 384] width 80 height 30
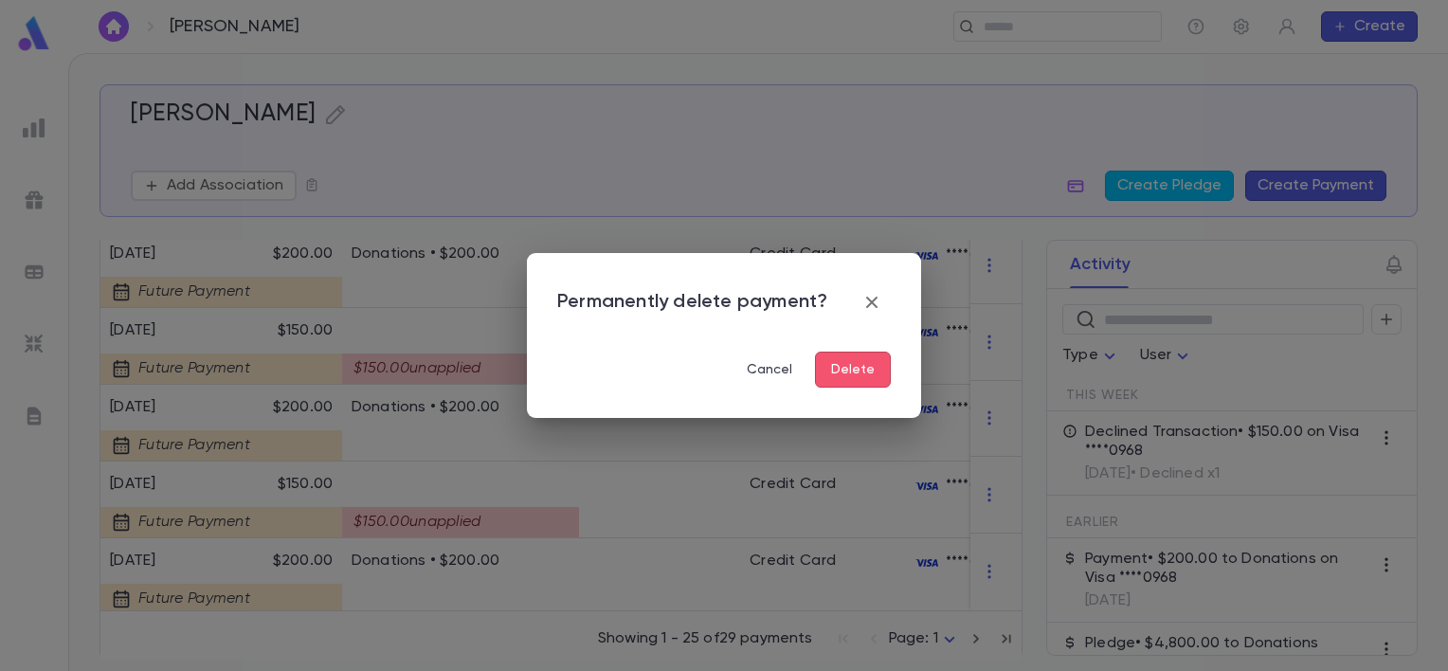
click at [878, 352] on button "Delete" at bounding box center [853, 370] width 76 height 36
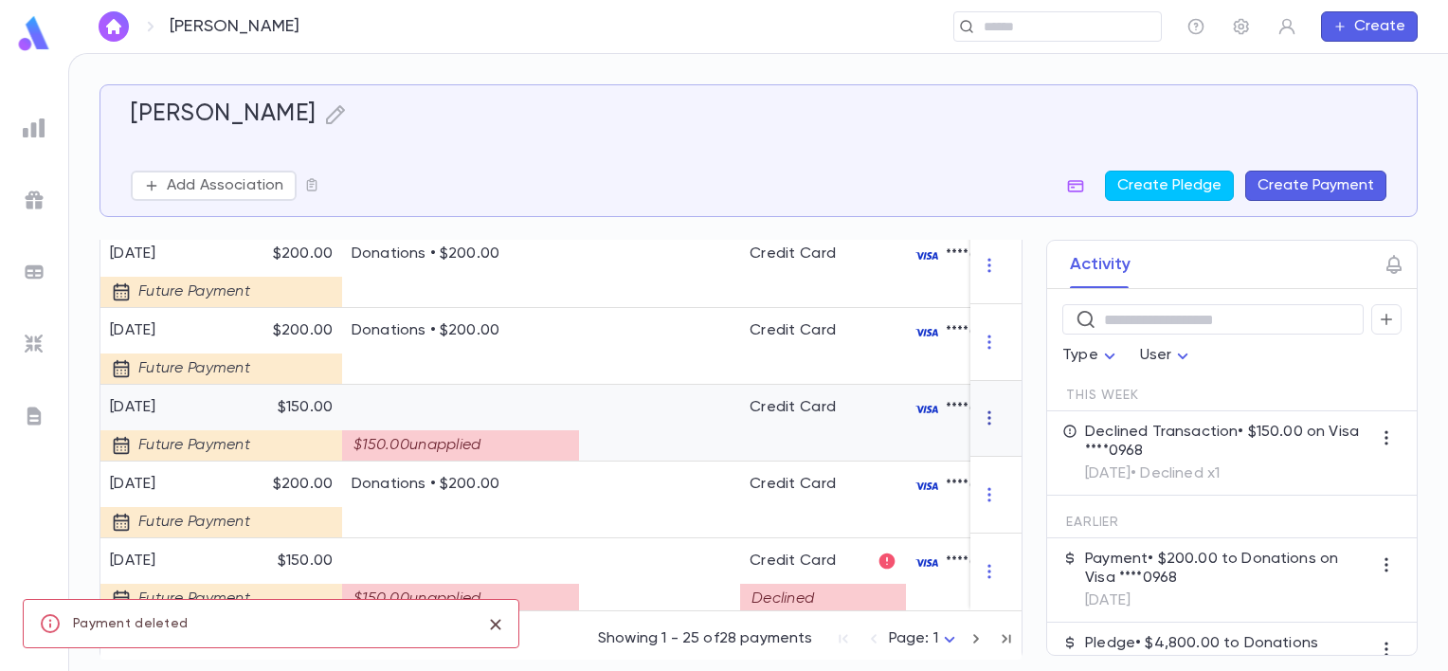
click at [983, 427] on icon "button" at bounding box center [989, 417] width 19 height 19
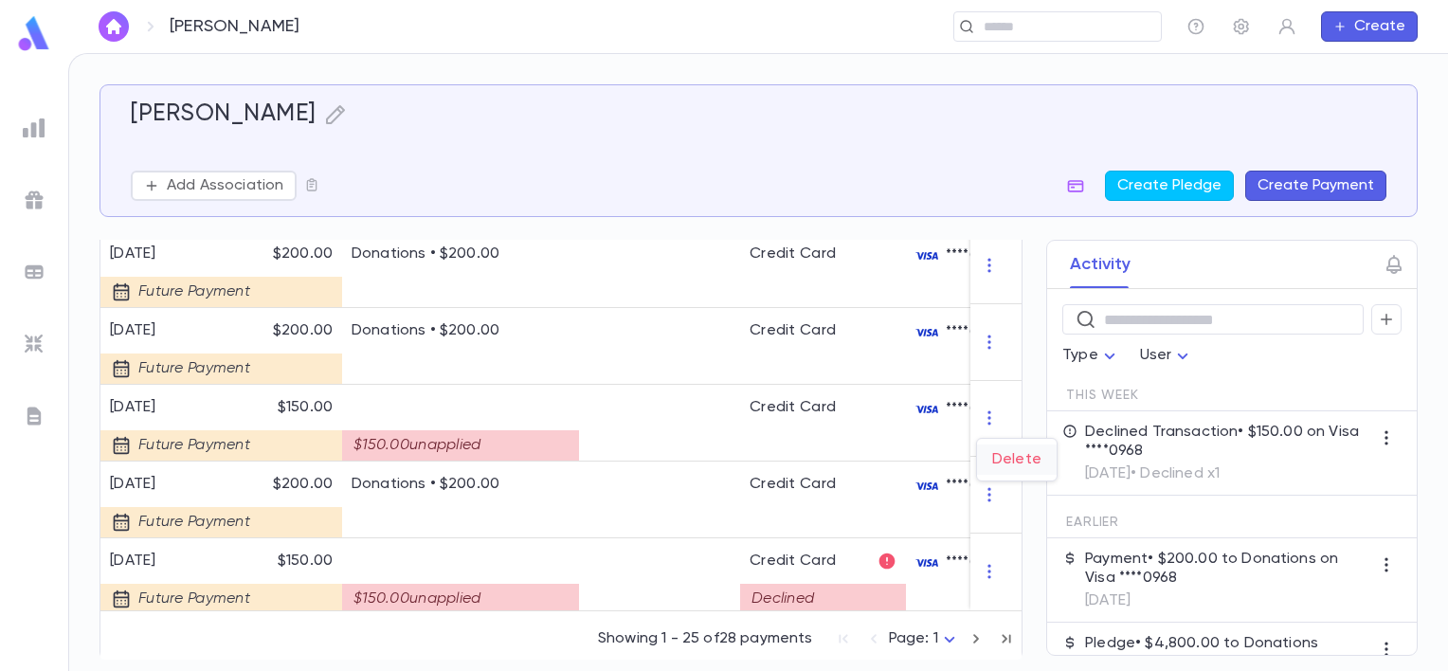
click at [991, 458] on li "Delete" at bounding box center [1017, 459] width 80 height 30
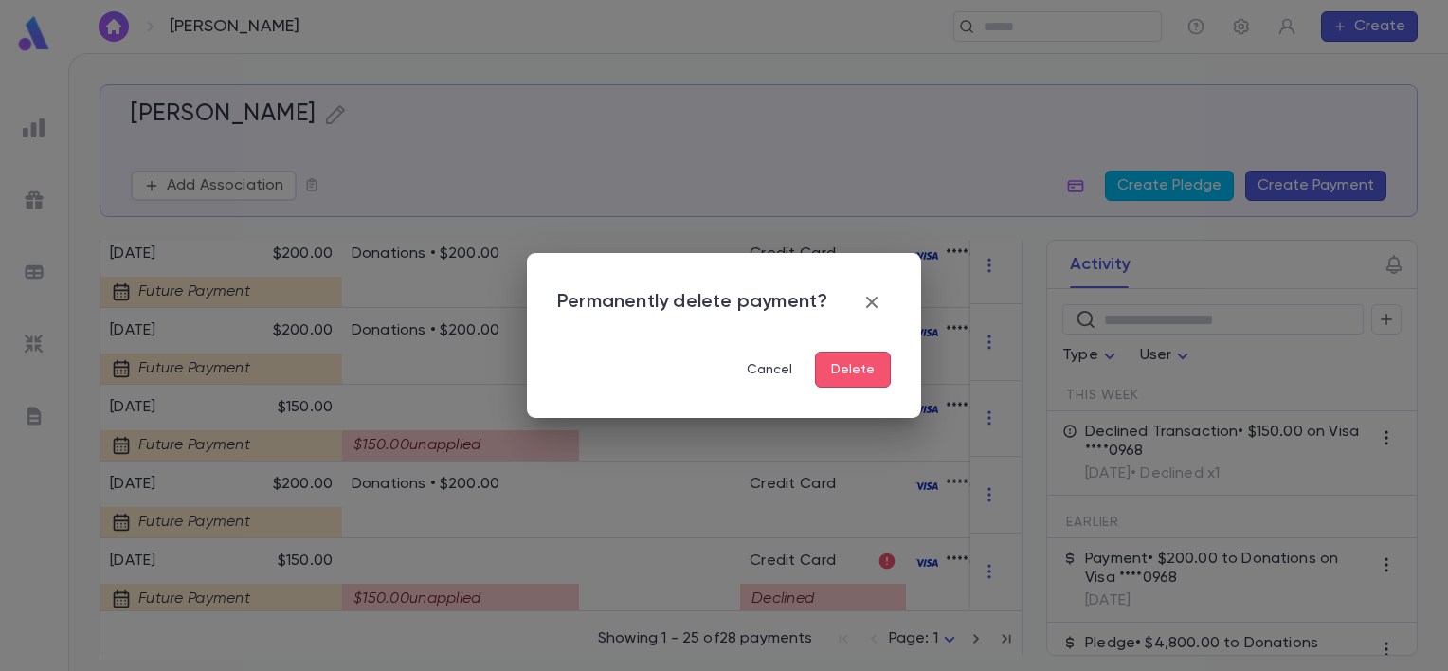
click at [853, 368] on button "Delete" at bounding box center [853, 370] width 76 height 36
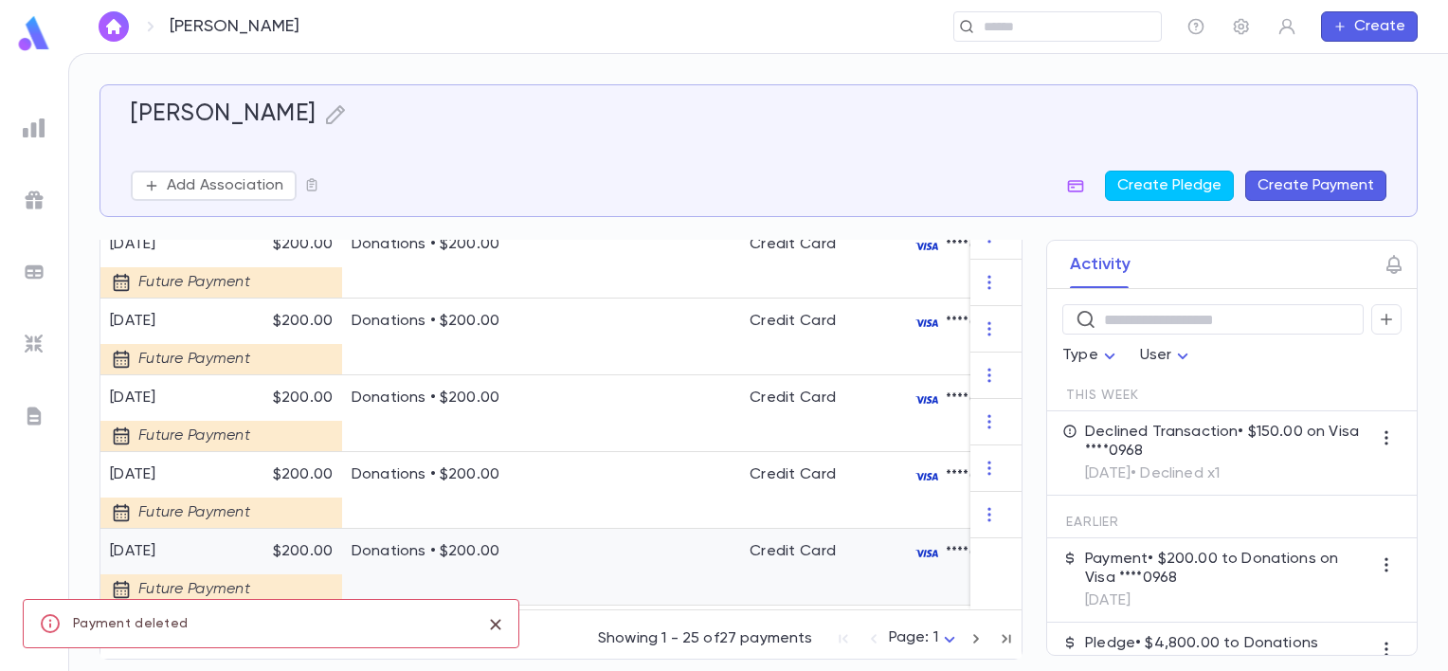
scroll to position [1980, 0]
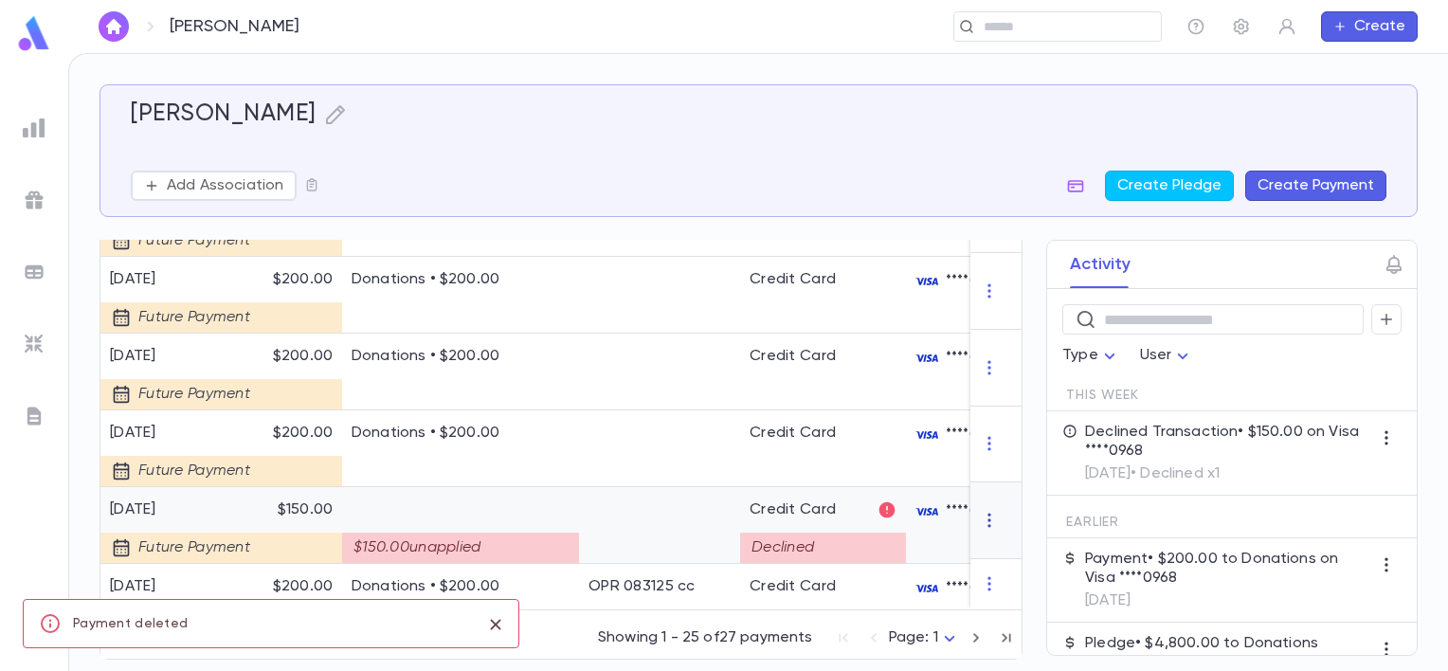
click at [981, 519] on icon "button" at bounding box center [989, 520] width 19 height 19
click at [998, 538] on ul "Delete" at bounding box center [1017, 544] width 80 height 42
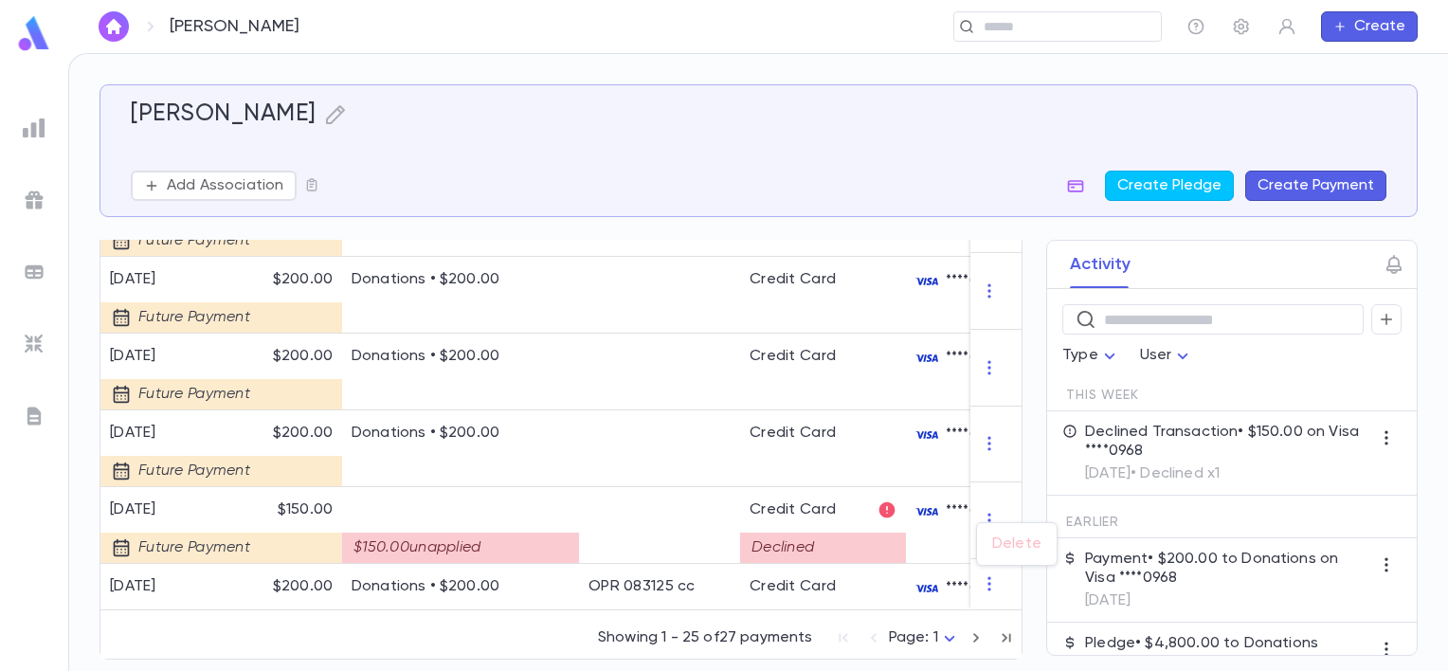
click at [1005, 543] on ul "Delete" at bounding box center [1017, 544] width 80 height 42
click at [1380, 436] on div at bounding box center [724, 335] width 1448 height 671
click at [1384, 436] on icon "button" at bounding box center [1385, 438] width 3 height 14
click at [1380, 436] on div at bounding box center [724, 335] width 1448 height 671
click at [210, 519] on div "Future Payment" at bounding box center [181, 541] width 142 height 44
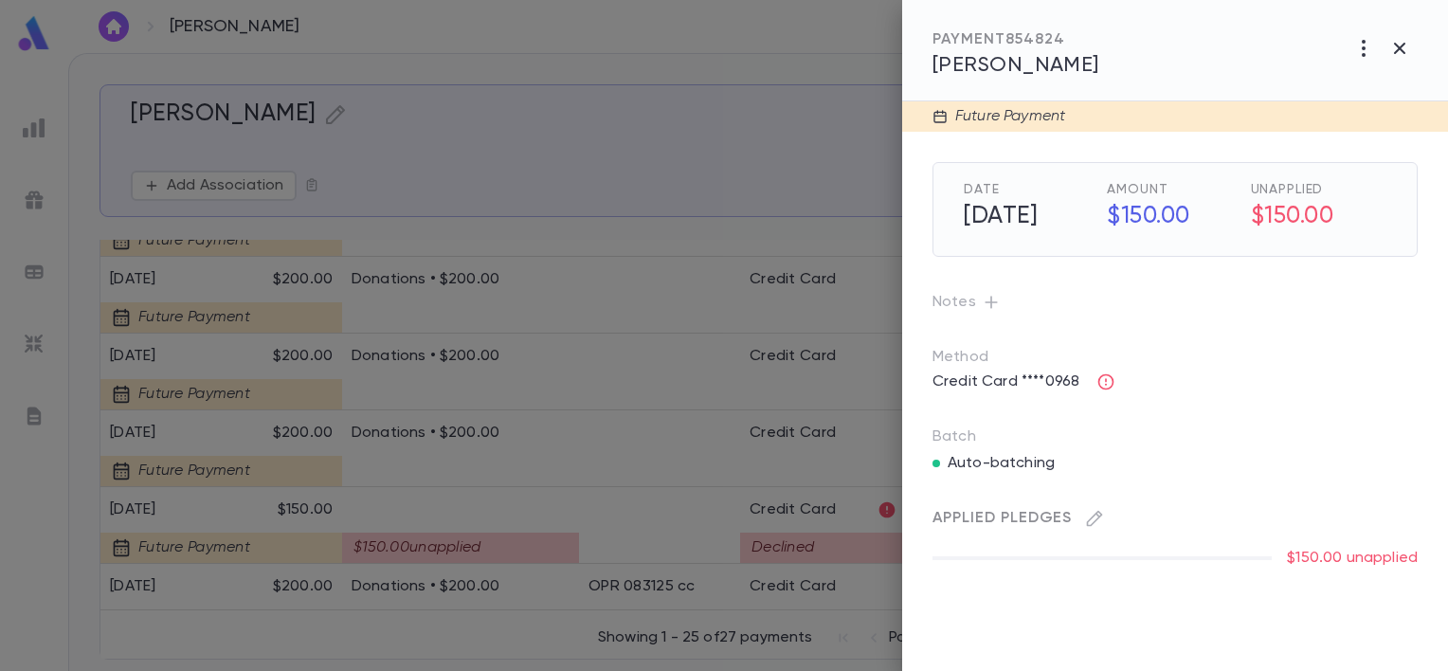
click at [1360, 53] on icon "button" at bounding box center [1363, 48] width 23 height 23
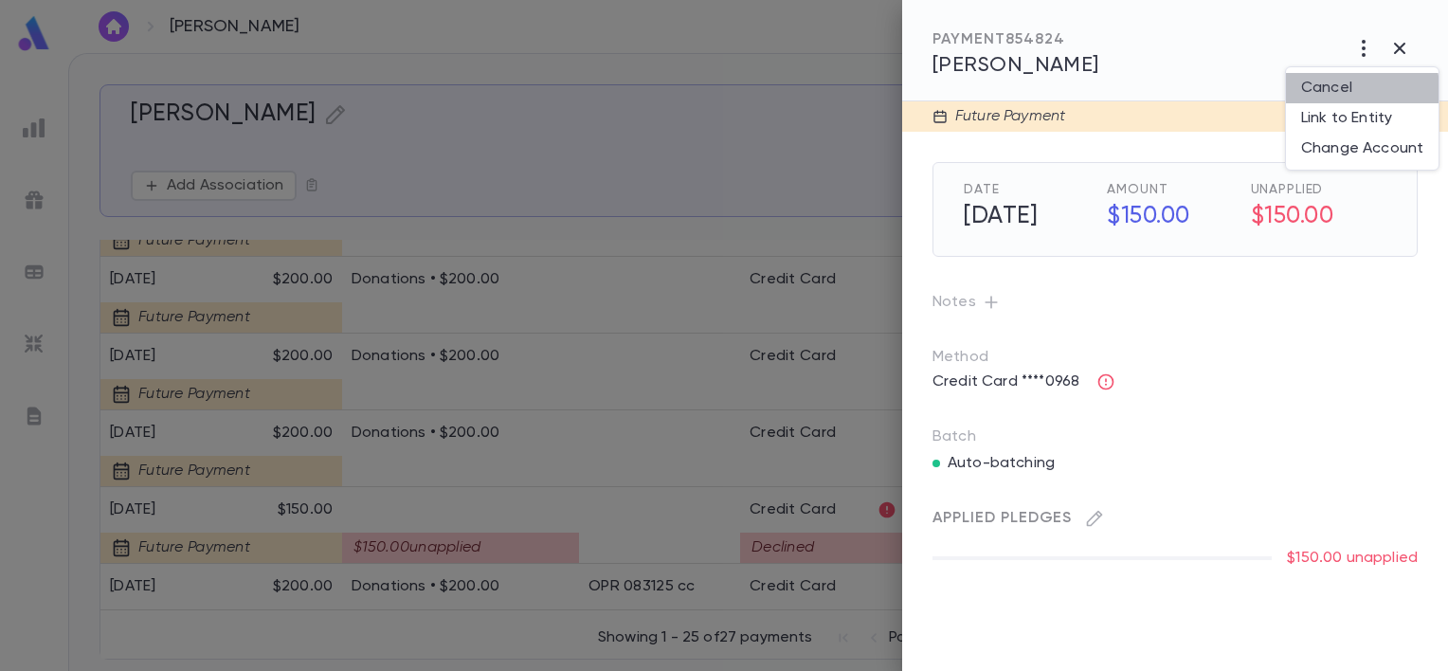
click at [1339, 90] on li "Cancel" at bounding box center [1362, 88] width 153 height 30
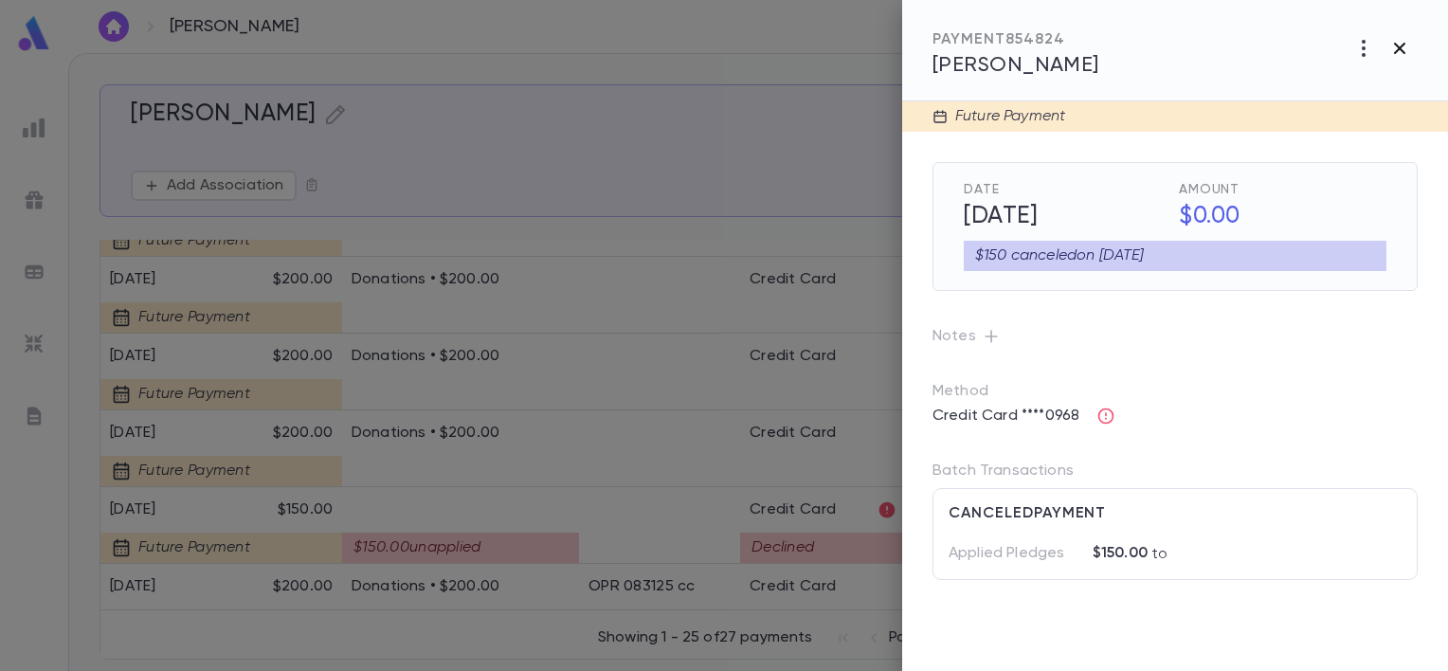
click at [1400, 42] on icon "button" at bounding box center [1399, 48] width 23 height 23
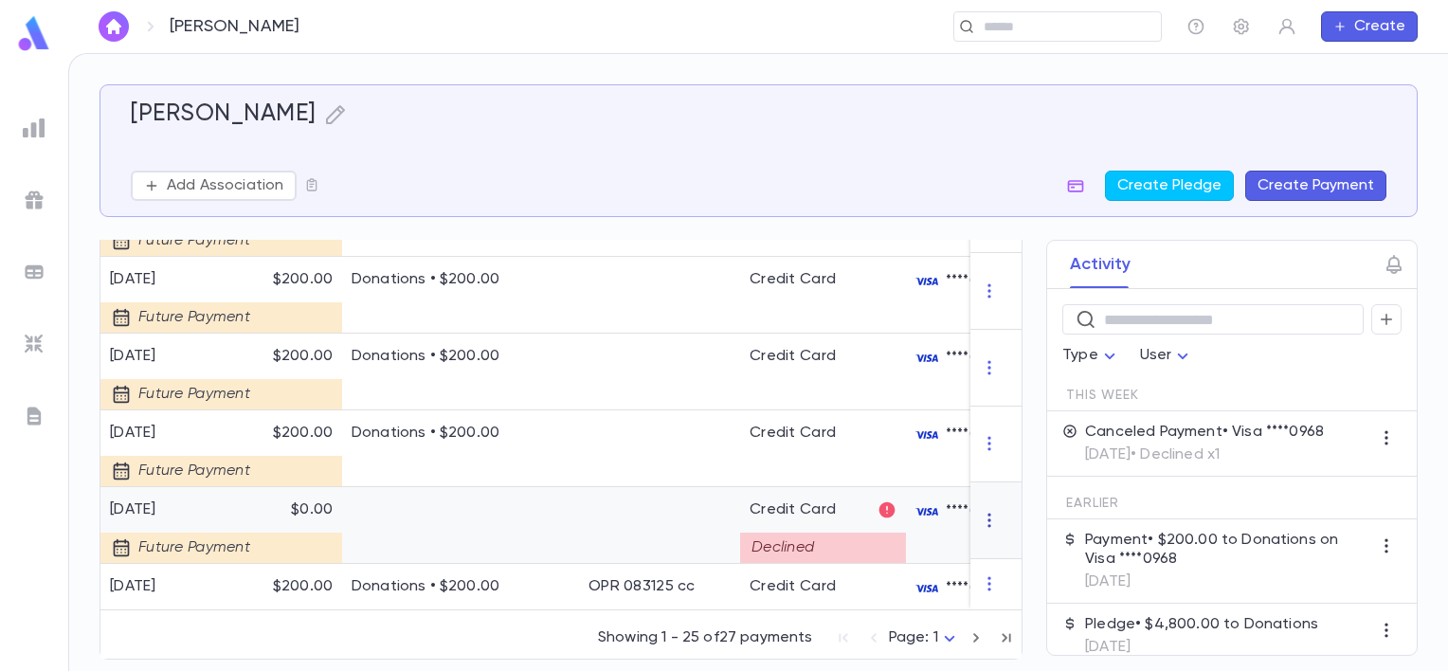
click at [983, 511] on icon "button" at bounding box center [989, 520] width 19 height 19
click at [288, 514] on div at bounding box center [724, 335] width 1448 height 671
click at [377, 511] on div at bounding box center [460, 525] width 237 height 77
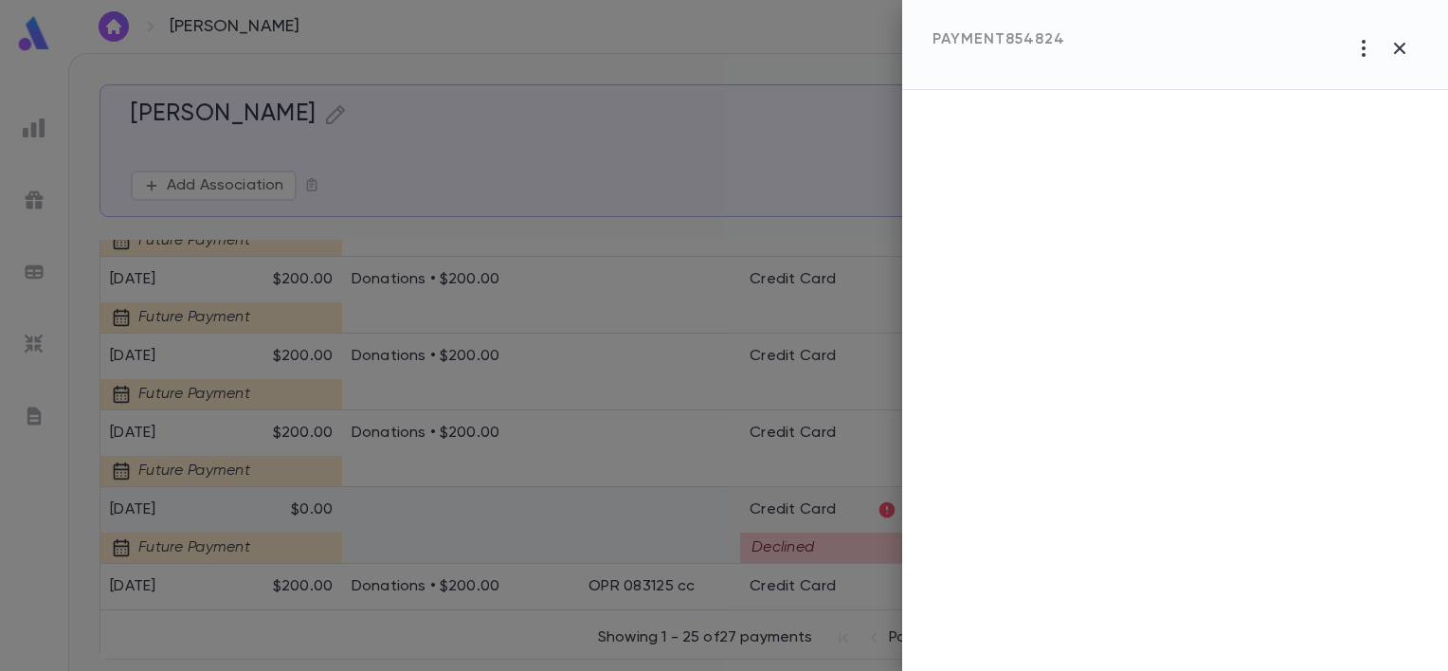
click at [377, 511] on div at bounding box center [724, 335] width 1448 height 671
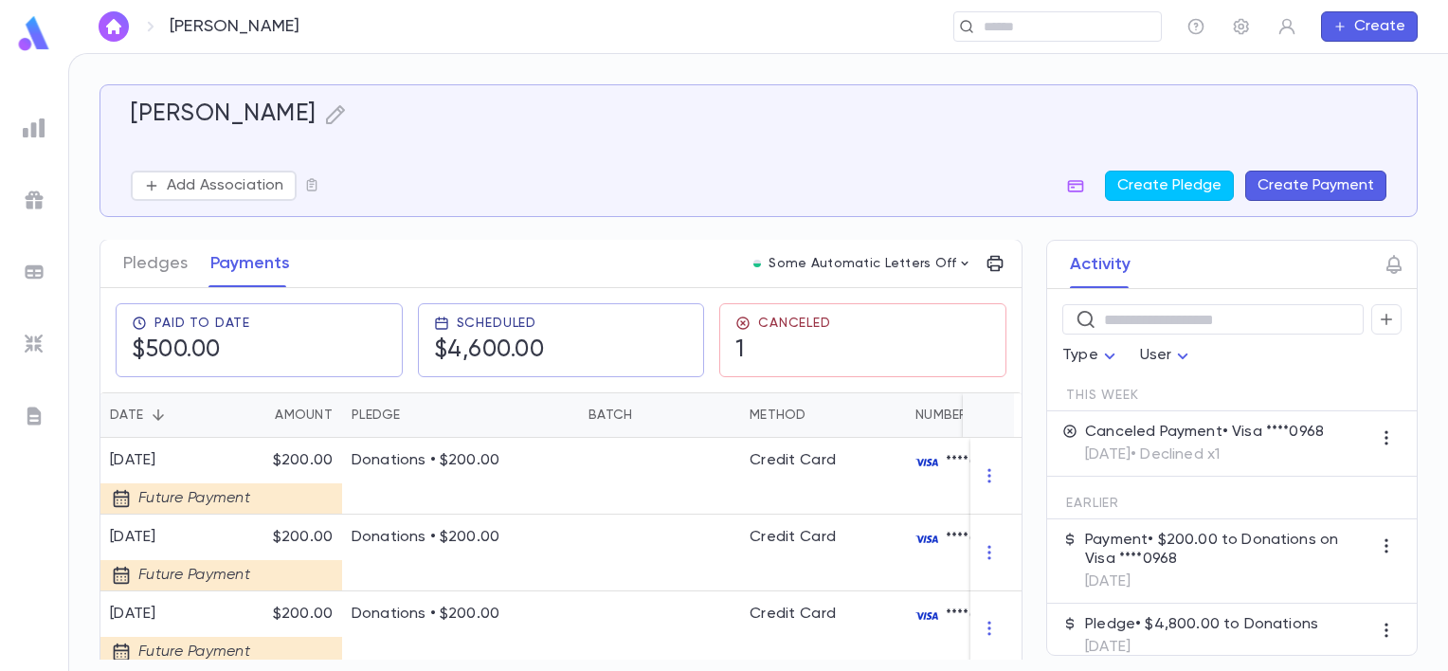
scroll to position [0, 0]
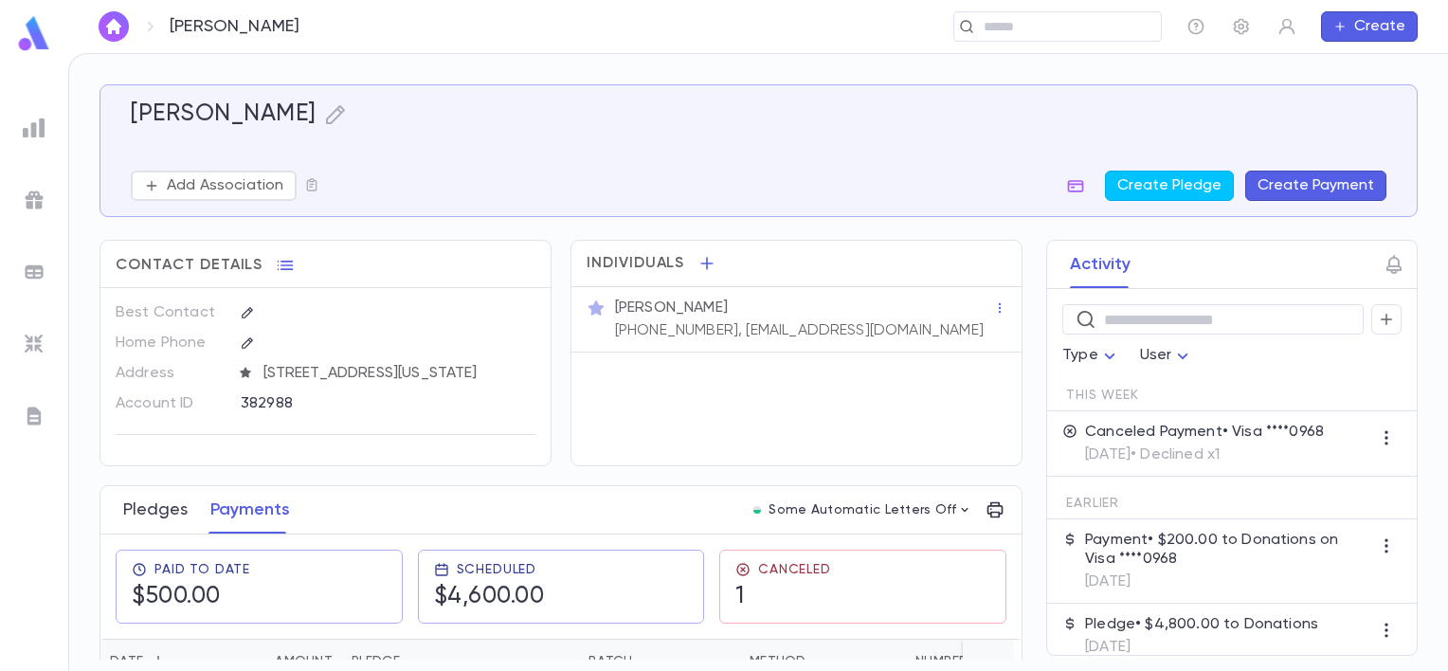
click at [156, 520] on button "Pledges" at bounding box center [155, 509] width 64 height 47
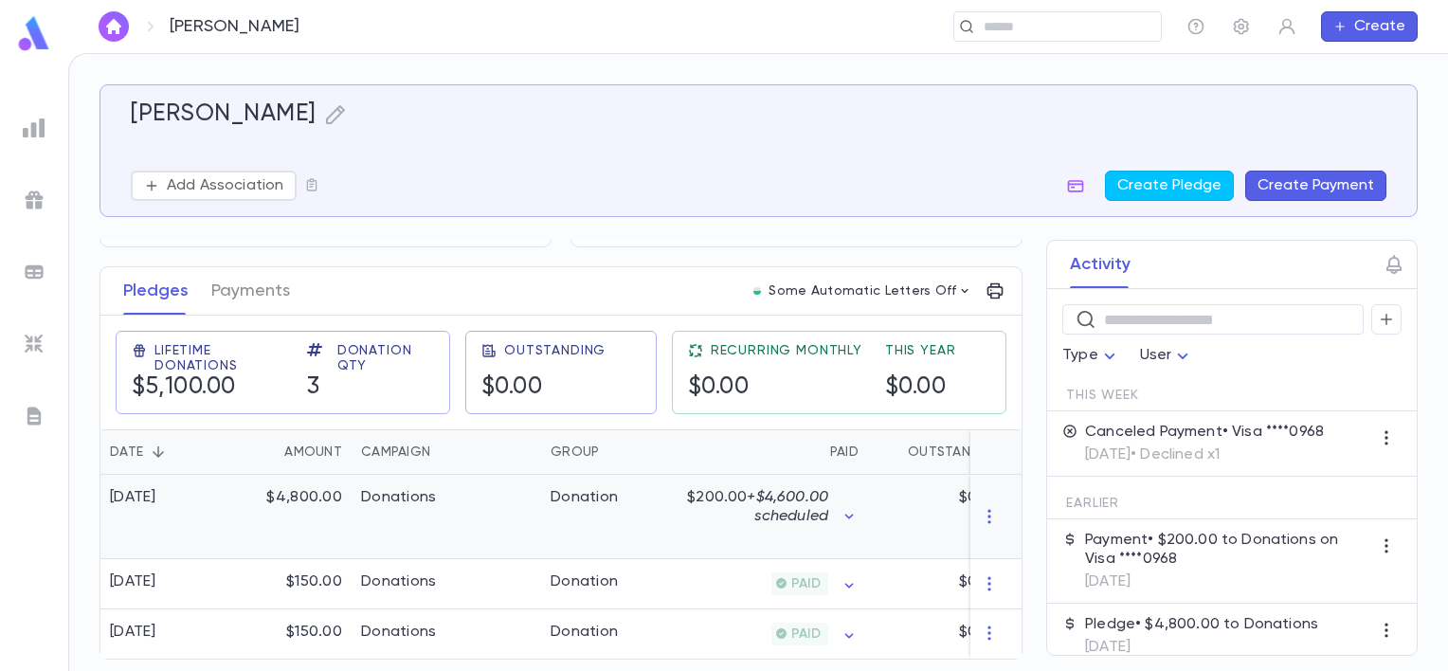
scroll to position [237, 0]
click at [489, 496] on div "Donations" at bounding box center [446, 517] width 189 height 84
